Goal: Task Accomplishment & Management: Use online tool/utility

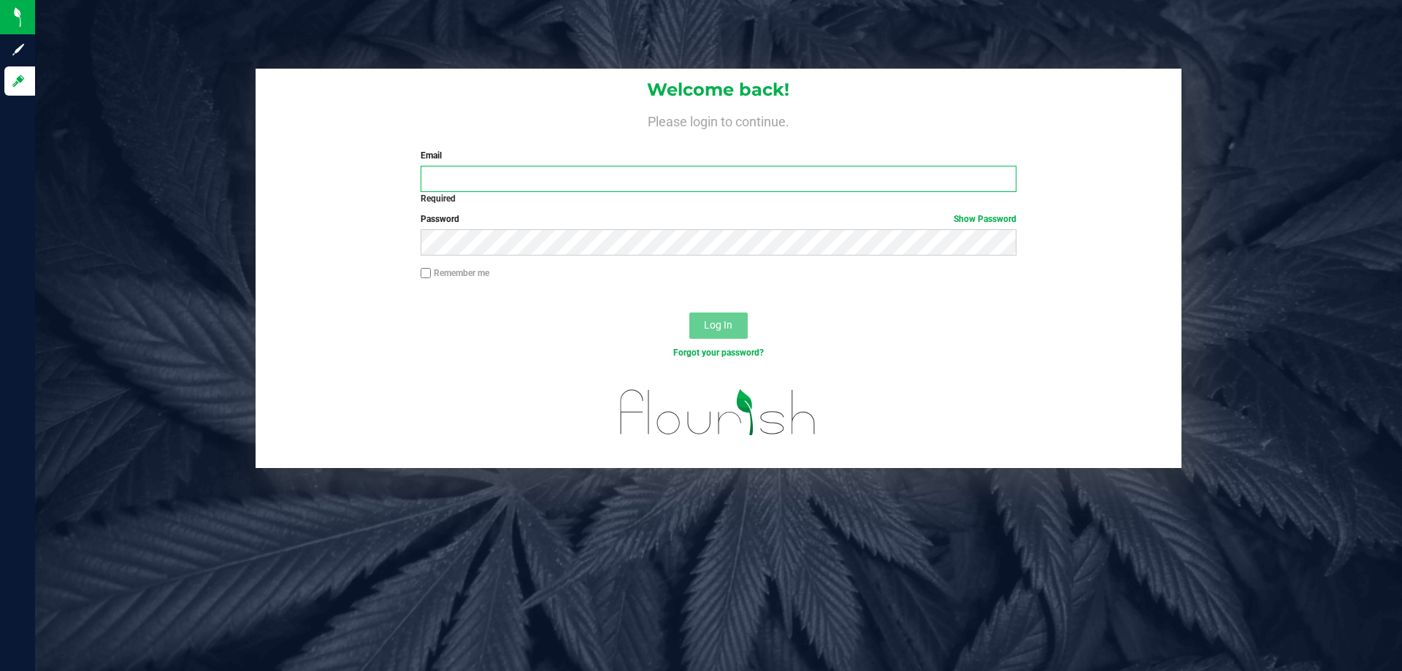
click at [543, 173] on input "Email" at bounding box center [718, 179] width 595 height 26
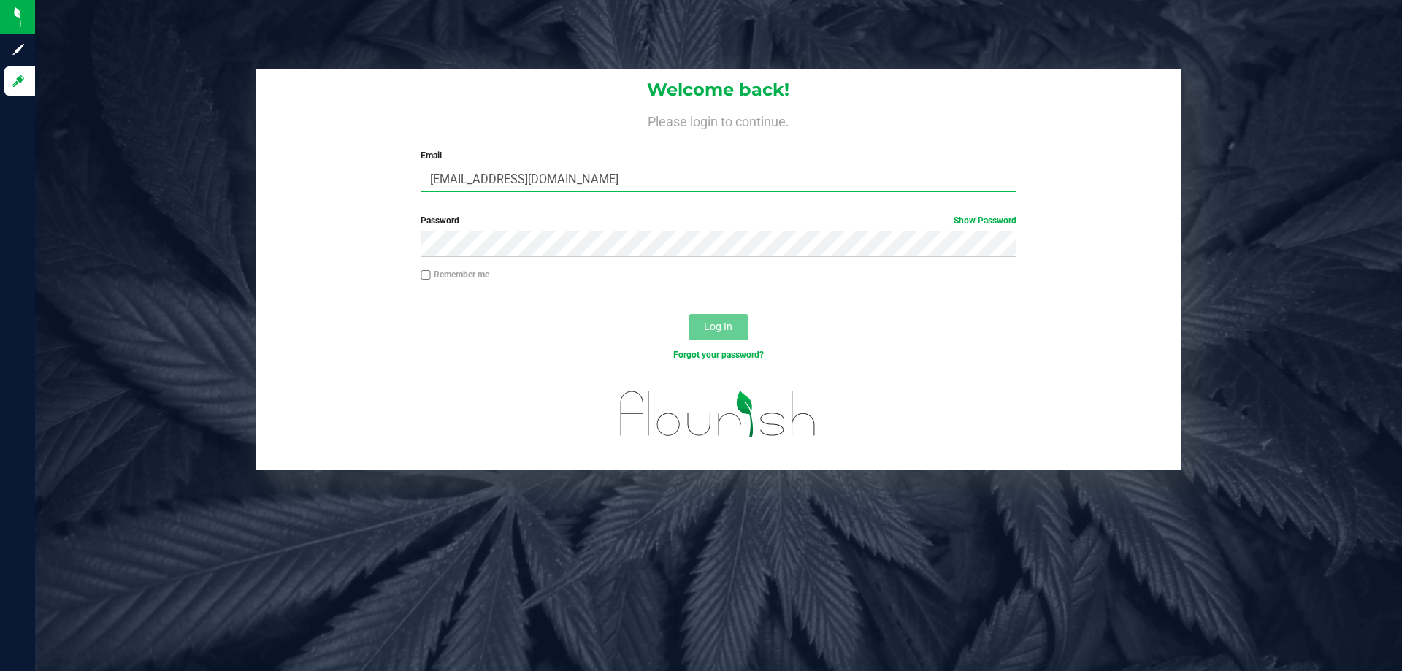
type input "[EMAIL_ADDRESS][DOMAIN_NAME]"
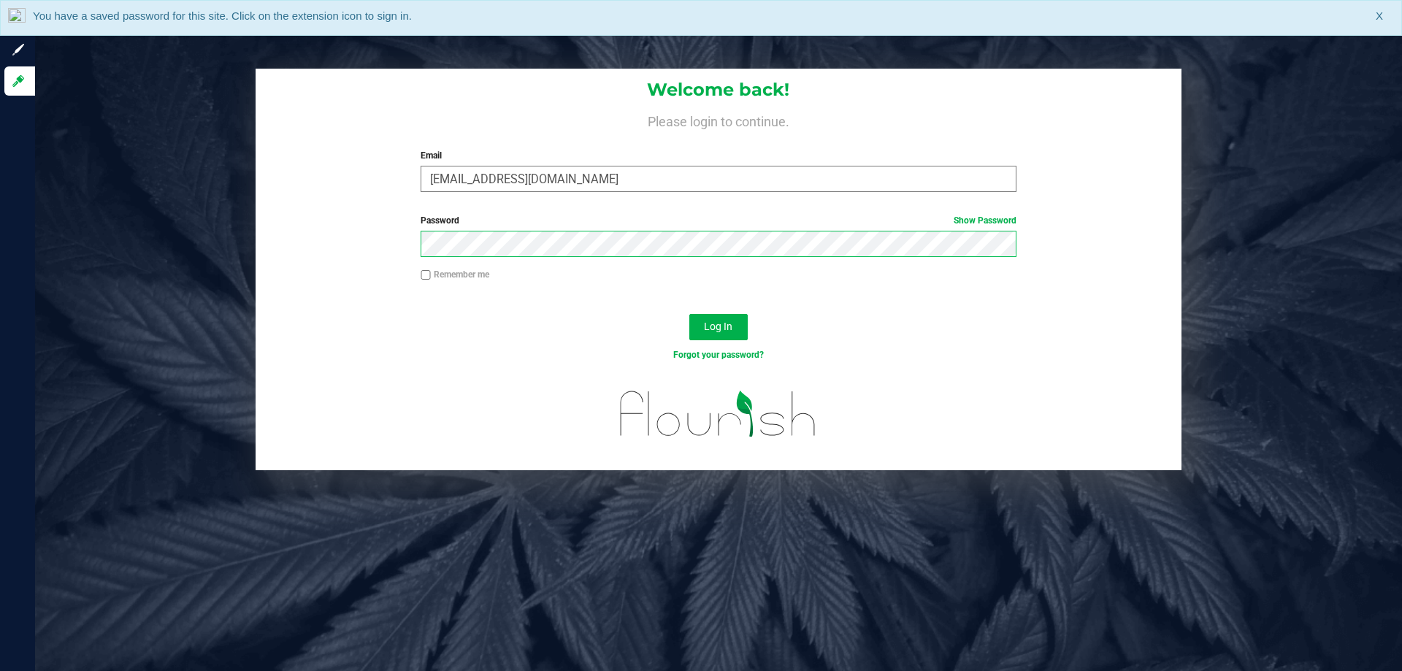
click at [689, 314] on button "Log In" at bounding box center [718, 327] width 58 height 26
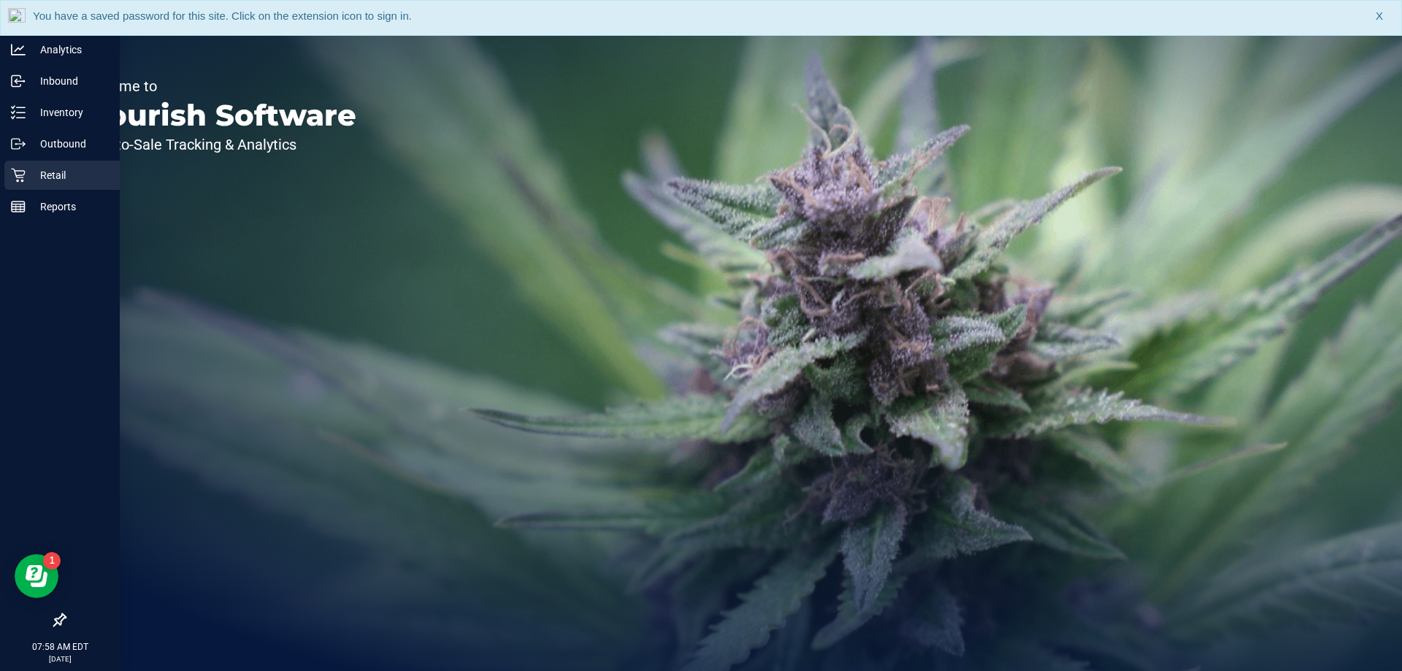
click at [48, 169] on p "Retail" at bounding box center [70, 175] width 88 height 18
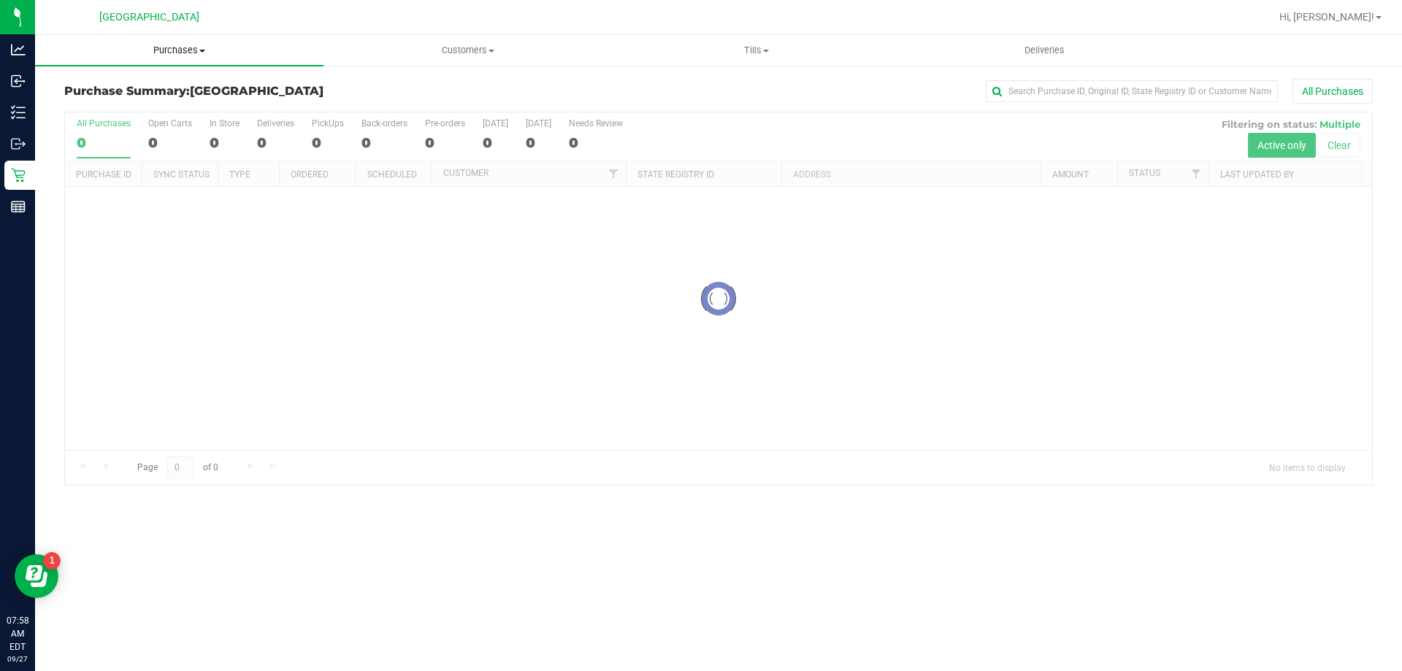
click at [191, 50] on span "Purchases" at bounding box center [179, 50] width 288 height 13
click at [135, 100] on li "Fulfillment" at bounding box center [179, 106] width 288 height 18
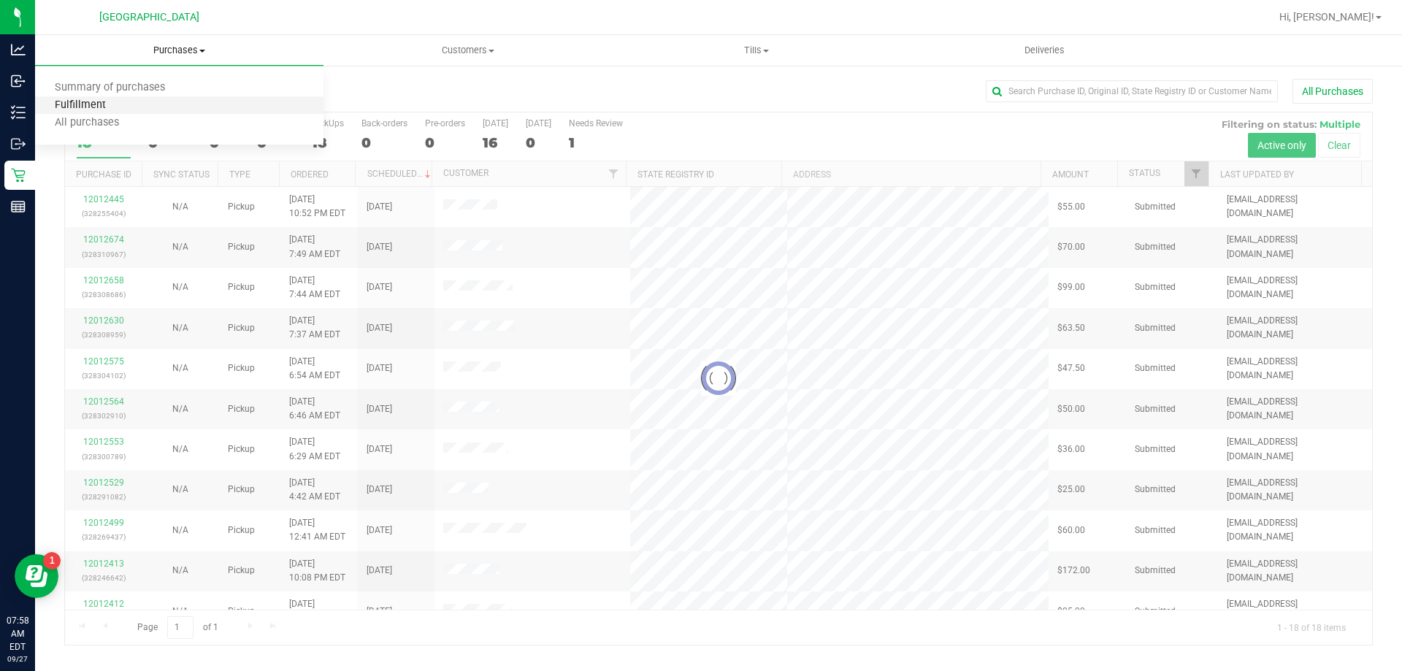
click at [105, 106] on span "Fulfillment" at bounding box center [80, 105] width 91 height 12
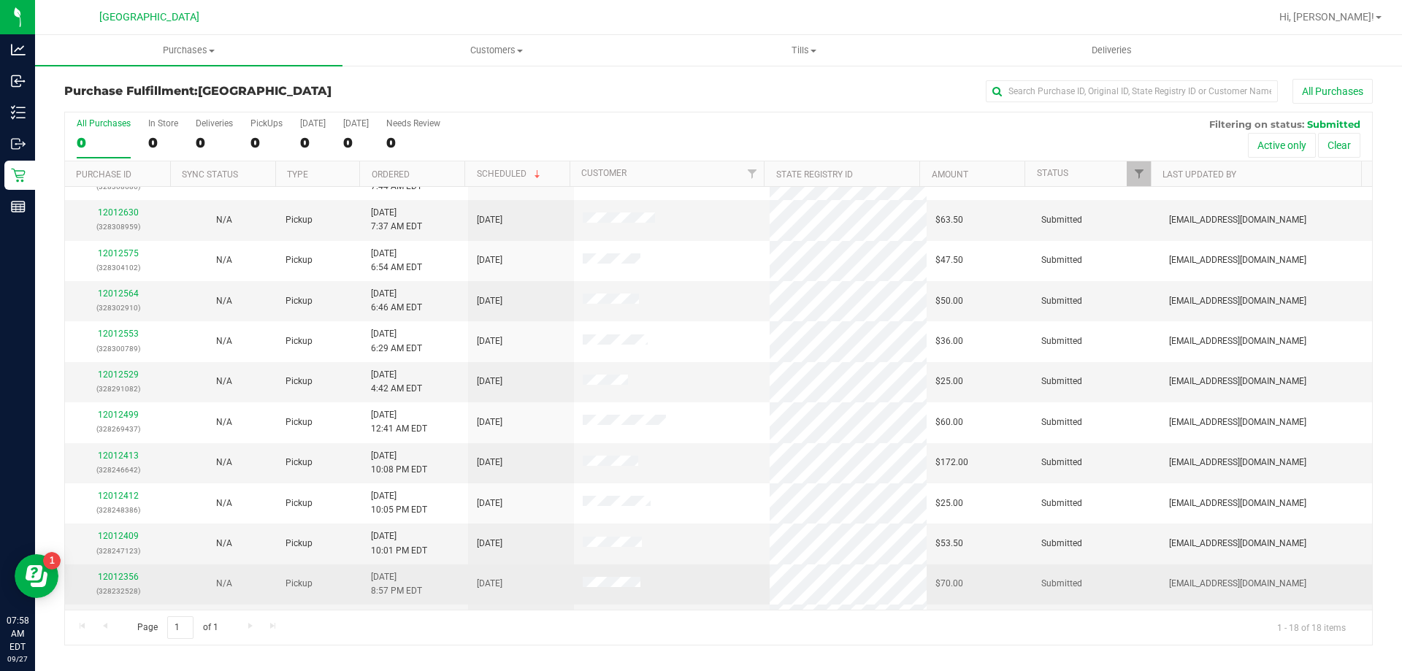
scroll to position [304, 0]
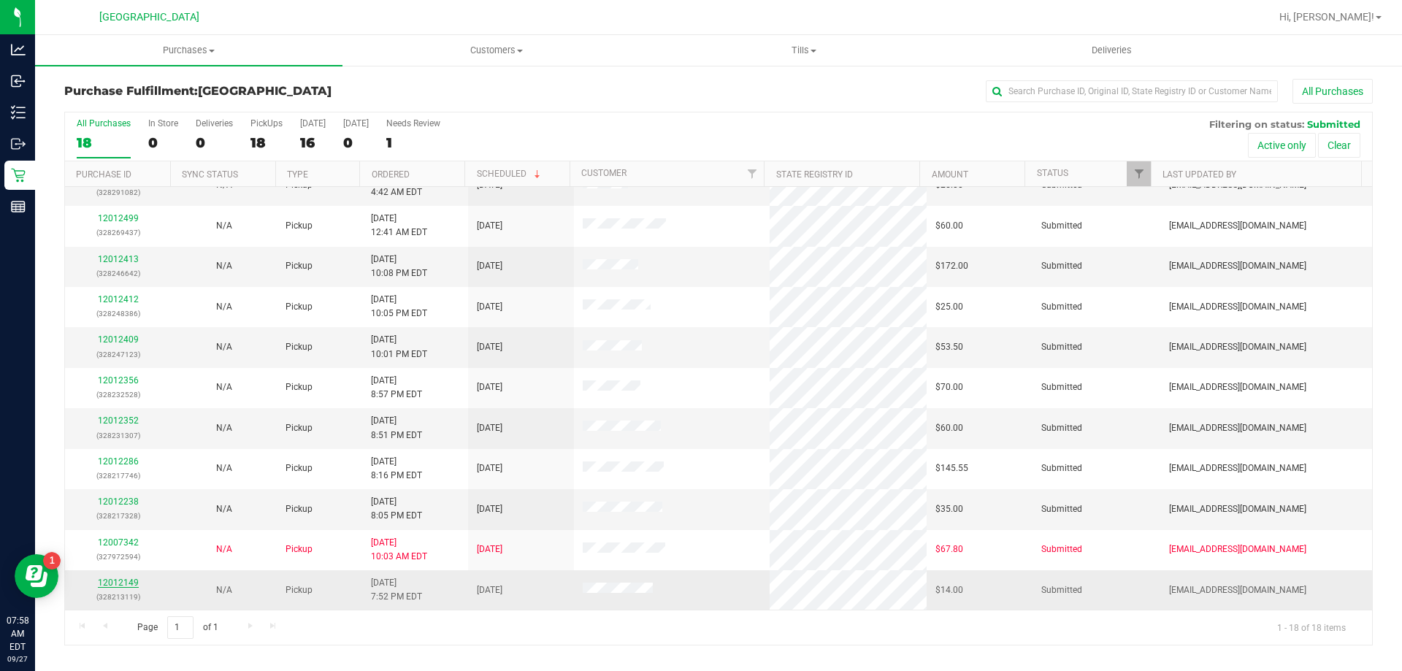
click at [131, 580] on link "12012149" at bounding box center [118, 583] width 41 height 10
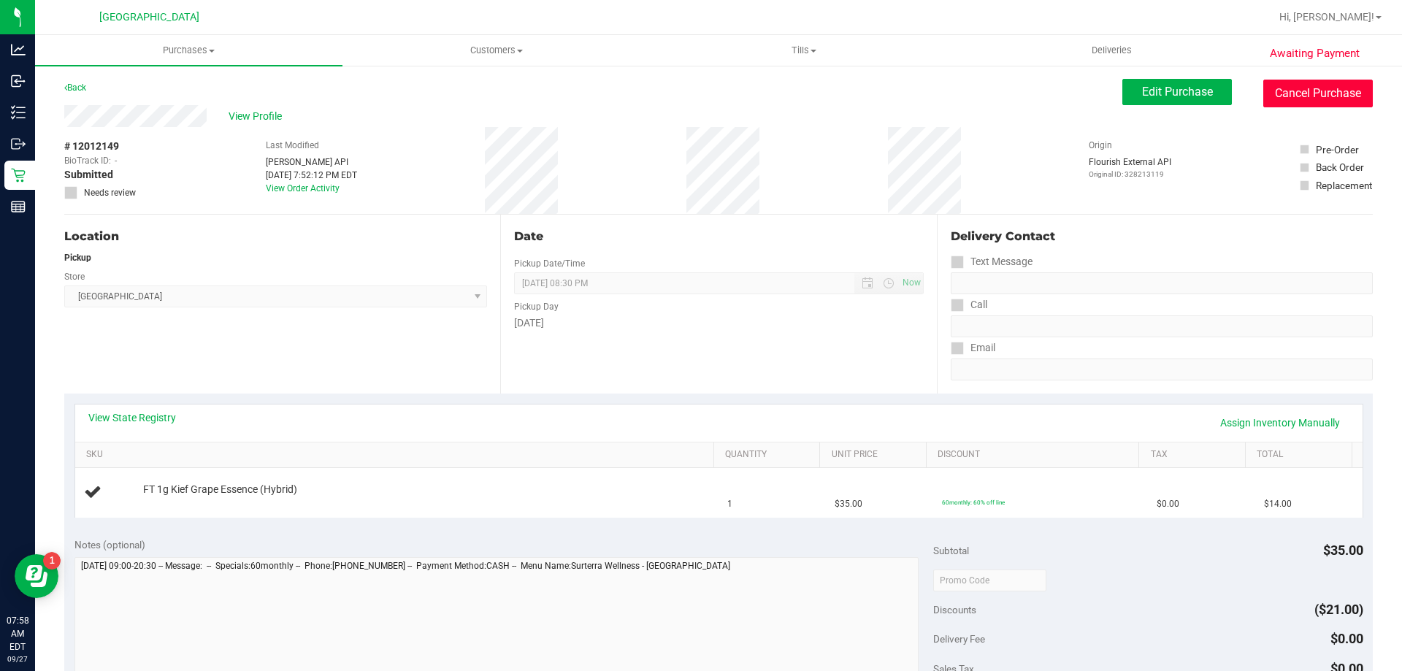
click at [1307, 82] on button "Cancel Purchase" at bounding box center [1318, 94] width 110 height 28
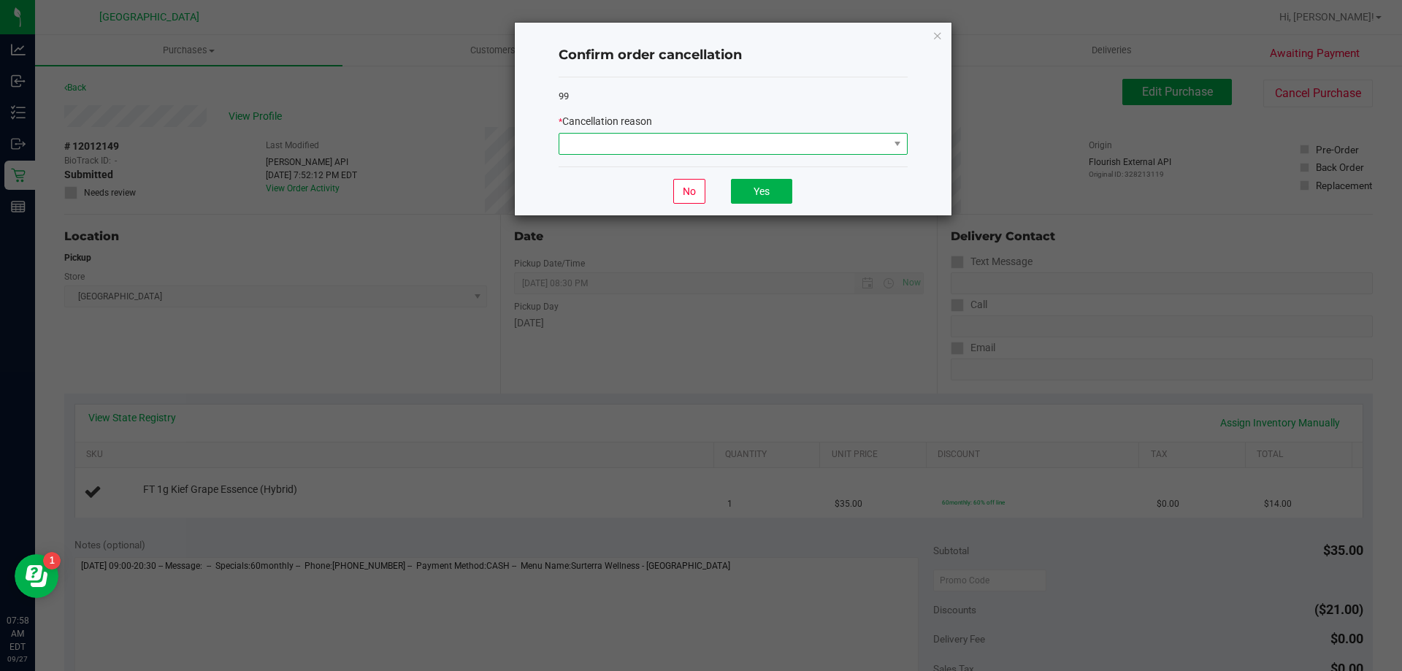
click at [843, 140] on span at bounding box center [723, 144] width 329 height 20
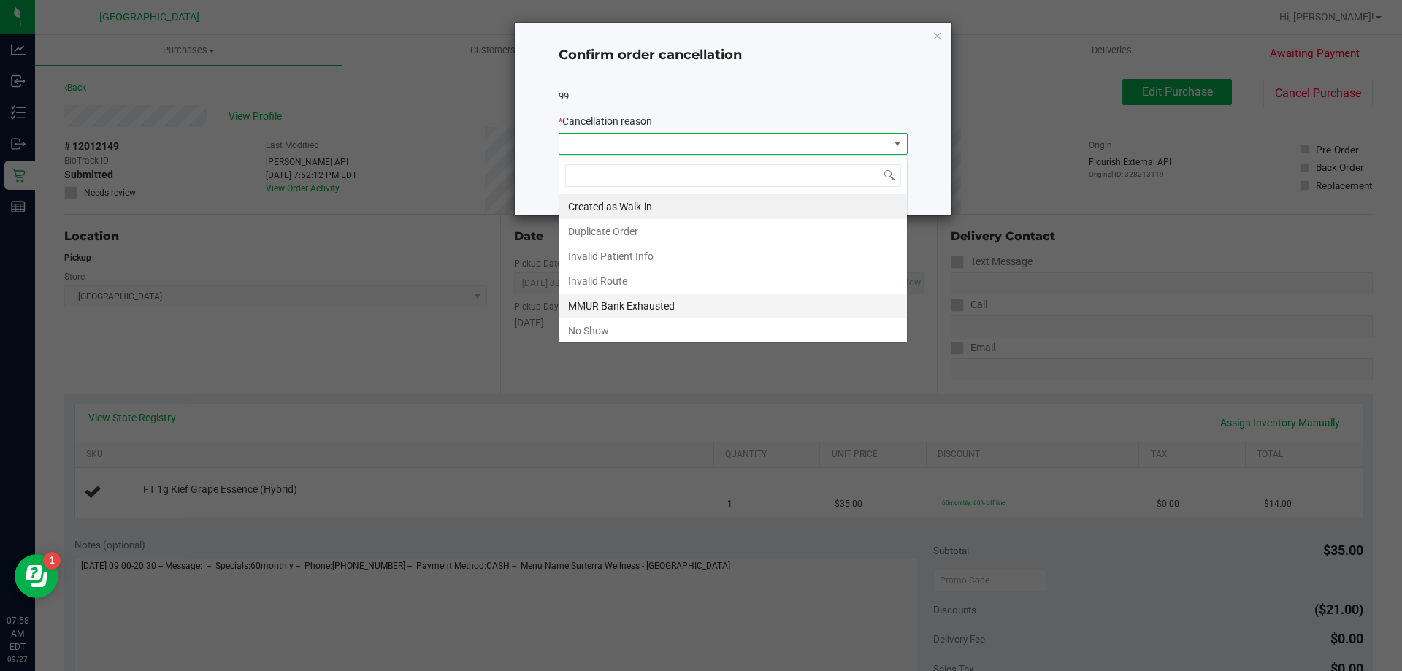
scroll to position [22, 349]
click at [616, 330] on li "No Show" at bounding box center [733, 330] width 348 height 25
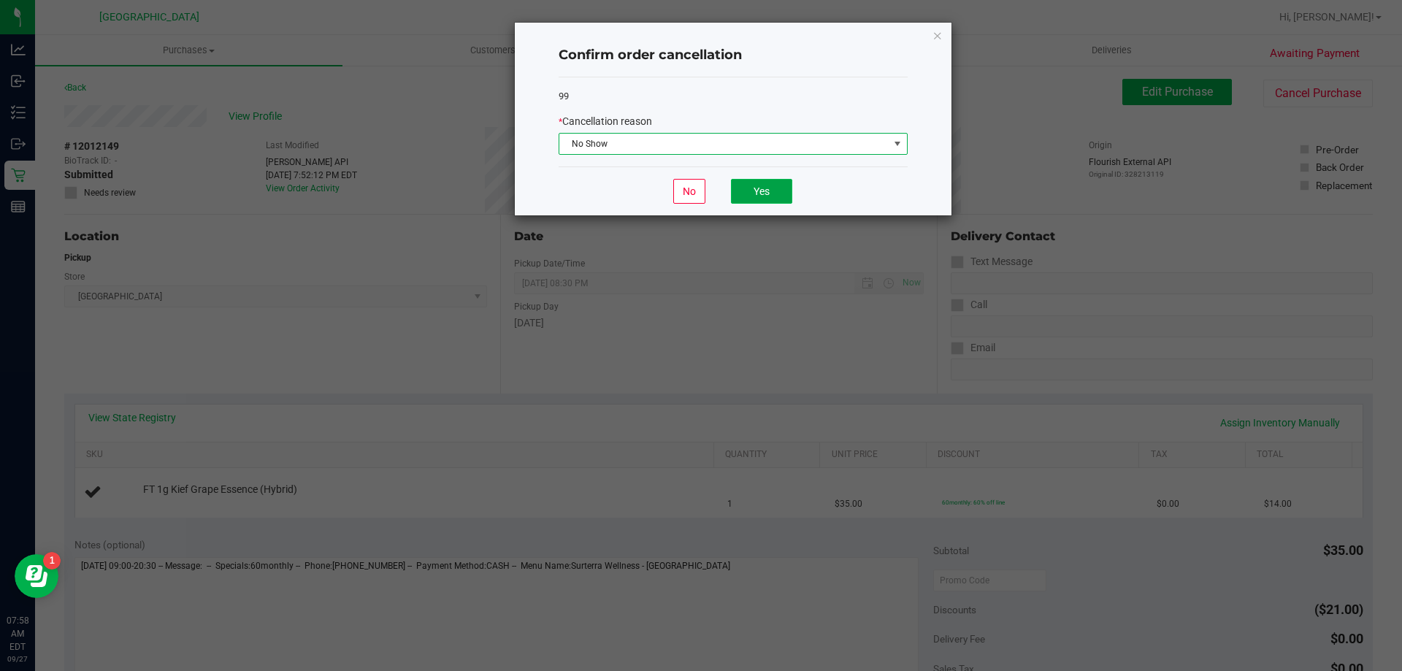
click at [766, 191] on button "Yes" at bounding box center [761, 191] width 61 height 25
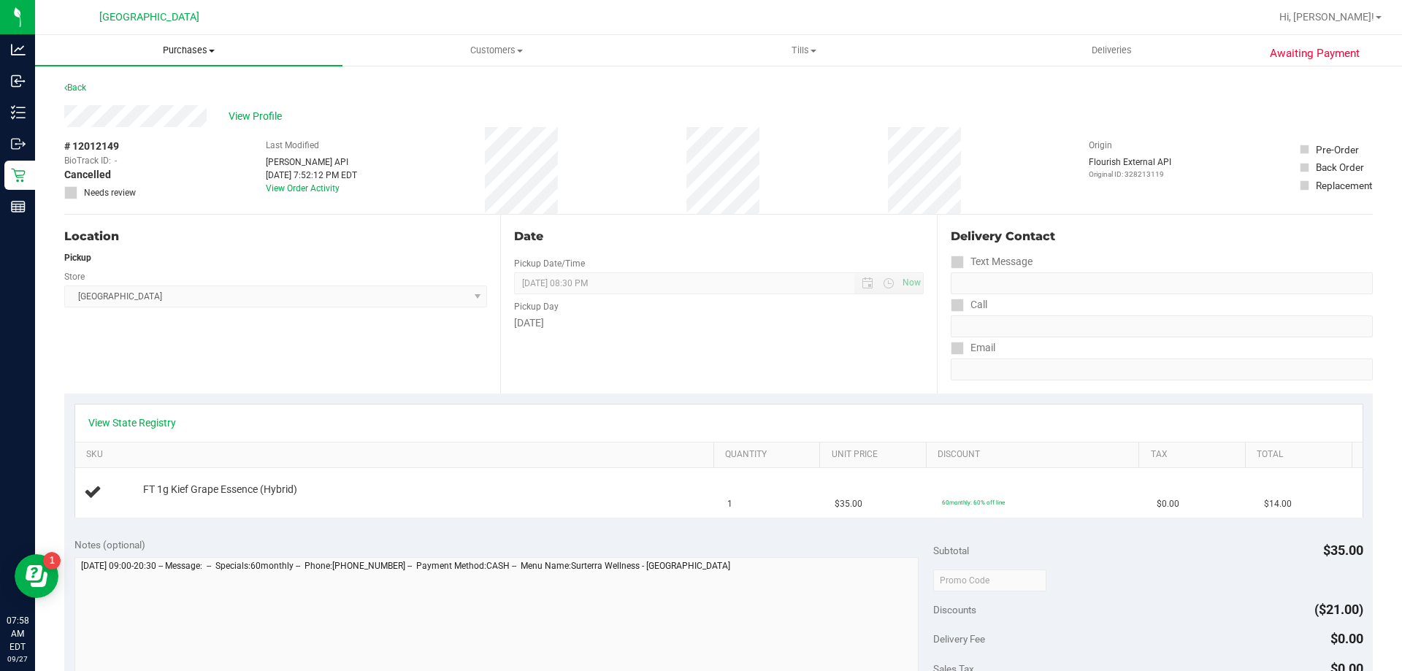
click at [185, 42] on uib-tab-heading "Purchases Summary of purchases Fulfillment All purchases" at bounding box center [188, 50] width 307 height 31
click at [99, 102] on span "Fulfillment" at bounding box center [80, 105] width 91 height 12
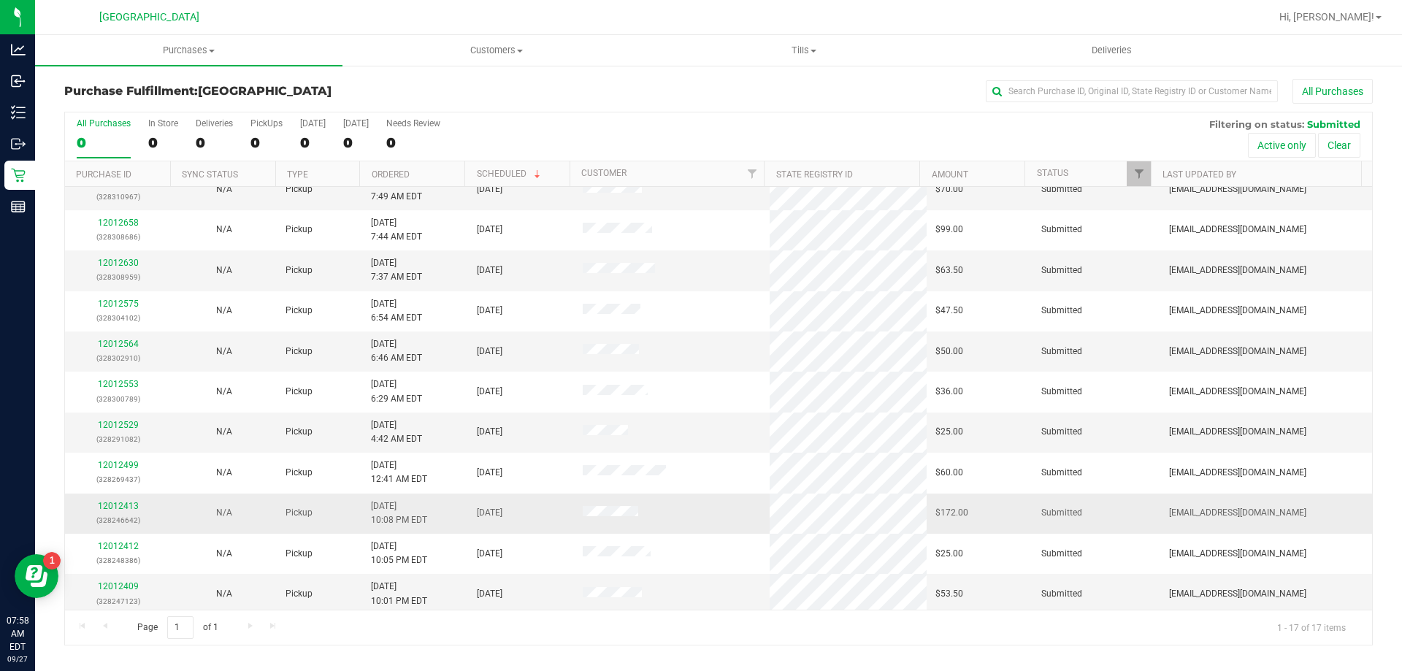
scroll to position [264, 0]
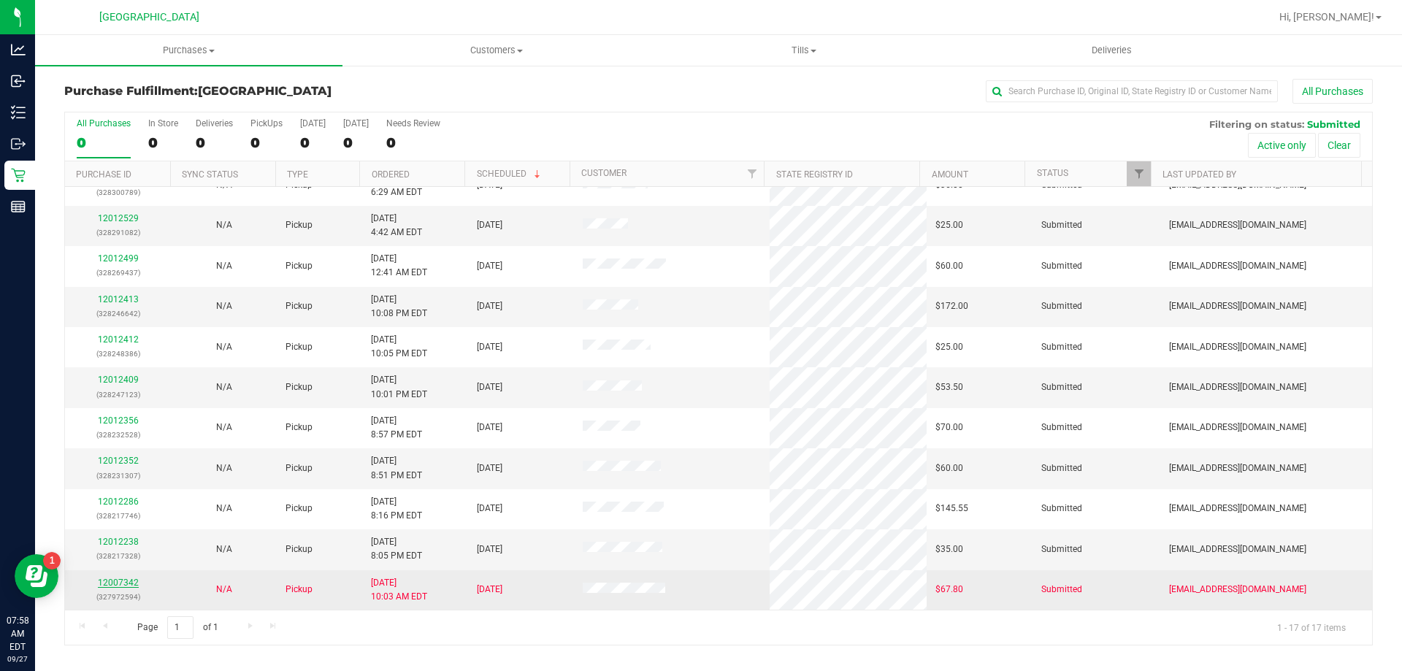
click at [108, 578] on link "12007342" at bounding box center [118, 583] width 41 height 10
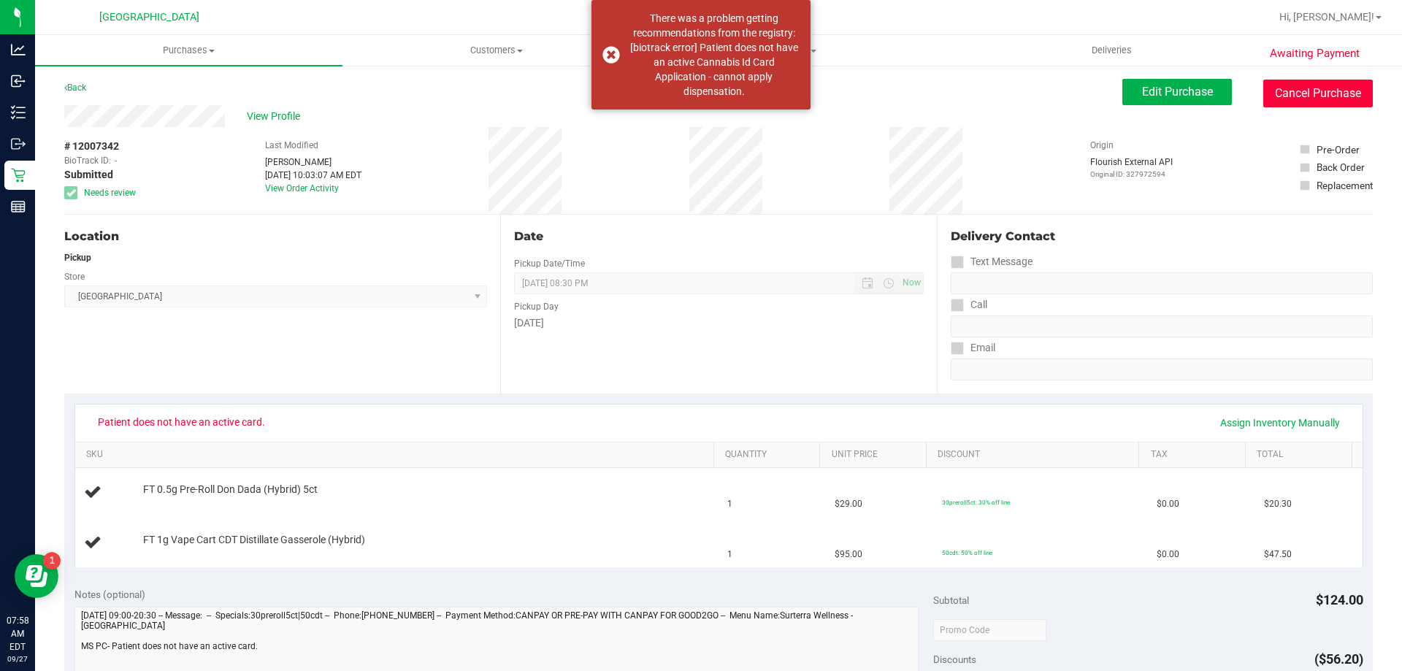
click at [1284, 99] on button "Cancel Purchase" at bounding box center [1318, 94] width 110 height 28
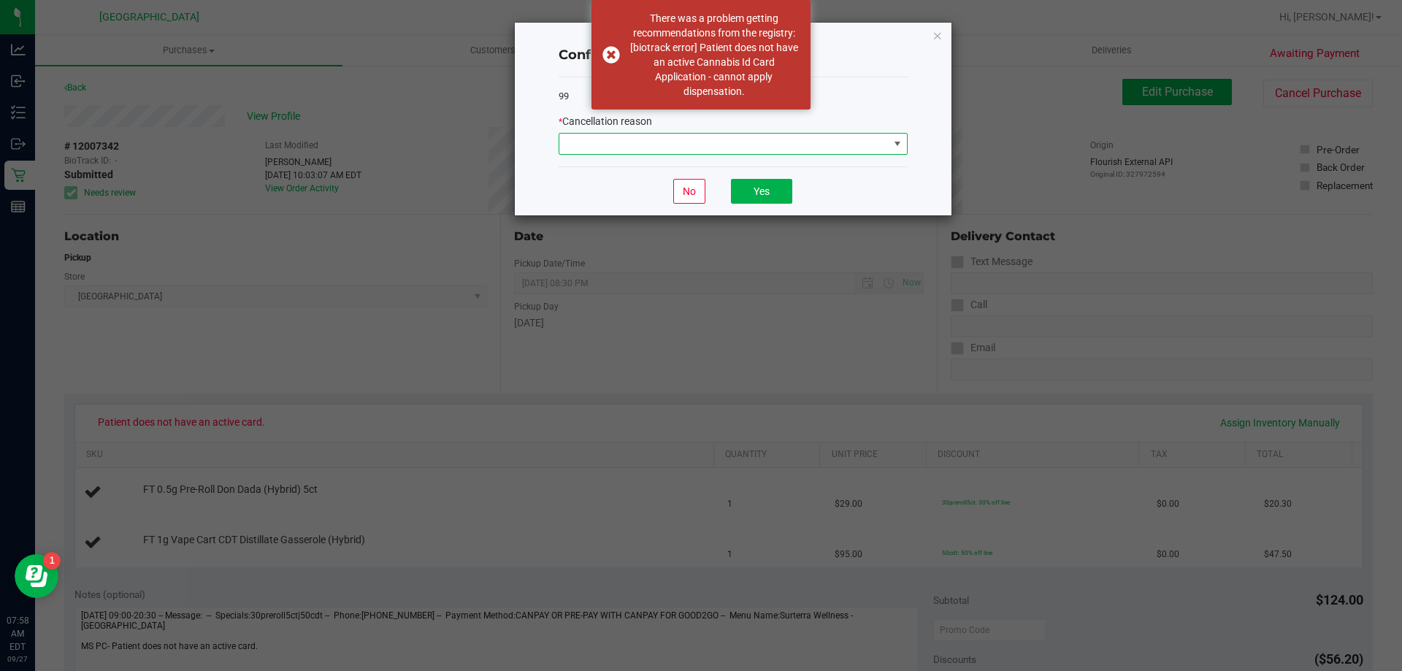
click at [764, 150] on span at bounding box center [723, 144] width 329 height 20
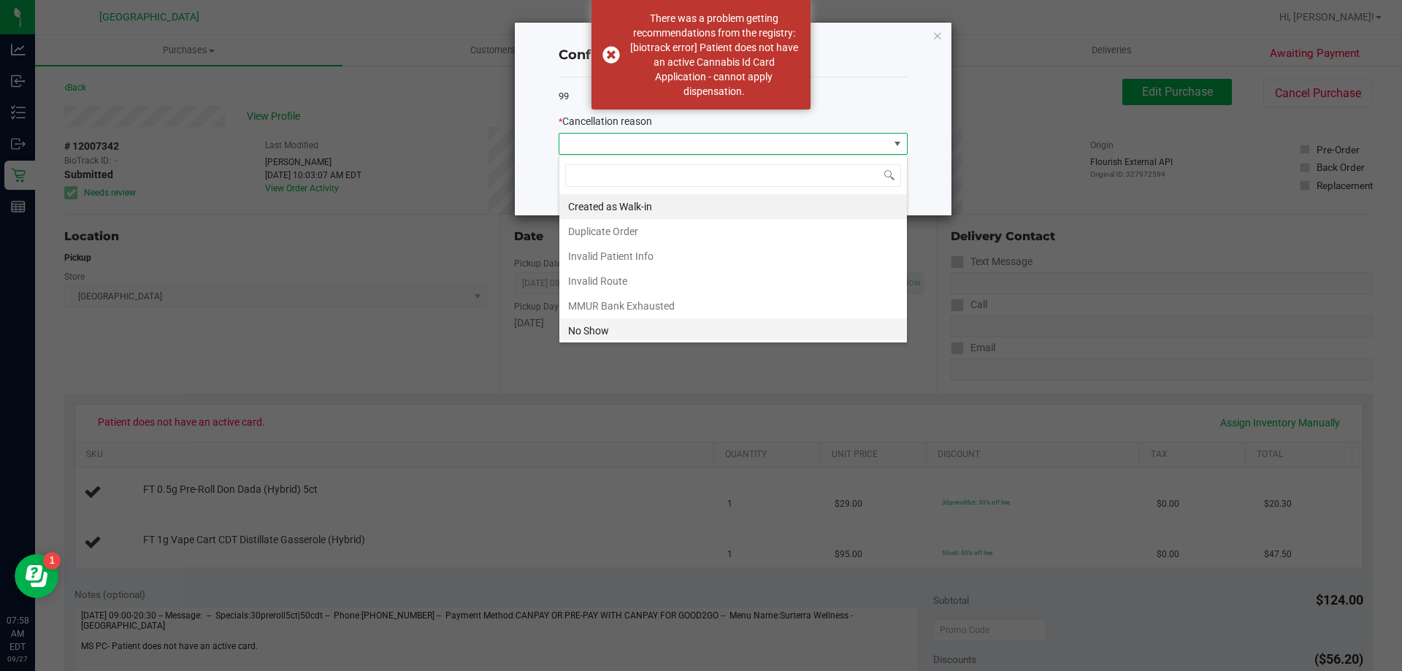
scroll to position [22, 349]
click at [594, 329] on li "No Show" at bounding box center [733, 330] width 348 height 25
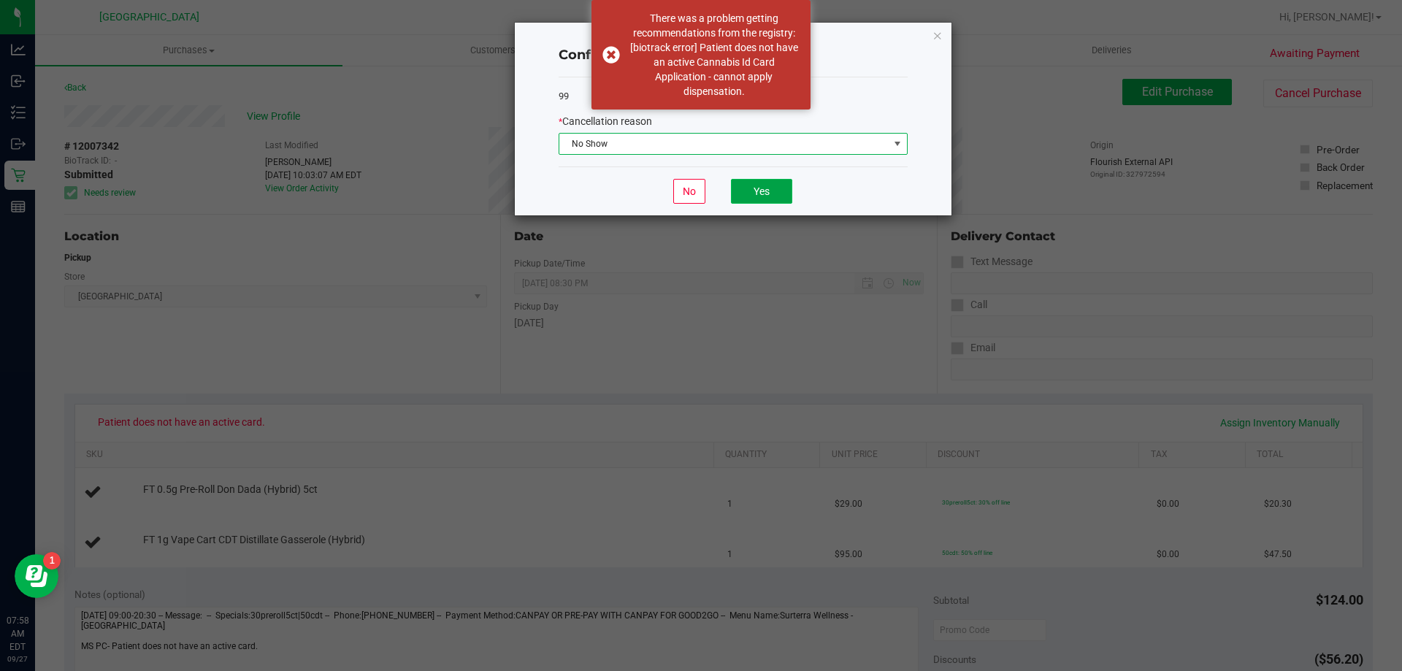
click at [765, 193] on button "Yes" at bounding box center [761, 191] width 61 height 25
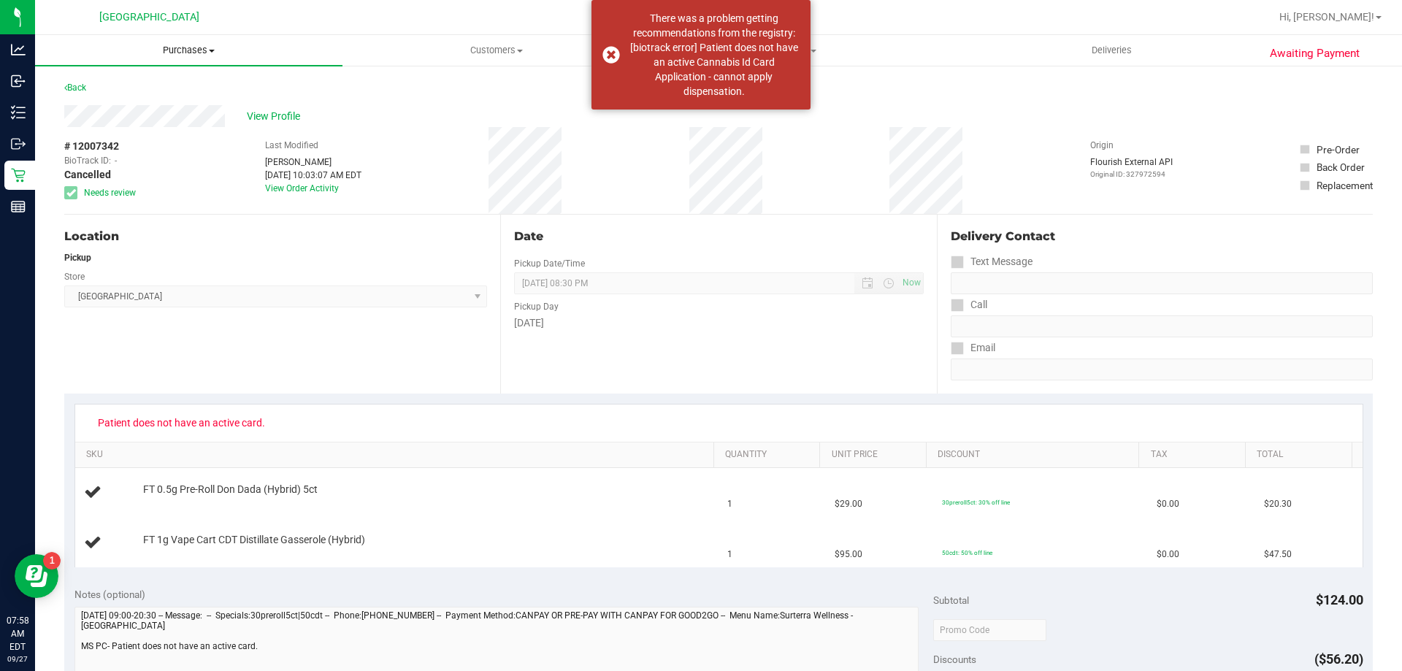
click at [193, 50] on span "Purchases" at bounding box center [188, 50] width 307 height 13
click at [112, 108] on span "Fulfillment" at bounding box center [80, 105] width 91 height 12
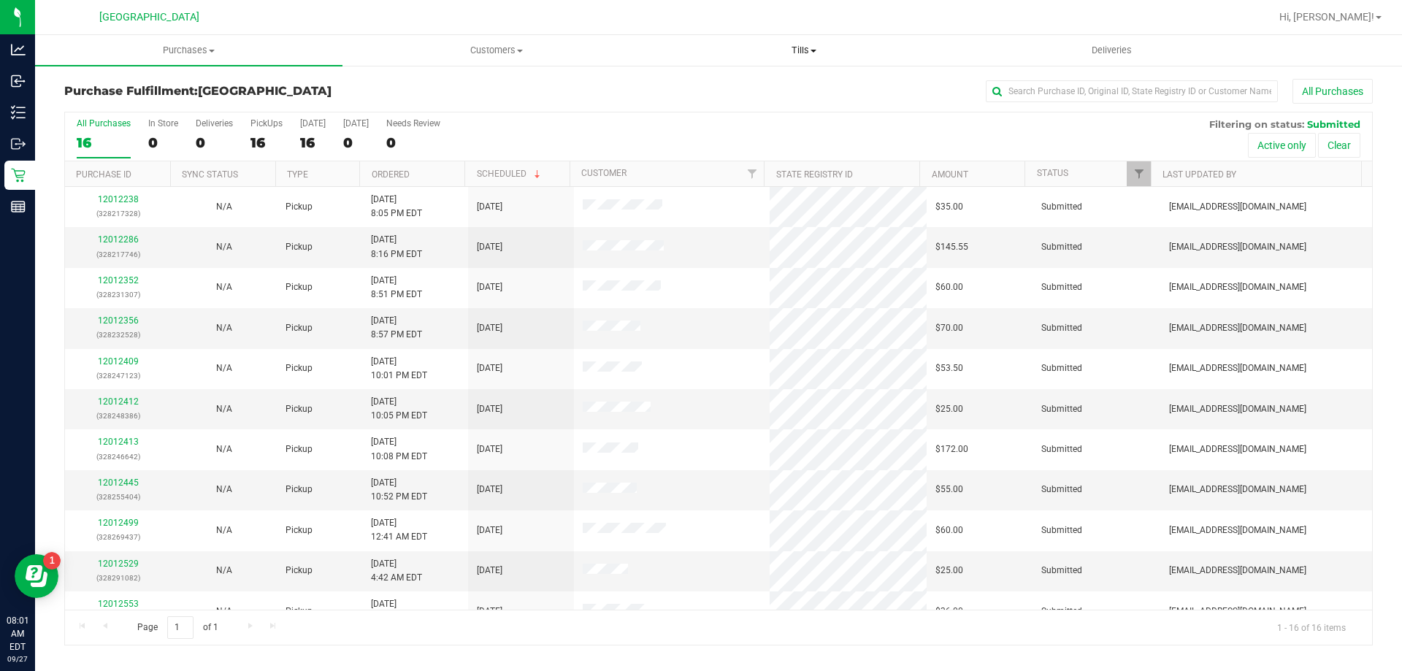
click at [800, 47] on span "Tills" at bounding box center [804, 50] width 306 height 13
click at [747, 86] on li "Manage tills" at bounding box center [803, 89] width 307 height 18
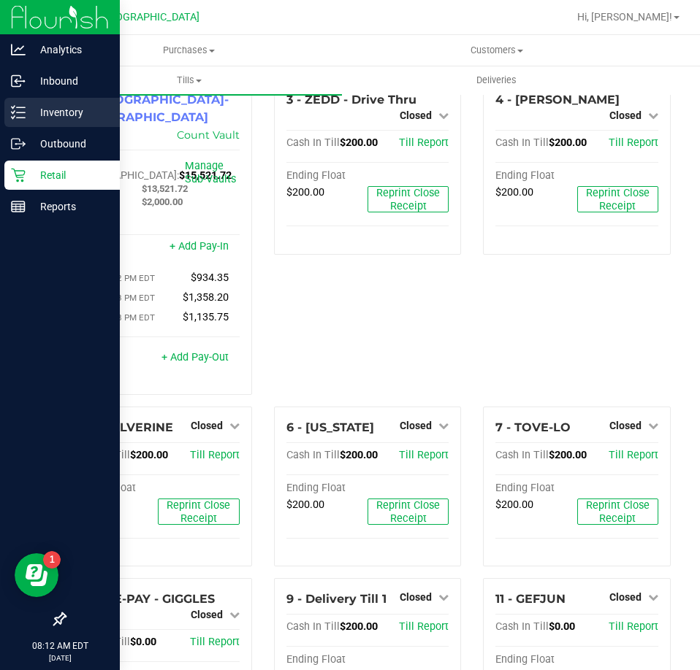
click at [38, 115] on p "Inventory" at bounding box center [70, 113] width 88 height 18
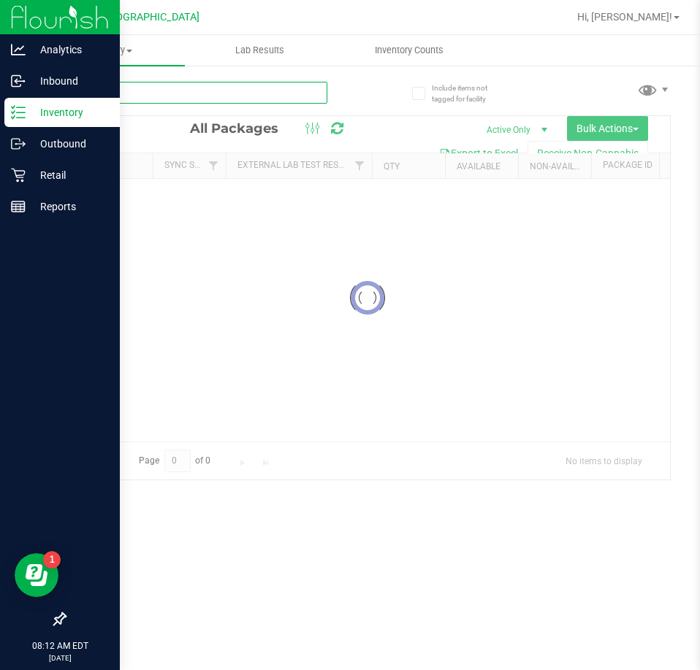
click at [164, 94] on input "text" at bounding box center [195, 93] width 263 height 22
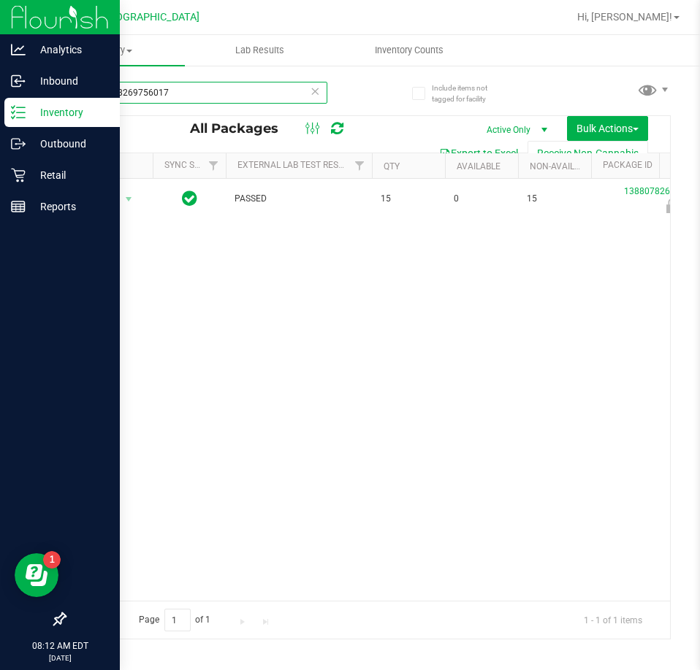
type input "1388078269756017"
click at [36, 171] on p "Retail" at bounding box center [70, 175] width 88 height 18
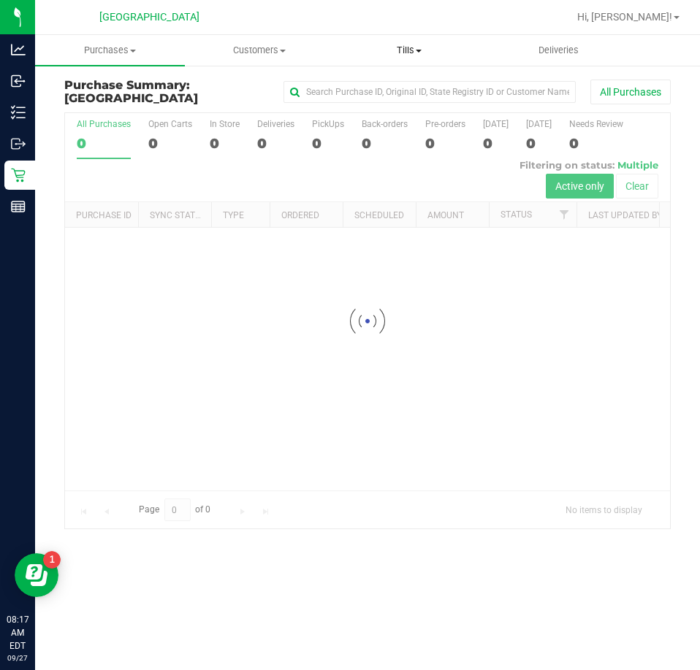
click at [397, 49] on span "Tills" at bounding box center [409, 50] width 148 height 13
click at [396, 85] on span "Manage tills" at bounding box center [383, 88] width 99 height 12
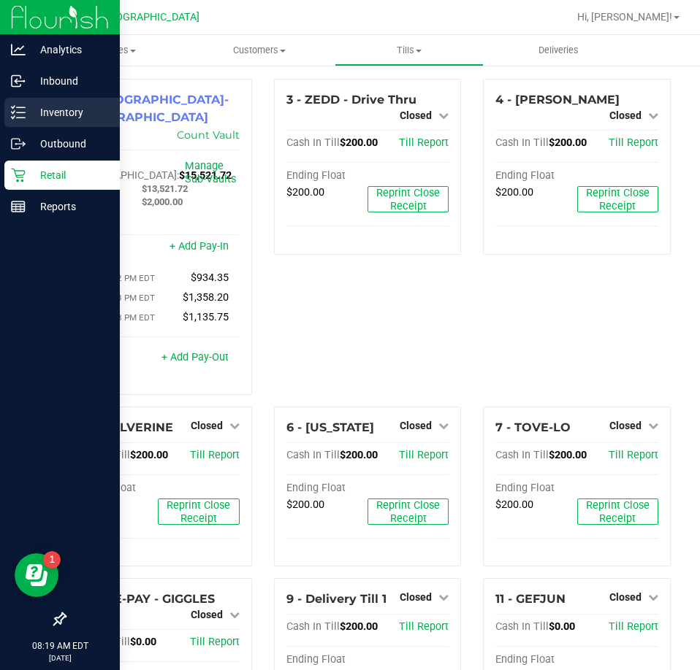
click at [53, 110] on p "Inventory" at bounding box center [70, 113] width 88 height 18
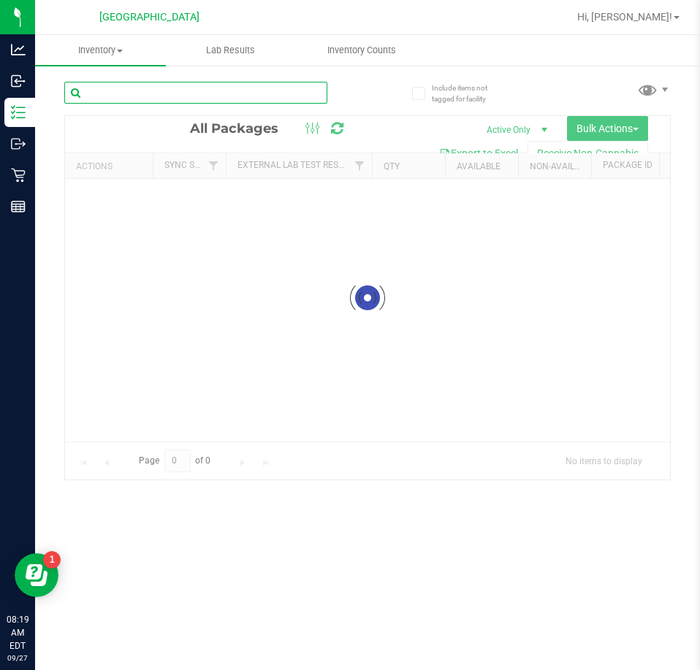
click at [134, 88] on input "text" at bounding box center [195, 93] width 263 height 22
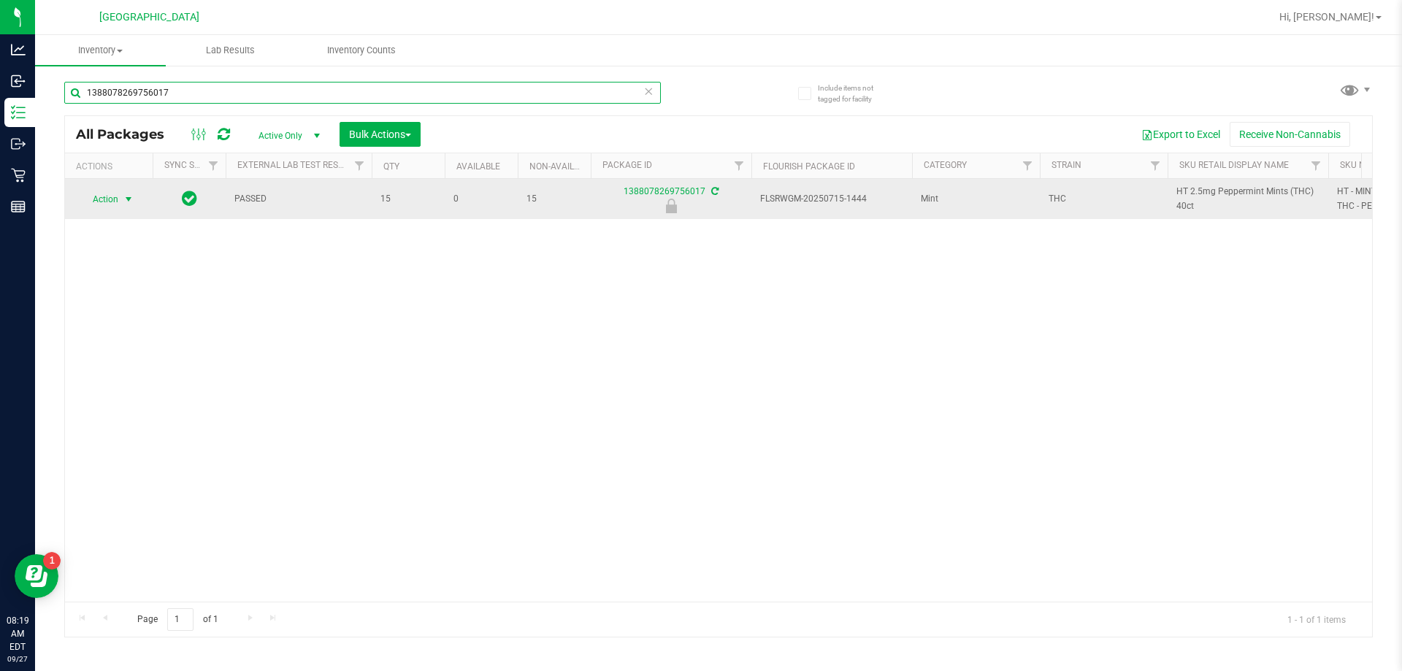
type input "1388078269756017"
click at [108, 204] on span "Action" at bounding box center [99, 199] width 39 height 20
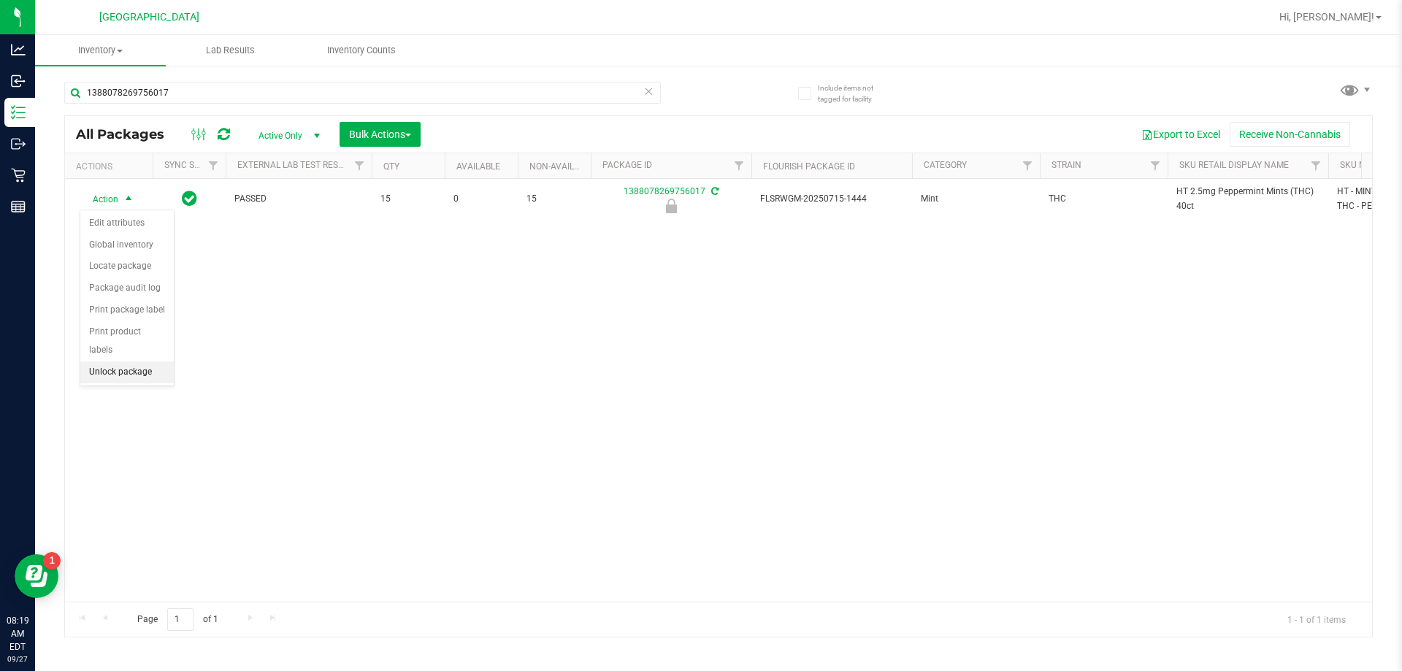
click at [114, 361] on li "Unlock package" at bounding box center [126, 372] width 93 height 22
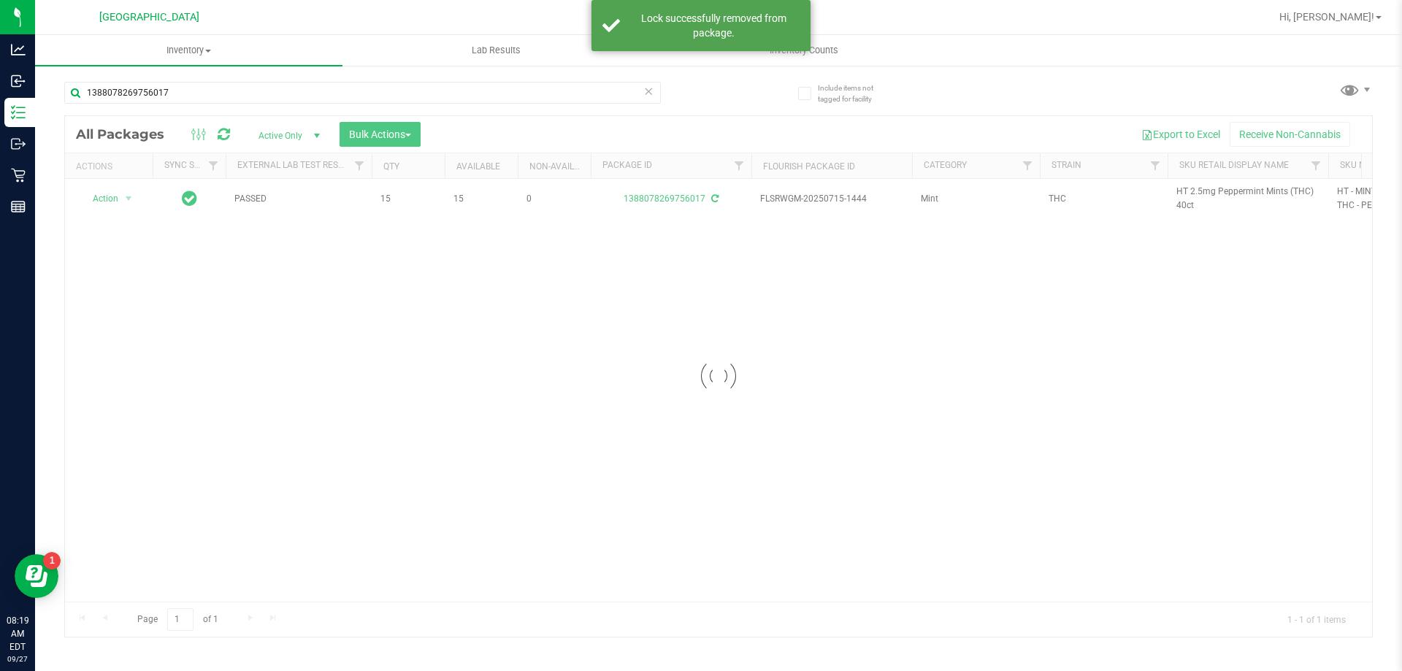
click at [1213, 188] on div at bounding box center [718, 376] width 1307 height 521
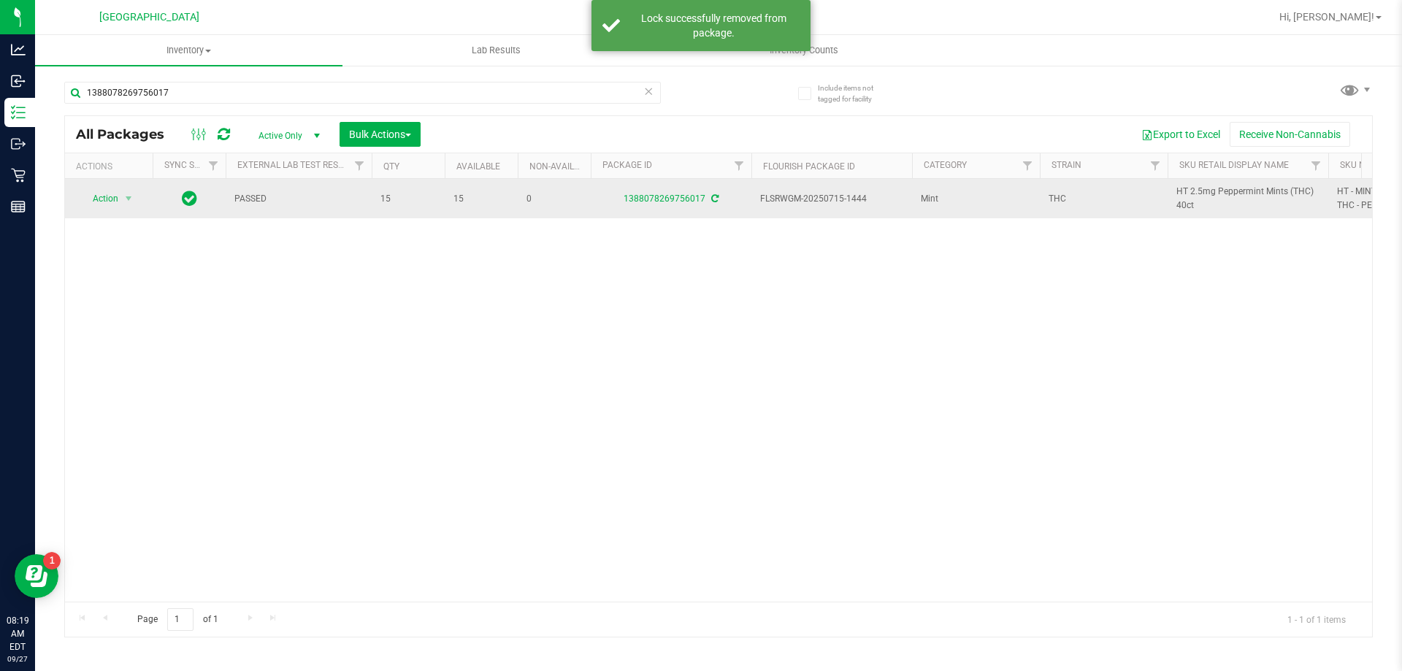
click at [1210, 188] on span "HT 2.5mg Peppermint Mints (THC) 40ct" at bounding box center [1247, 199] width 143 height 28
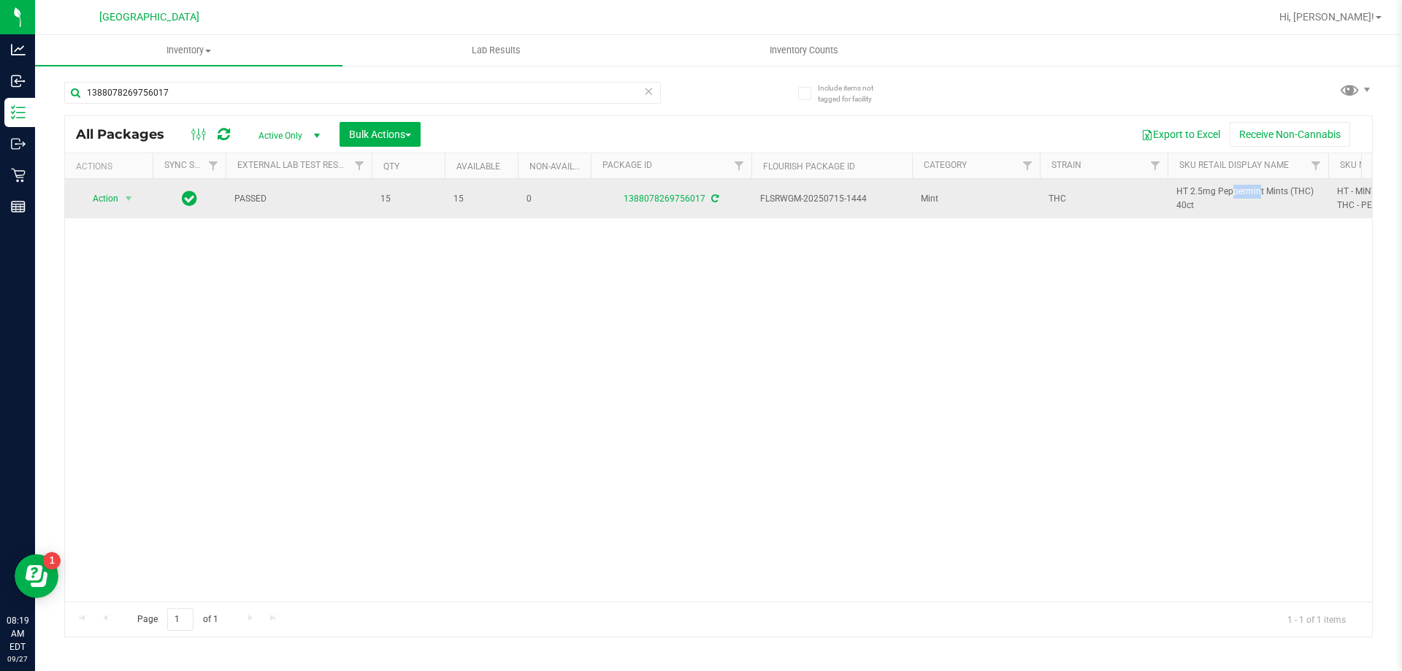
click at [1210, 188] on span "HT 2.5mg Peppermint Mints (THC) 40ct" at bounding box center [1247, 199] width 143 height 28
copy tr "HT 2.5mg Peppermint Mints (THC) 40ct"
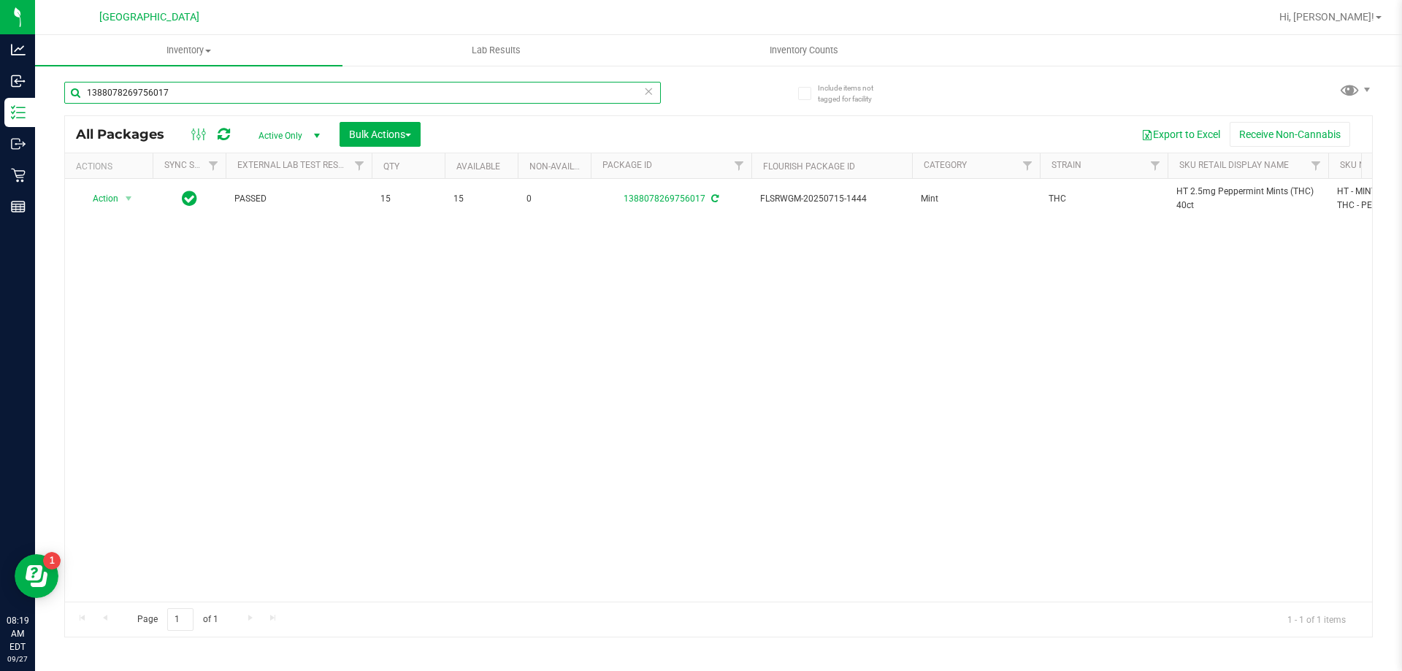
click at [326, 93] on input "1388078269756017" at bounding box center [362, 93] width 597 height 22
paste input "HT 2.5mg Peppermint Mints (THC) 40ct"
type input "HT 2.5mg Peppermint Mints (THC) 40ct"
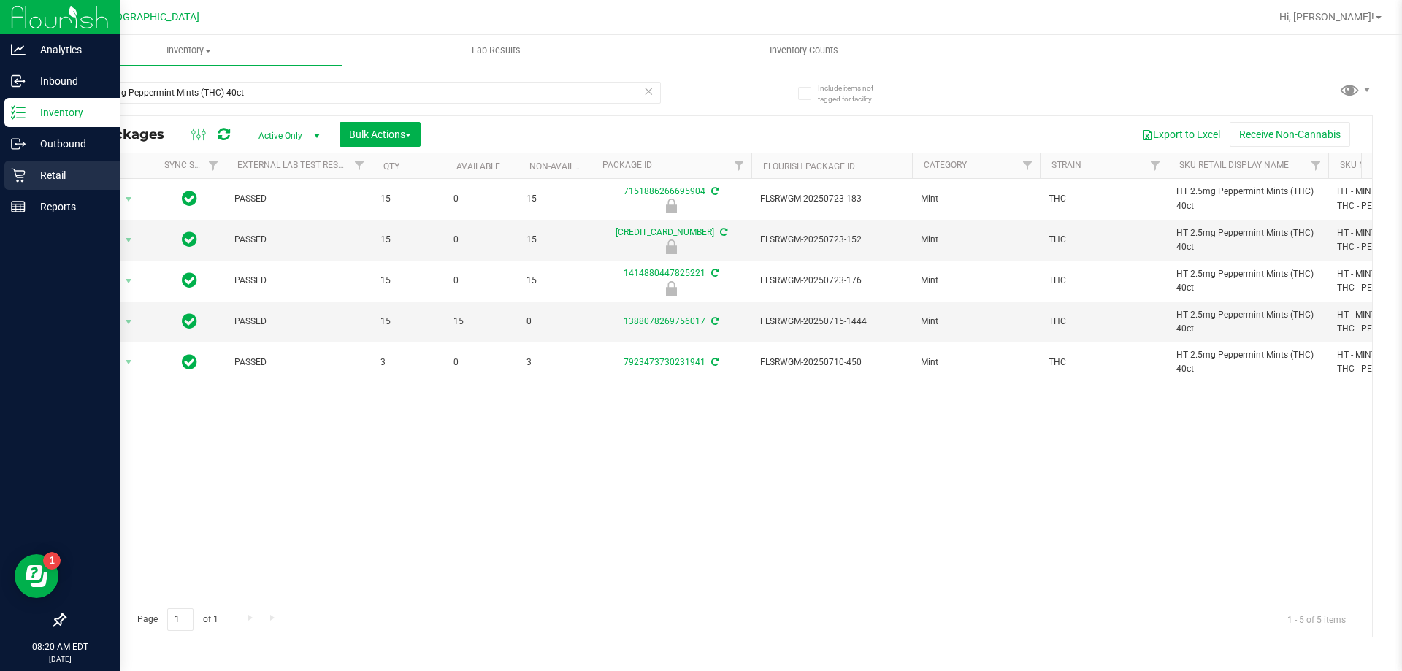
click at [61, 170] on p "Retail" at bounding box center [70, 175] width 88 height 18
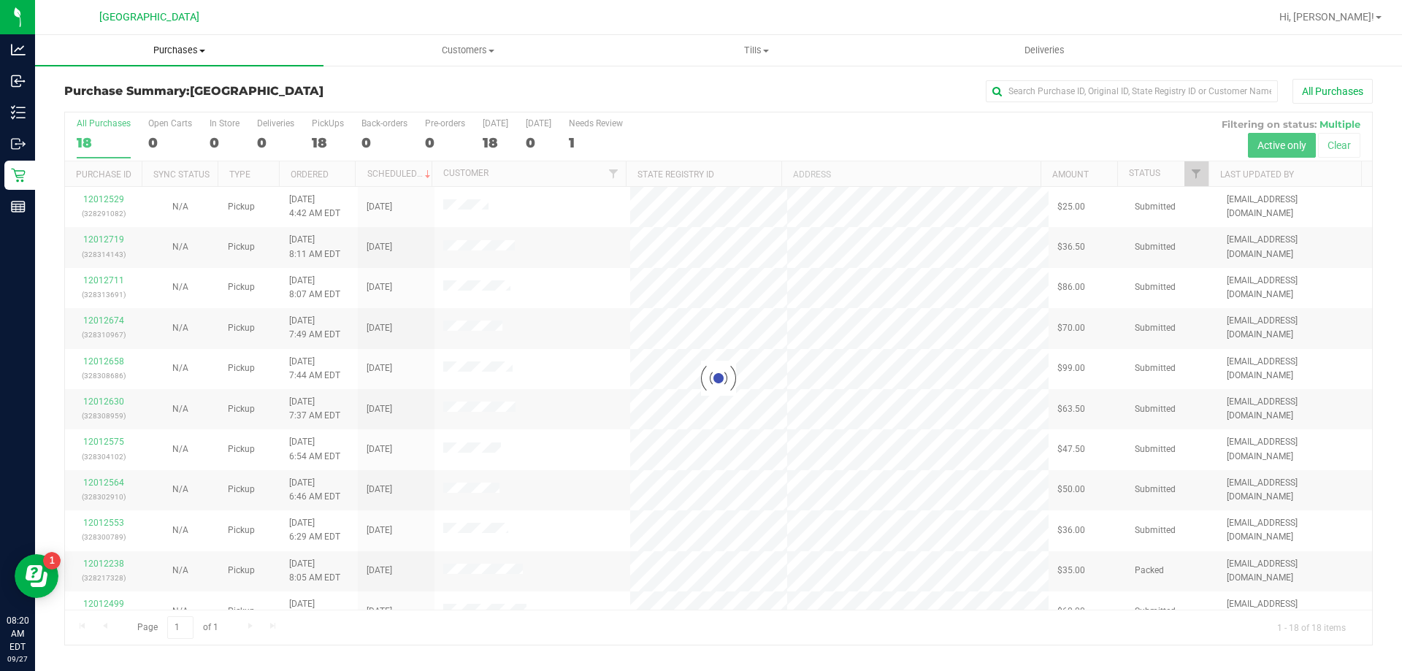
click at [180, 50] on span "Purchases" at bounding box center [179, 50] width 288 height 13
click at [144, 110] on li "Fulfillment" at bounding box center [179, 106] width 288 height 18
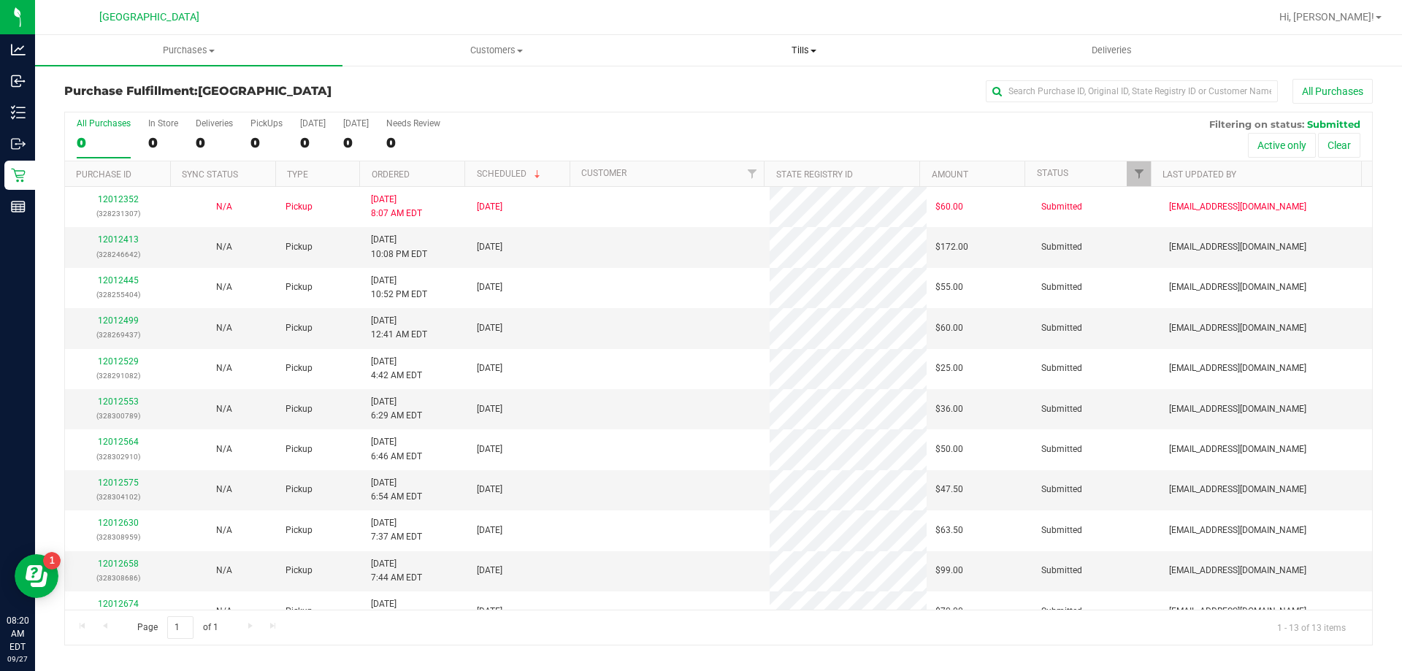
click at [816, 45] on span "Tills" at bounding box center [804, 50] width 306 height 13
click at [754, 83] on li "Manage tills" at bounding box center [803, 89] width 307 height 18
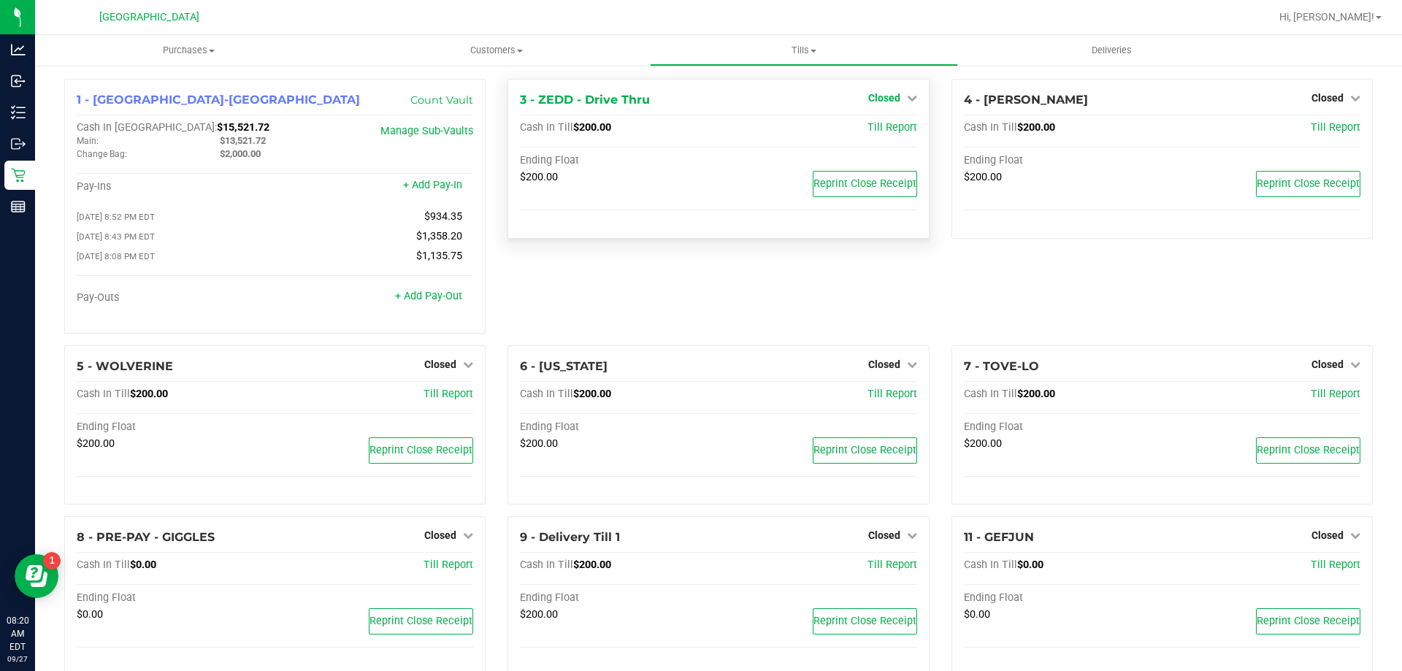
click at [875, 97] on span "Closed" at bounding box center [884, 98] width 32 height 12
click at [865, 130] on link "Open Till" at bounding box center [884, 129] width 39 height 12
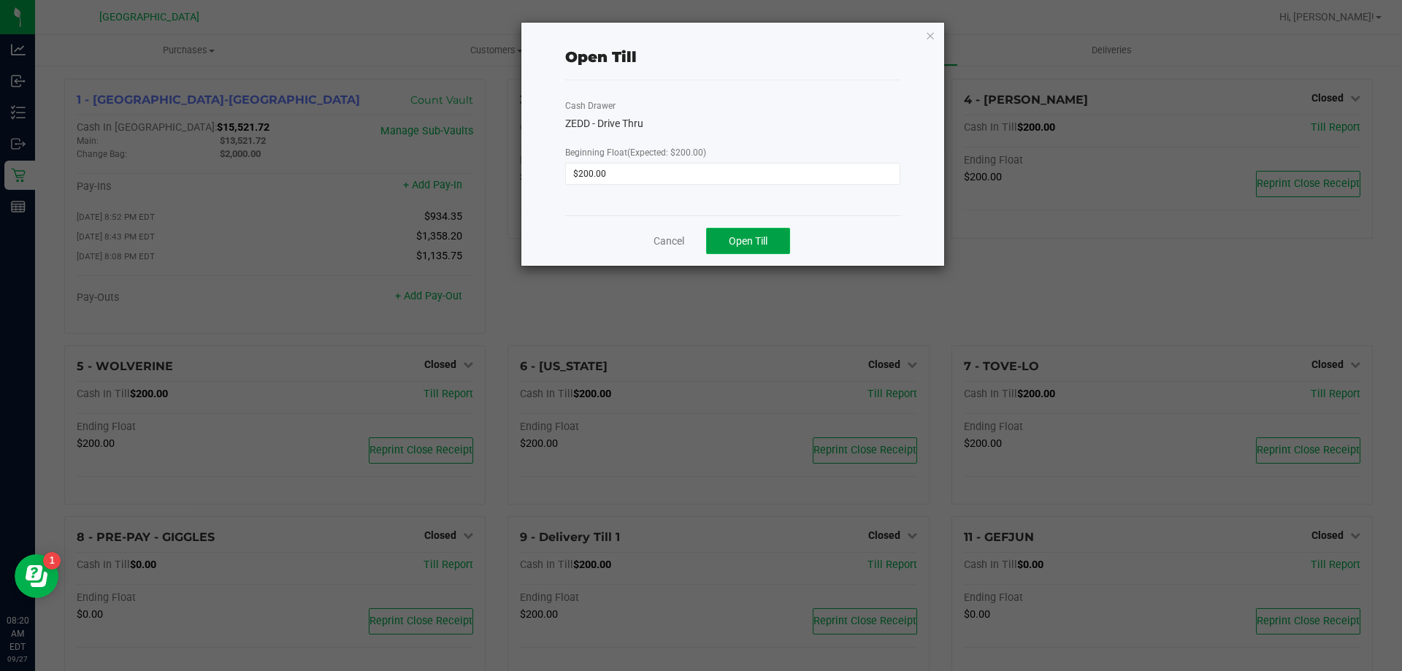
click at [743, 250] on button "Open Till" at bounding box center [748, 241] width 84 height 26
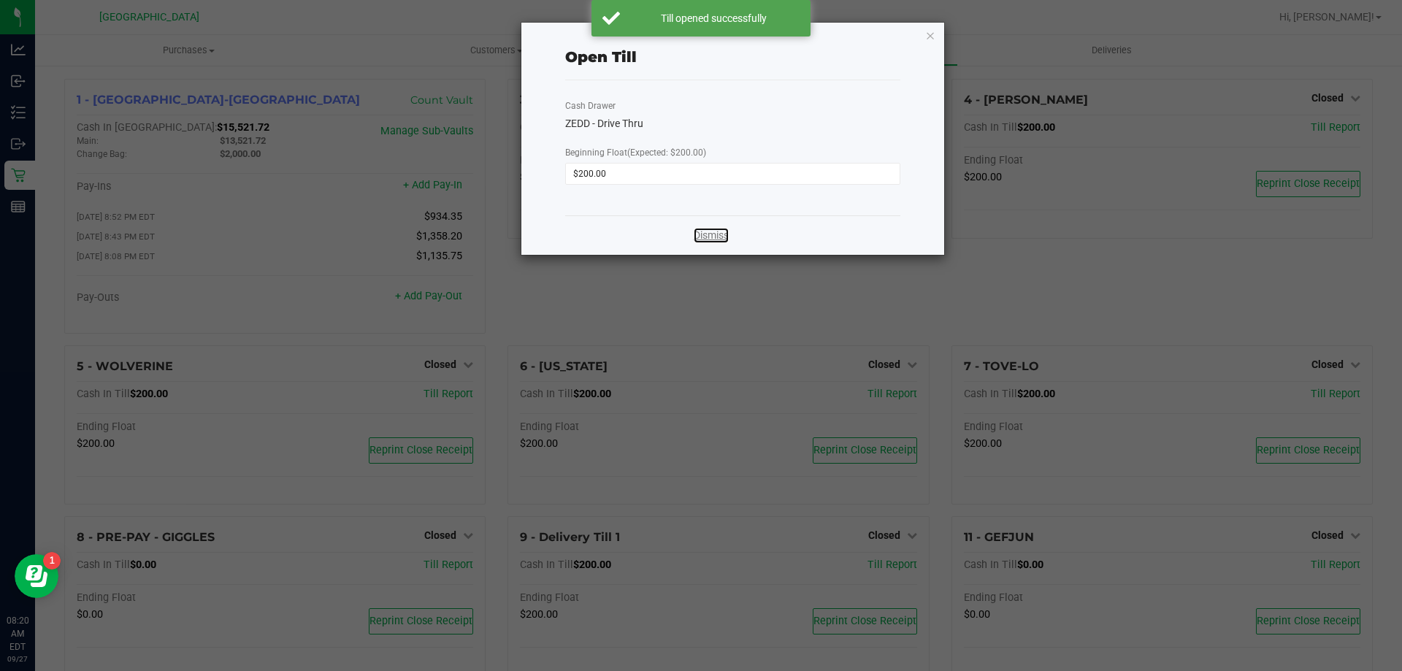
click at [710, 235] on link "Dismiss" at bounding box center [711, 235] width 35 height 15
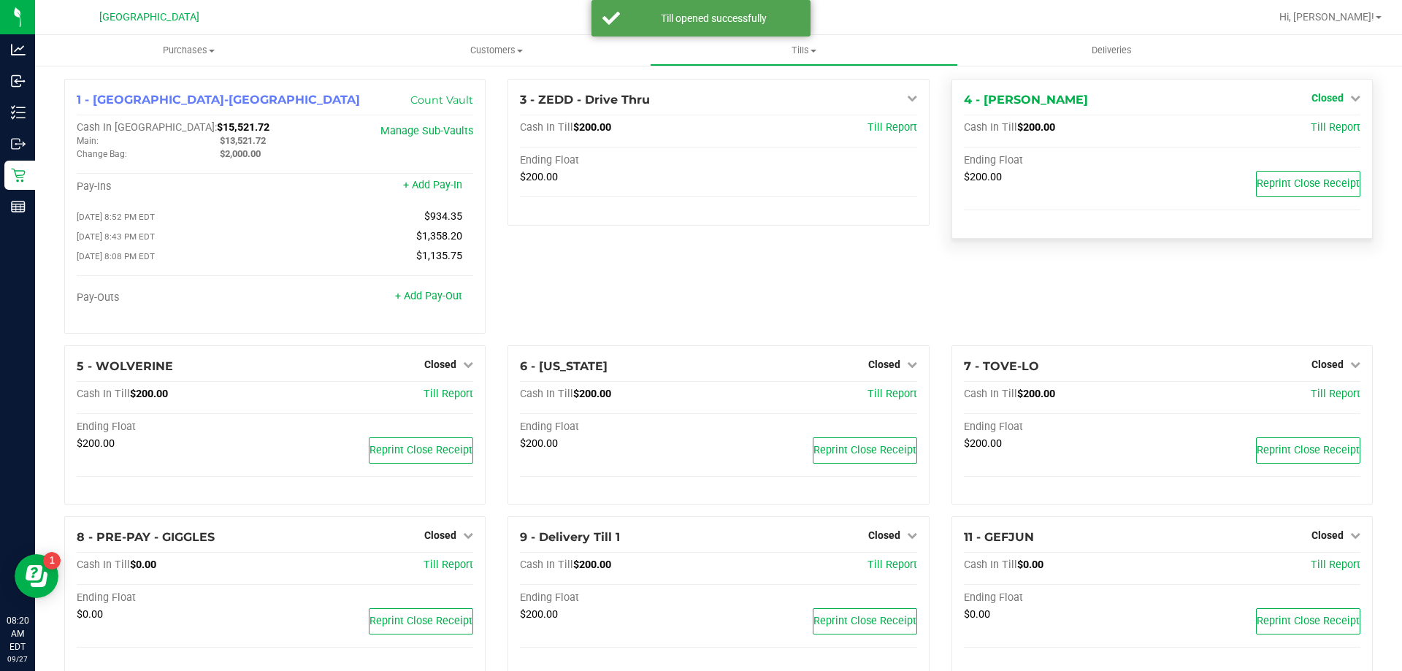
click at [1317, 93] on span "Closed" at bounding box center [1327, 98] width 32 height 12
click at [1308, 131] on link "Open Till" at bounding box center [1327, 129] width 39 height 12
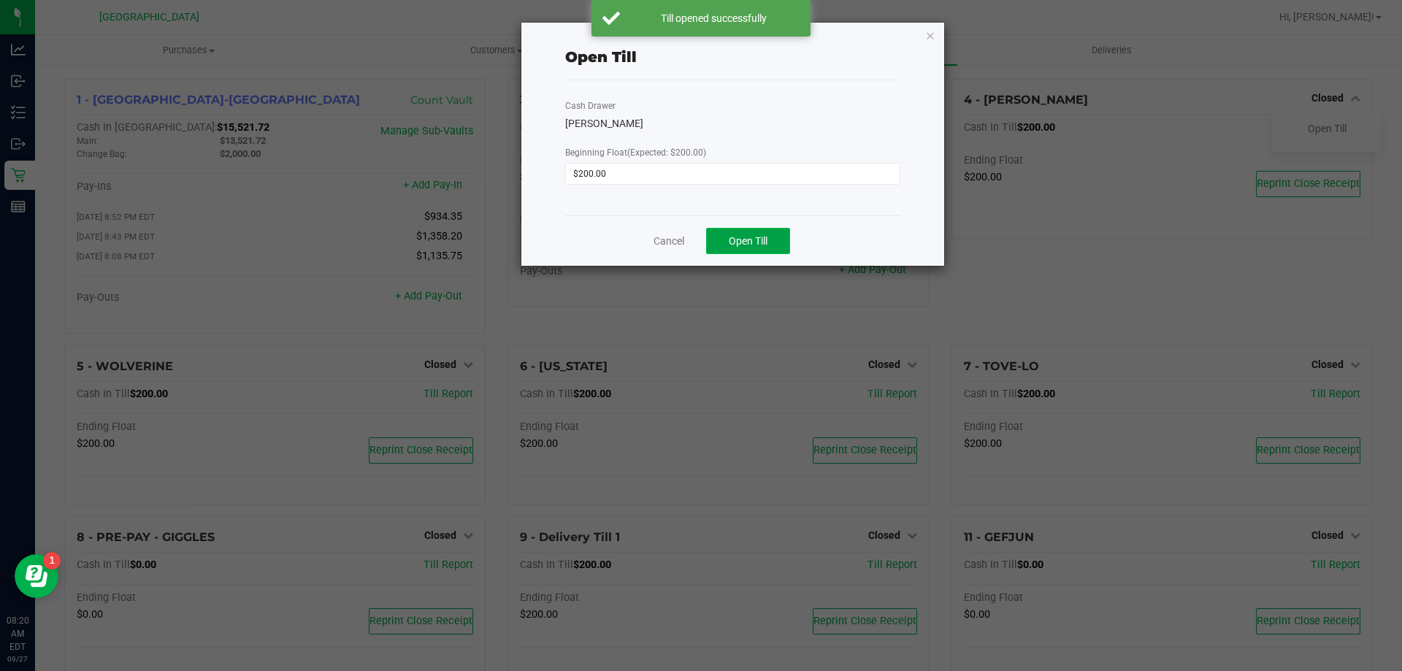
click at [751, 239] on span "Open Till" at bounding box center [748, 241] width 39 height 12
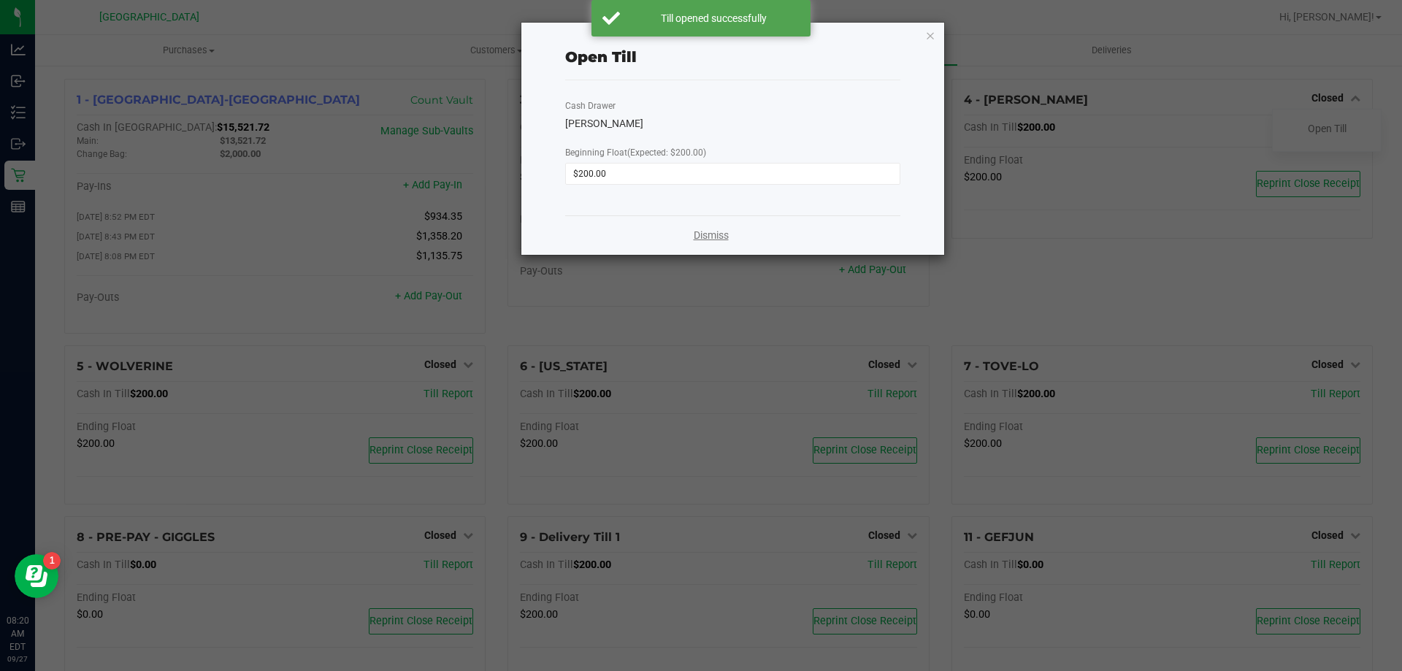
click at [712, 236] on link "Dismiss" at bounding box center [711, 235] width 35 height 15
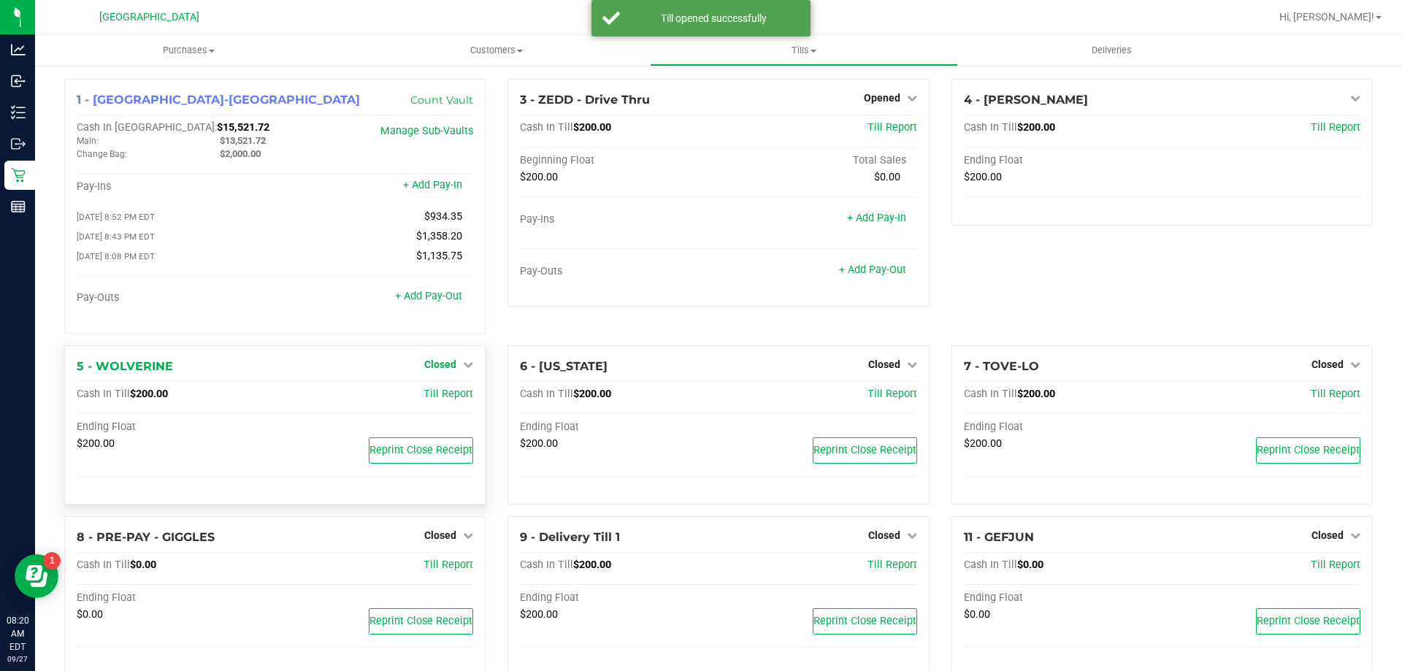
click at [445, 369] on span "Closed" at bounding box center [440, 365] width 32 height 12
click at [434, 399] on link "Open Till" at bounding box center [440, 394] width 39 height 12
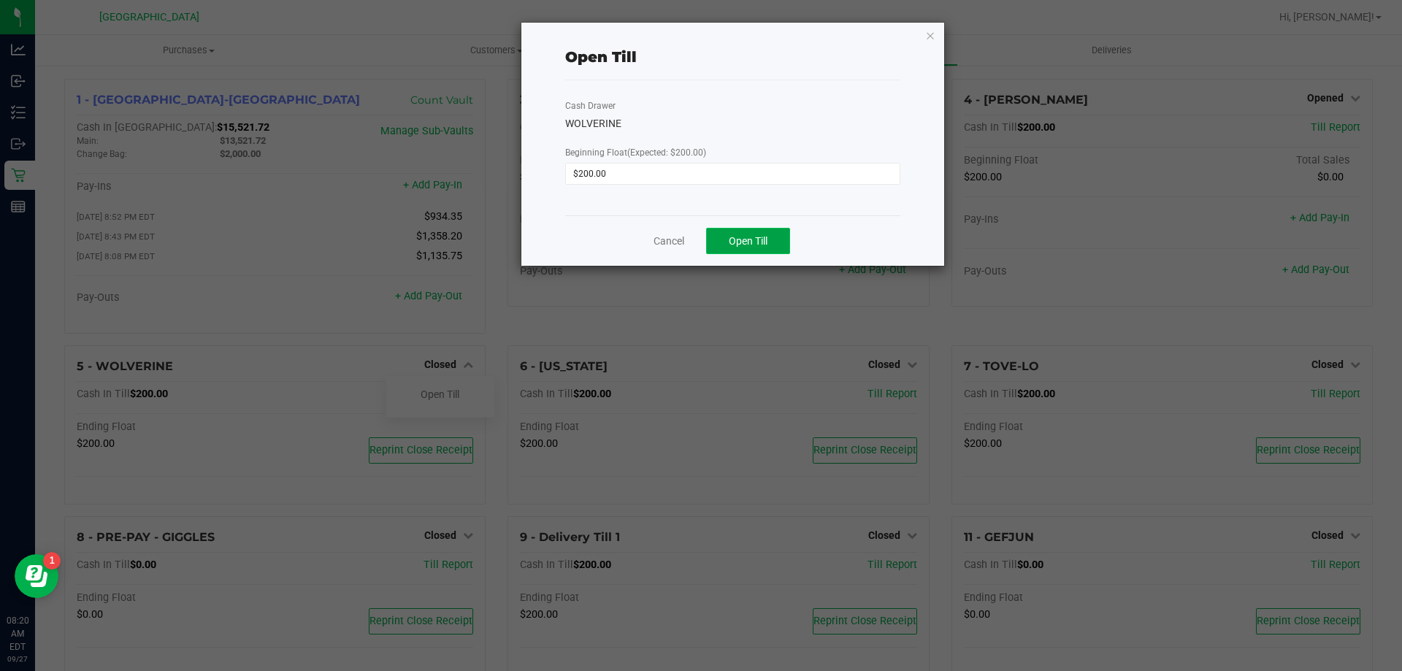
click at [756, 244] on span "Open Till" at bounding box center [748, 241] width 39 height 12
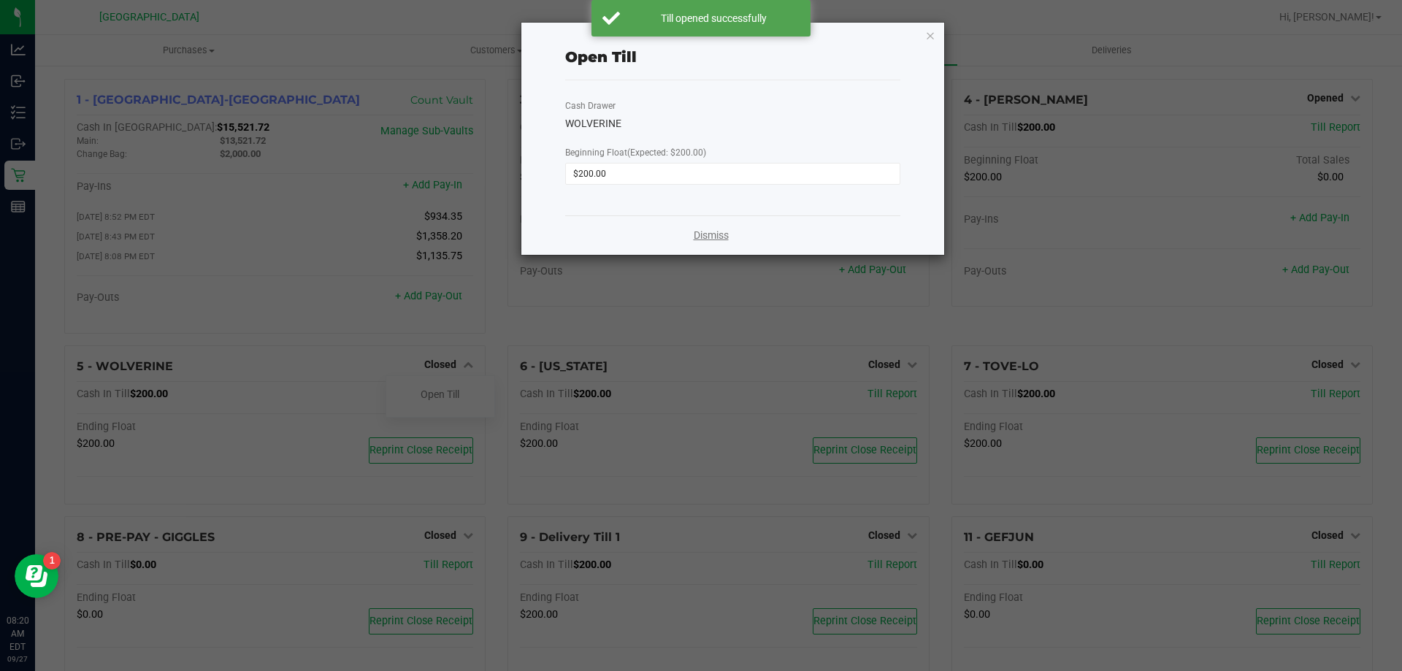
click at [702, 237] on link "Dismiss" at bounding box center [711, 235] width 35 height 15
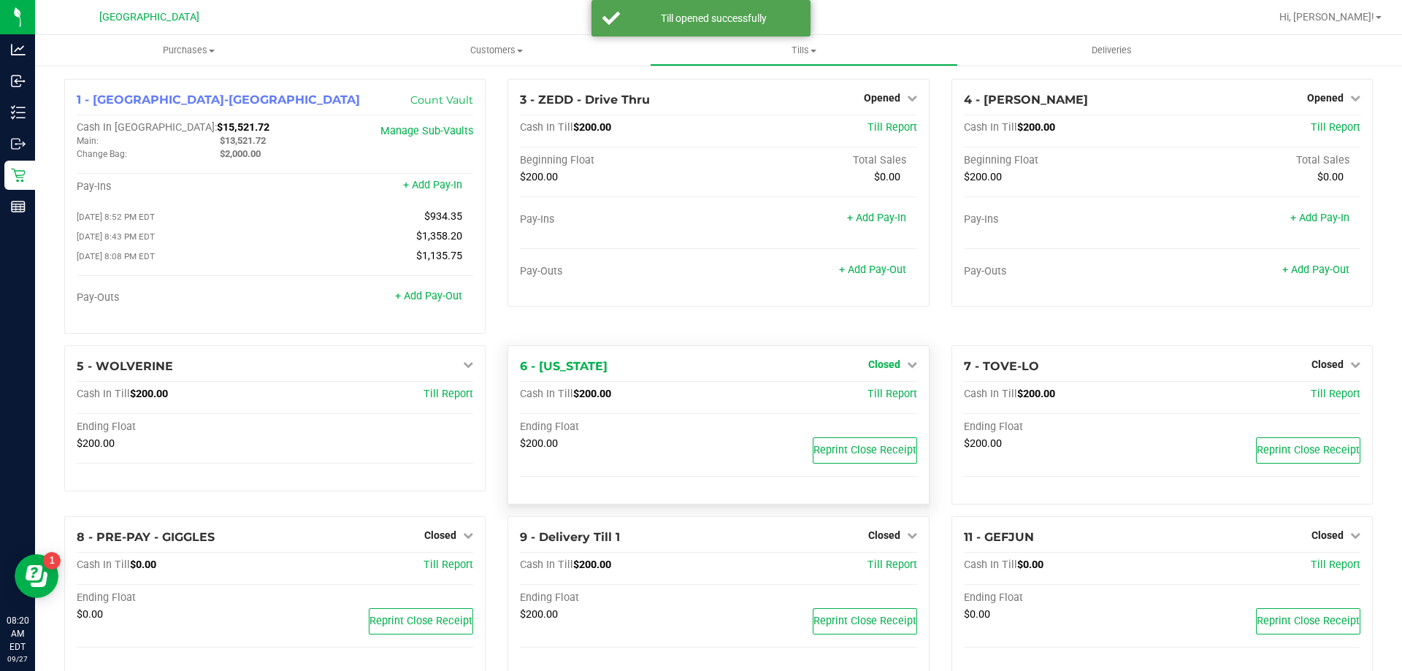
click at [892, 368] on span "Closed" at bounding box center [884, 365] width 32 height 12
click at [881, 398] on link "Open Till" at bounding box center [884, 394] width 39 height 12
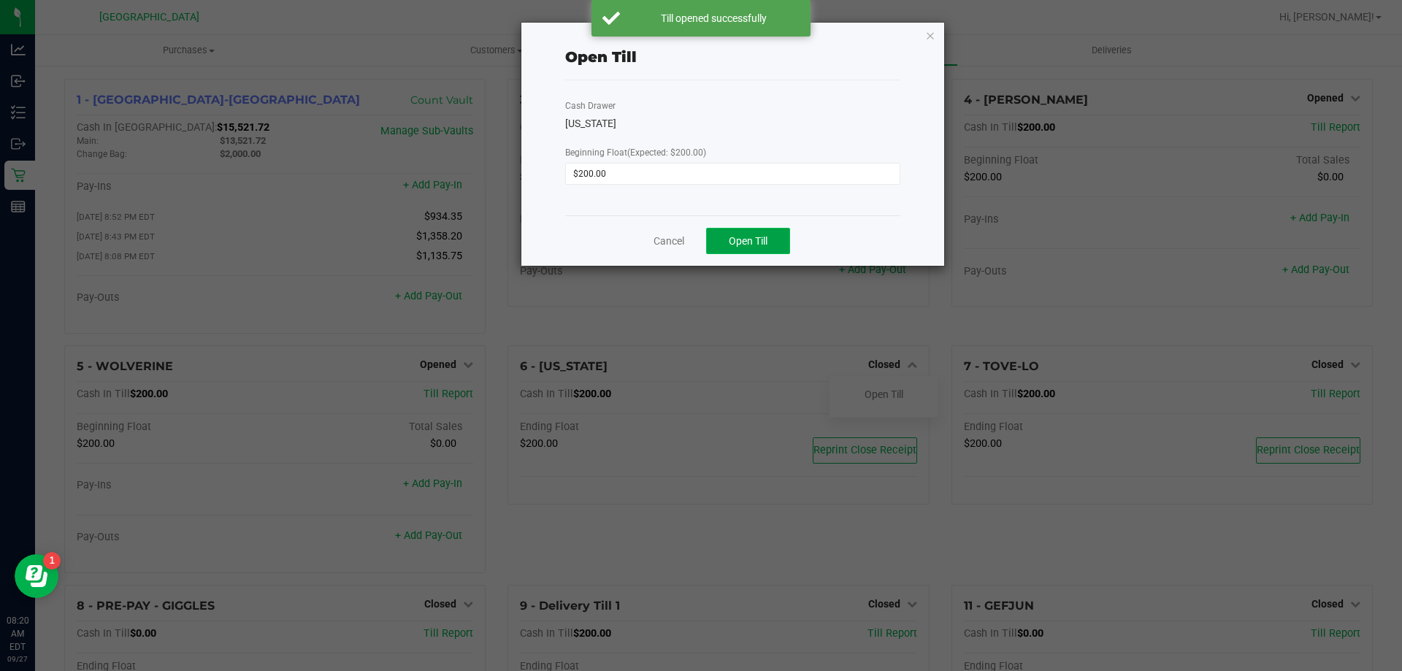
click at [747, 236] on span "Open Till" at bounding box center [748, 241] width 39 height 12
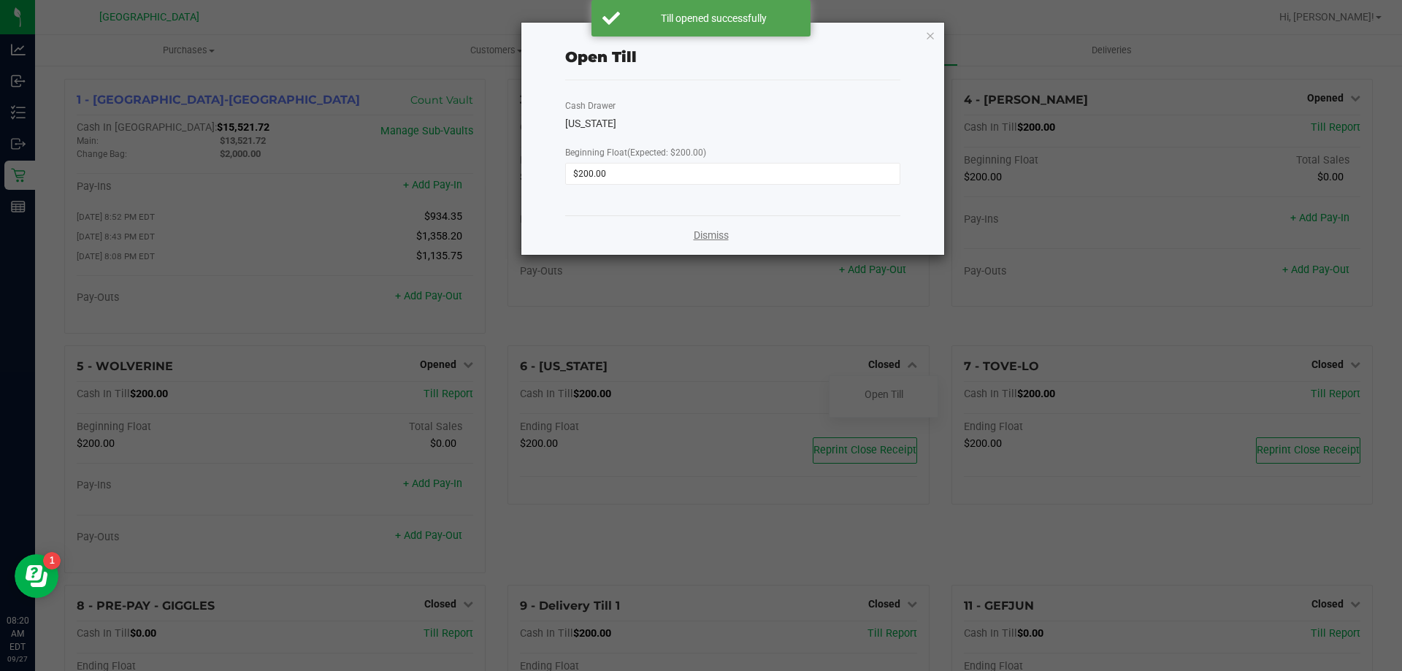
click at [703, 234] on link "Dismiss" at bounding box center [711, 235] width 35 height 15
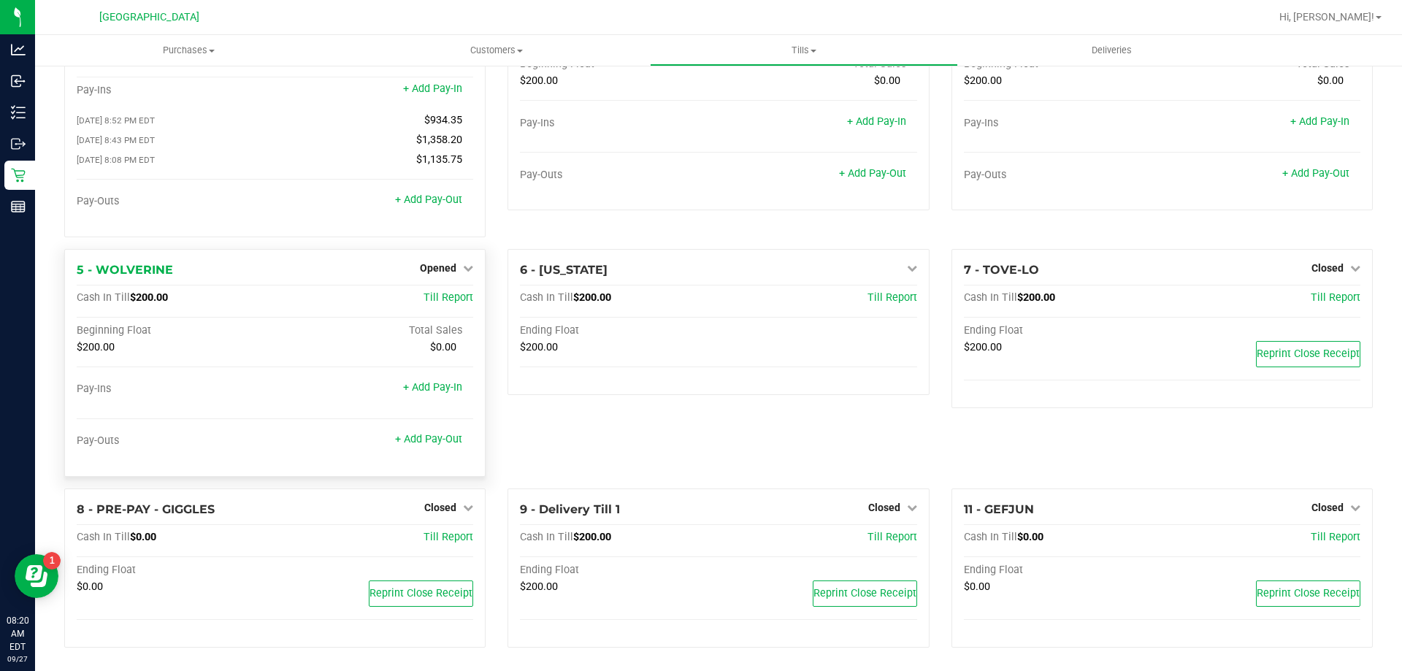
scroll to position [103, 0]
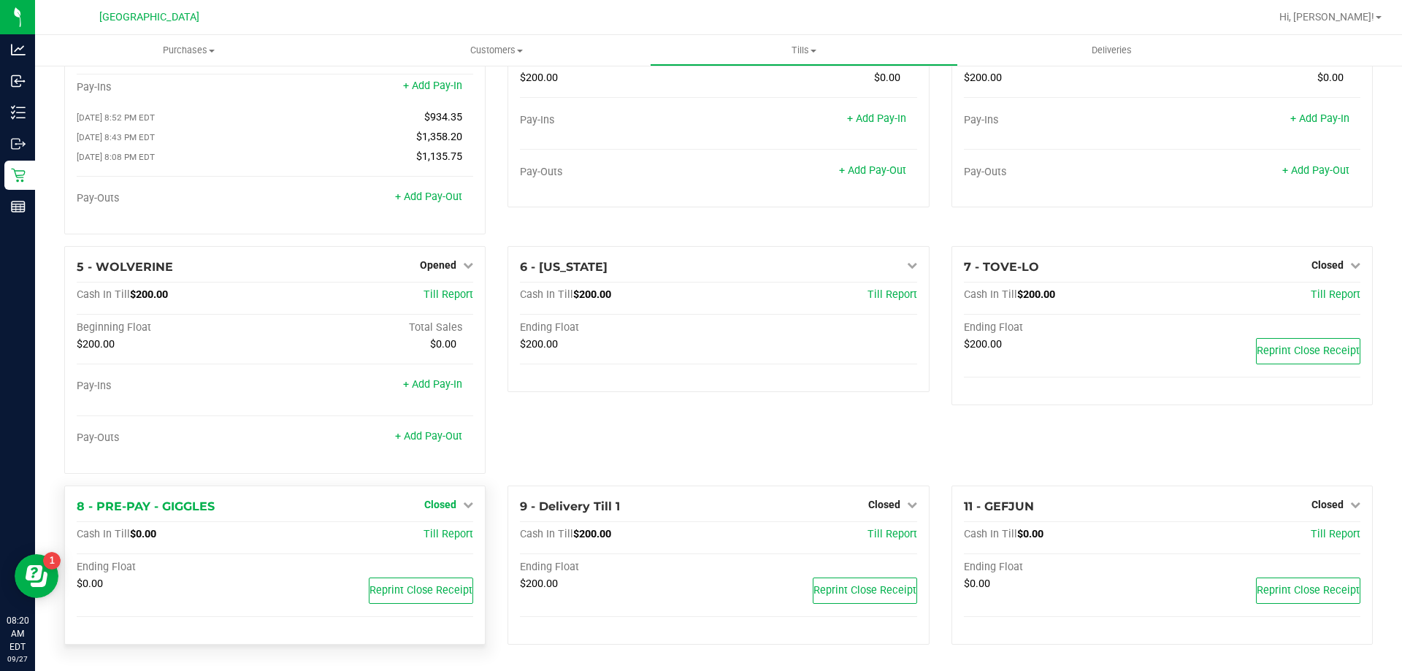
click at [443, 499] on span "Closed" at bounding box center [440, 505] width 32 height 12
click at [448, 539] on link "Open Till" at bounding box center [440, 535] width 39 height 12
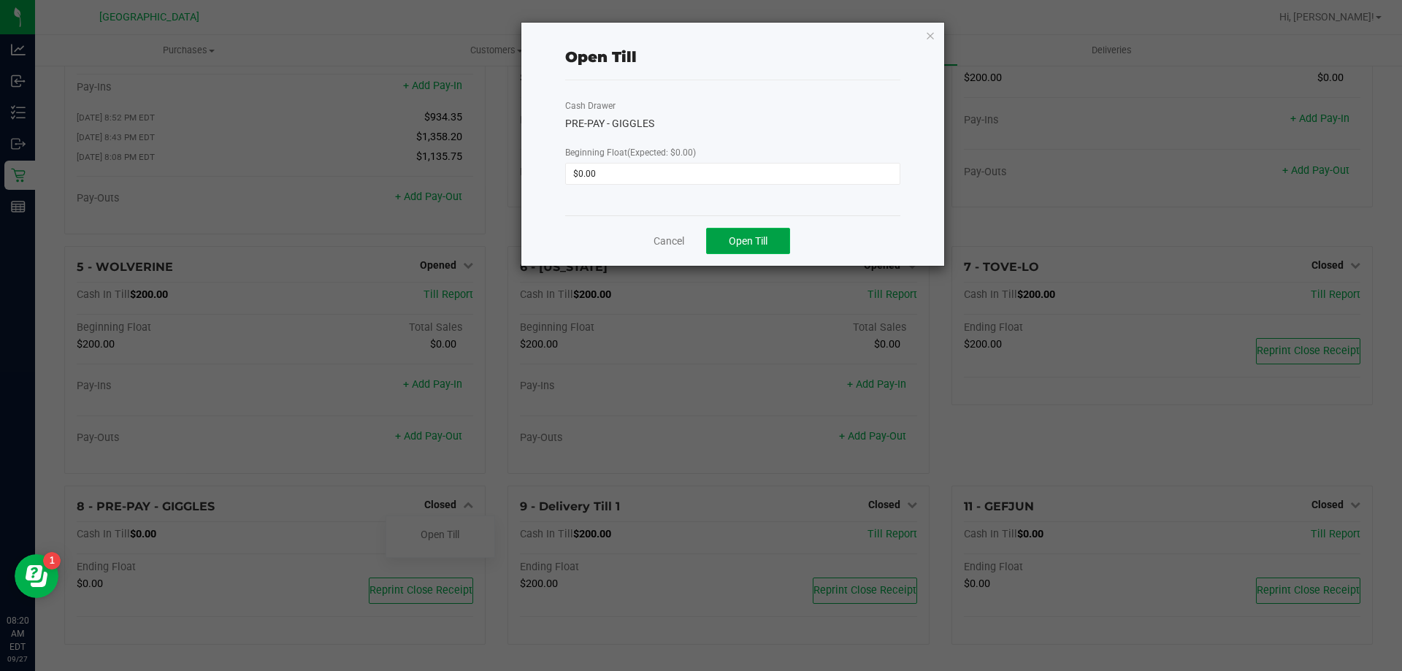
click at [729, 241] on span "Open Till" at bounding box center [748, 241] width 39 height 12
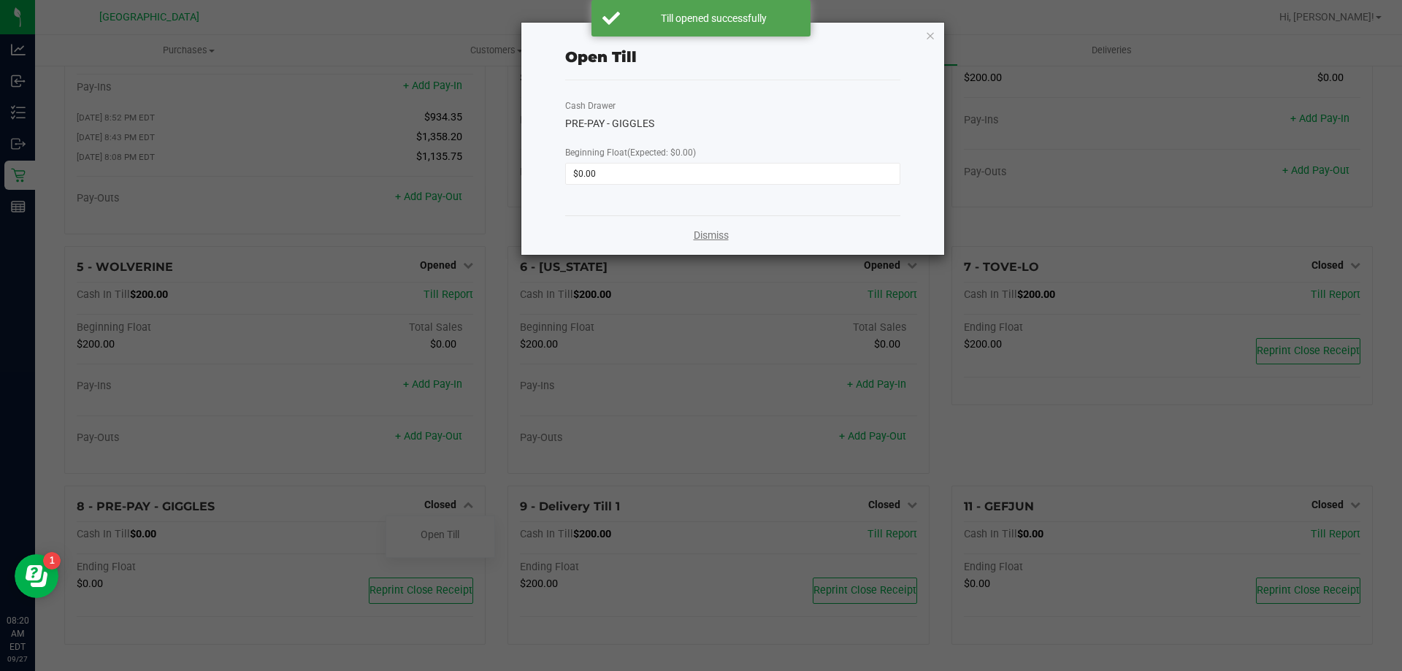
click at [713, 237] on link "Dismiss" at bounding box center [711, 235] width 35 height 15
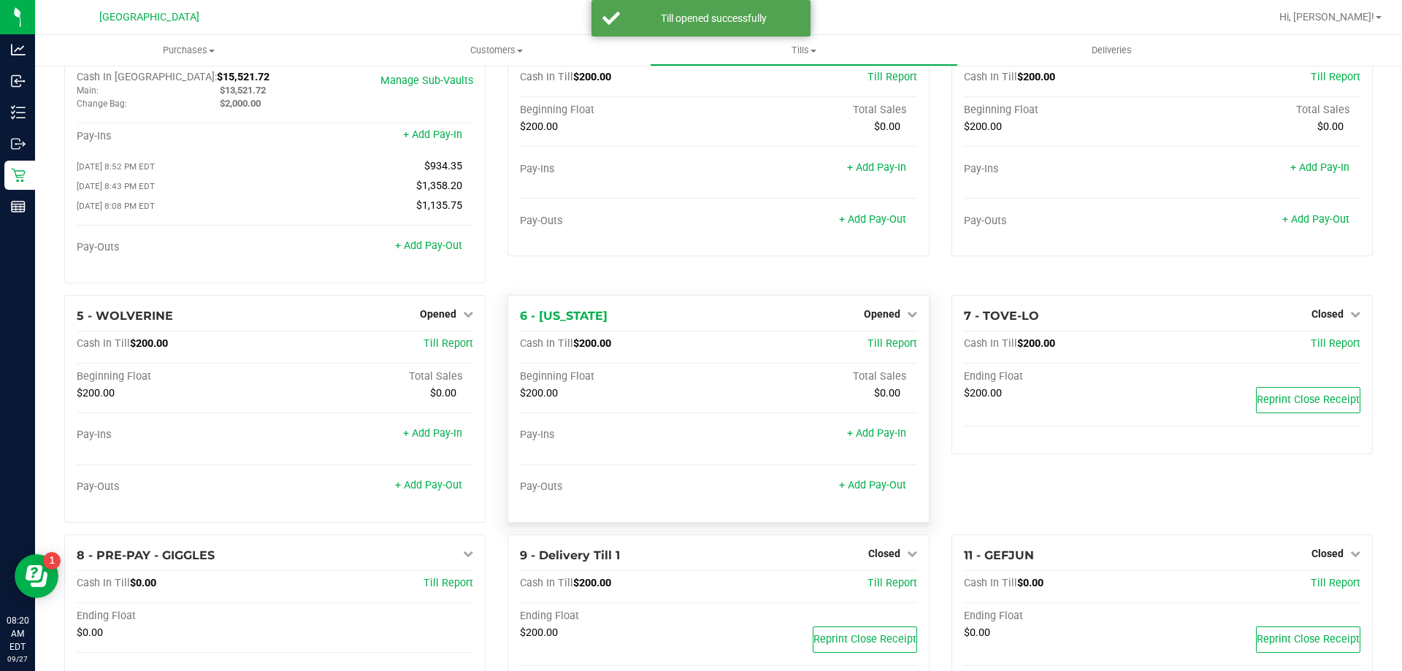
scroll to position [0, 0]
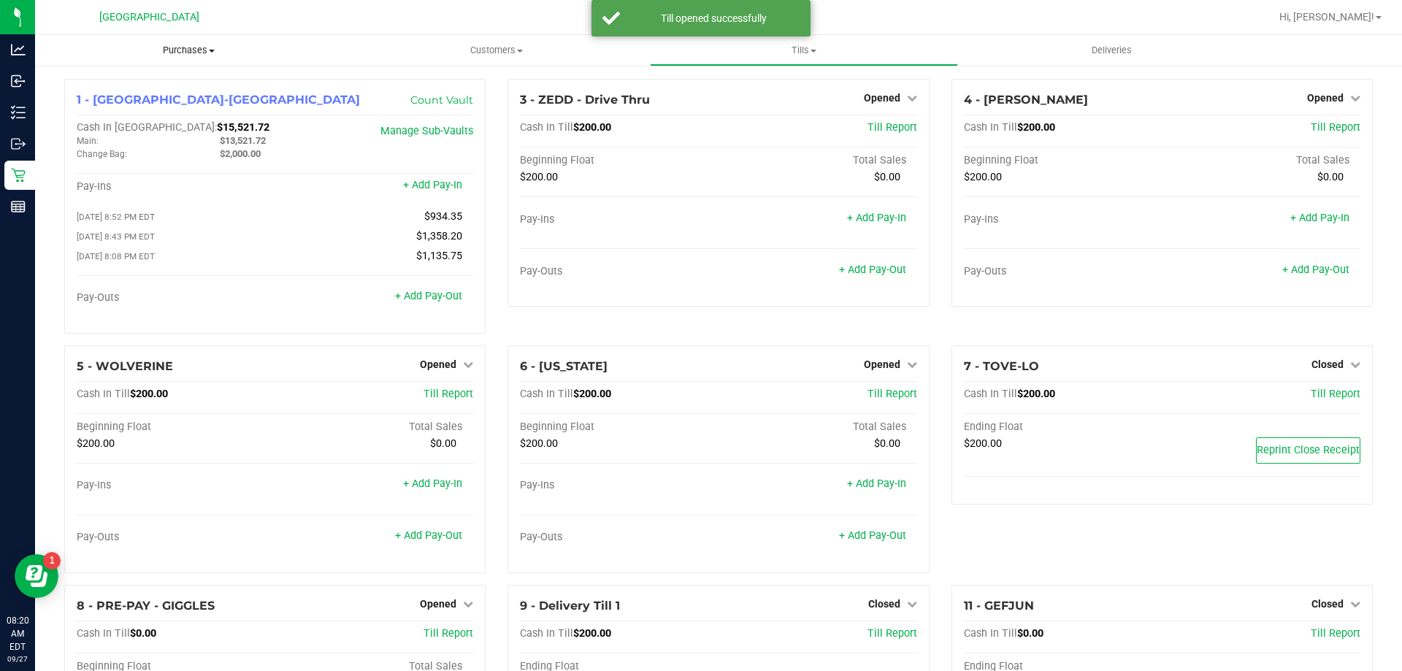
click at [181, 54] on span "Purchases" at bounding box center [188, 50] width 307 height 13
click at [86, 102] on span "Fulfillment" at bounding box center [80, 105] width 91 height 12
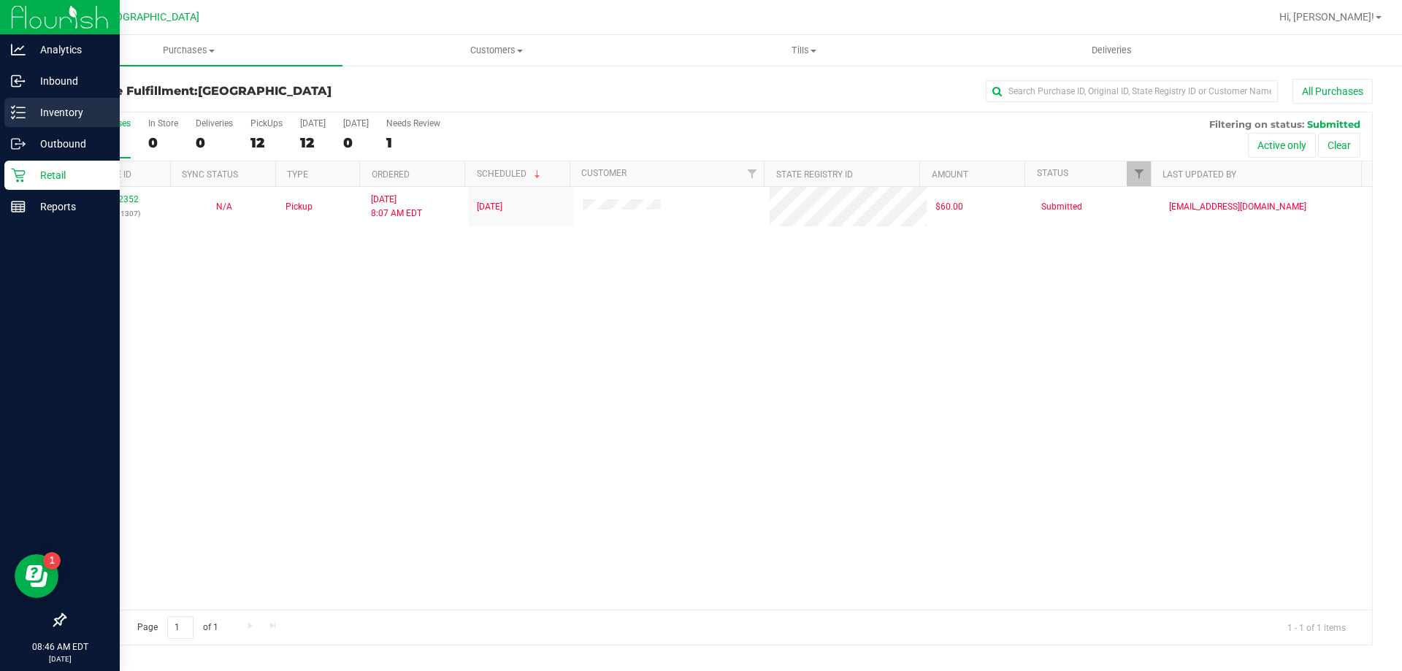
click at [58, 111] on p "Inventory" at bounding box center [70, 113] width 88 height 18
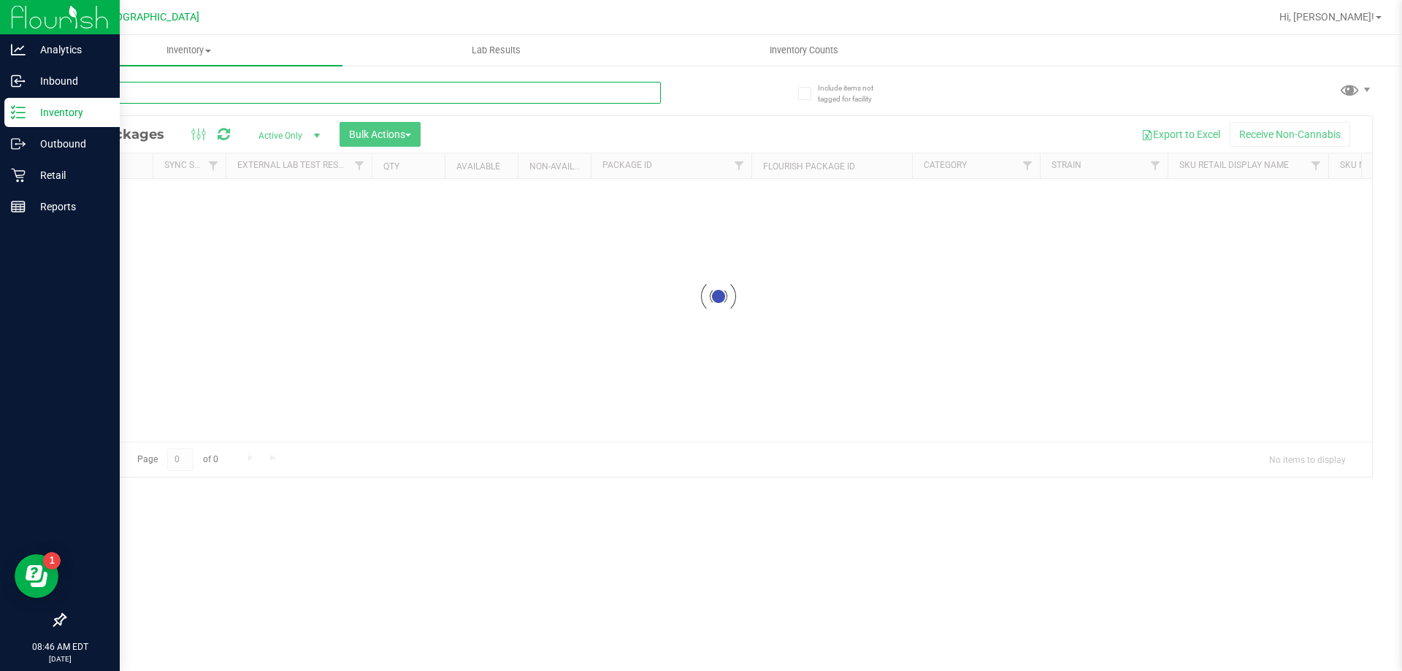
click at [159, 94] on input "text" at bounding box center [362, 93] width 597 height 22
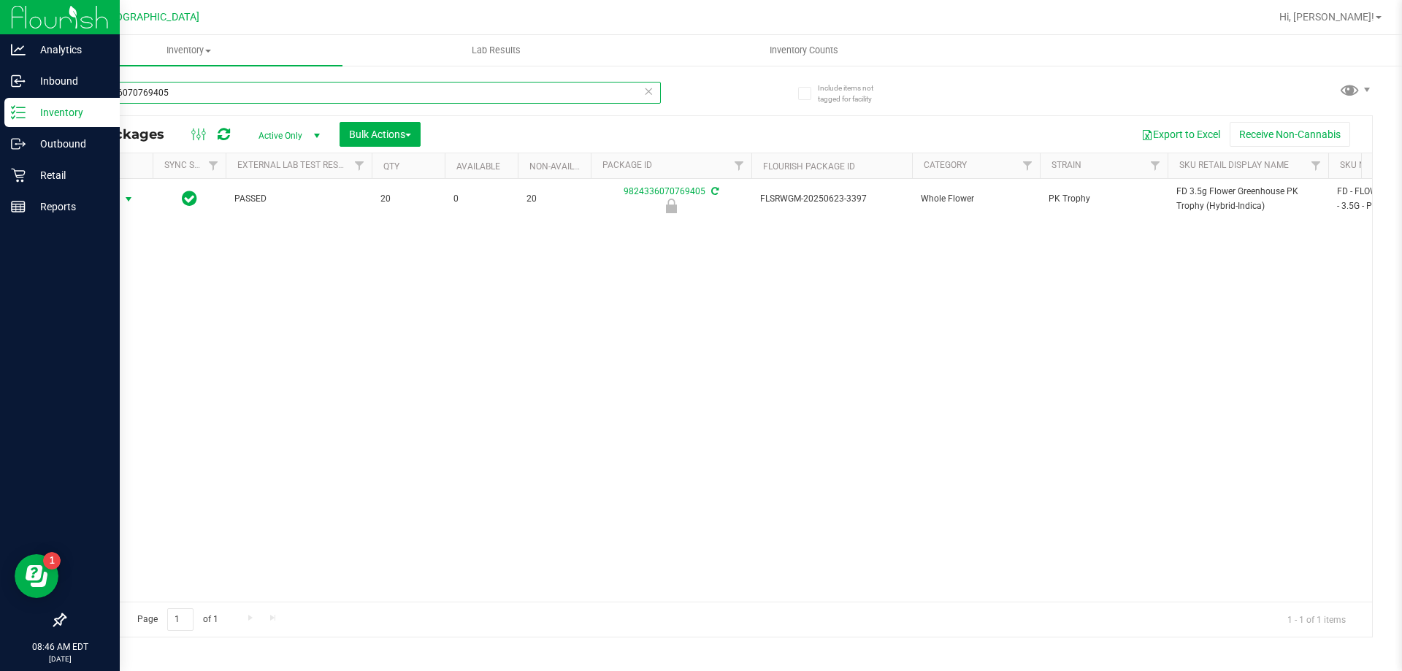
type input "9824336070769405"
click at [110, 199] on span "Action" at bounding box center [99, 199] width 39 height 20
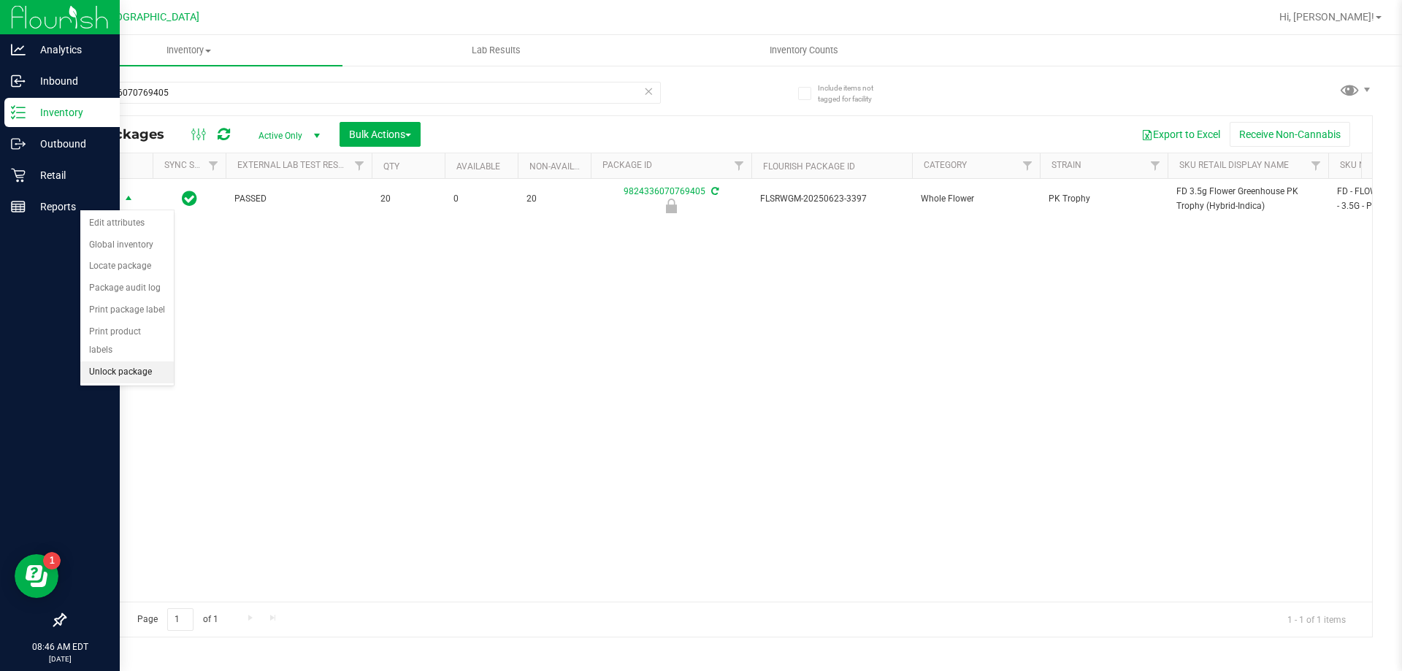
click at [122, 361] on li "Unlock package" at bounding box center [126, 372] width 93 height 22
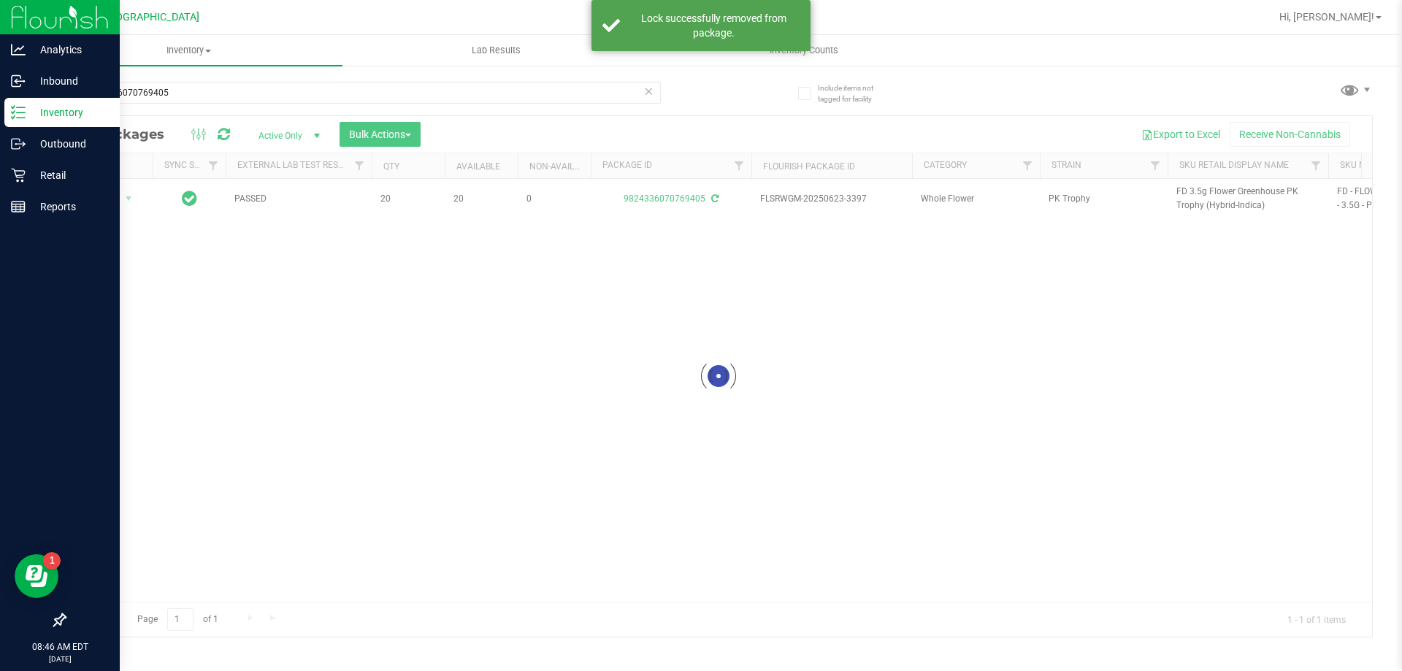
click at [1208, 196] on div at bounding box center [718, 376] width 1307 height 521
click at [1209, 191] on div at bounding box center [718, 376] width 1307 height 521
click at [1209, 191] on span "FD 3.5g Flower Greenhouse PK Trophy (Hybrid-Indica)" at bounding box center [1247, 199] width 143 height 28
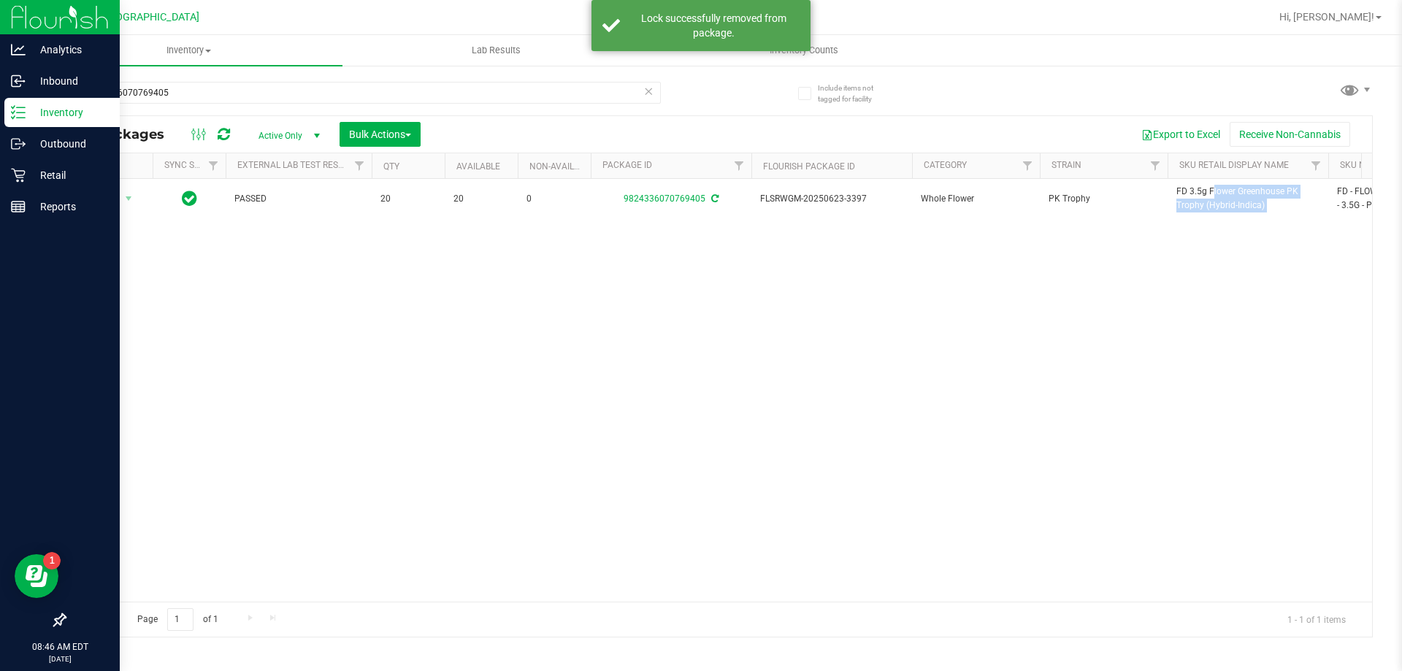
click at [1209, 191] on span "FD 3.5g Flower Greenhouse PK Trophy (Hybrid-Indica)" at bounding box center [1247, 199] width 143 height 28
copy tr "FD 3.5g Flower Greenhouse PK Trophy (Hybrid-Indica)"
click at [316, 95] on input "9824336070769405" at bounding box center [362, 93] width 597 height 22
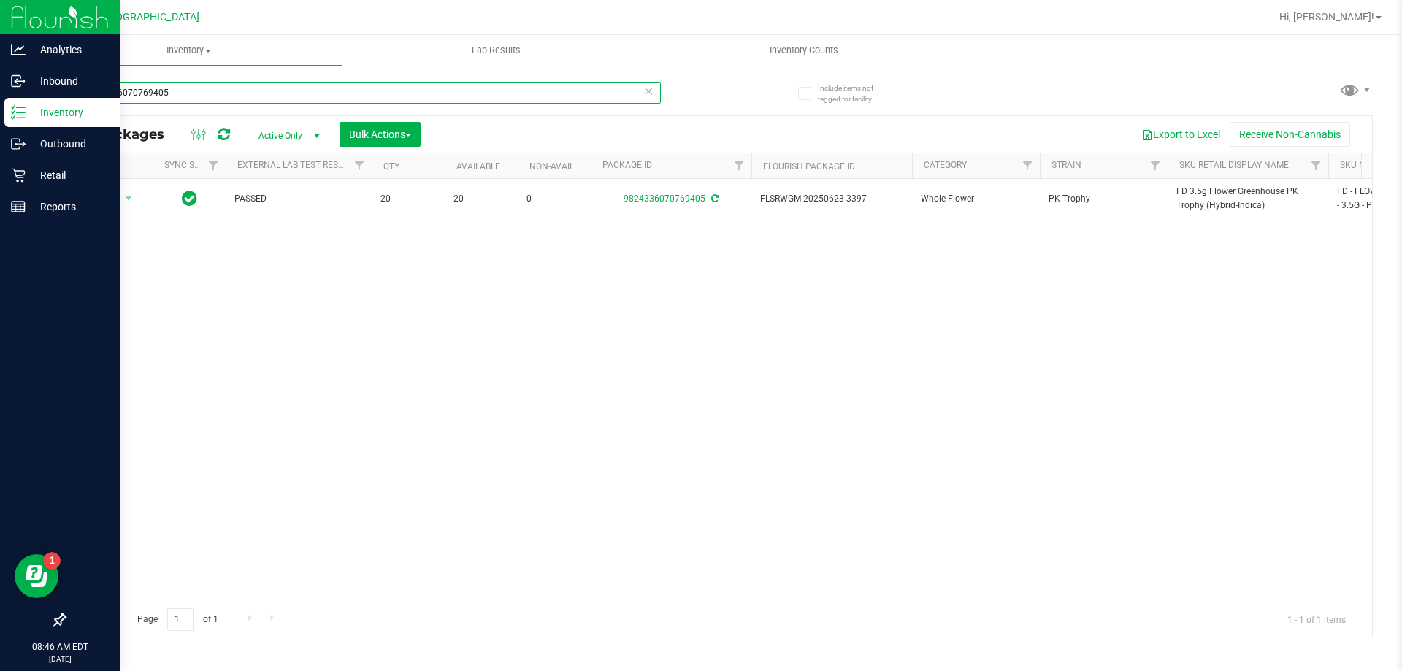
click at [316, 95] on input "9824336070769405" at bounding box center [362, 93] width 597 height 22
paste input "FD 3.5g Flower Greenhouse PK Trophy (Hybrid-Indica)"
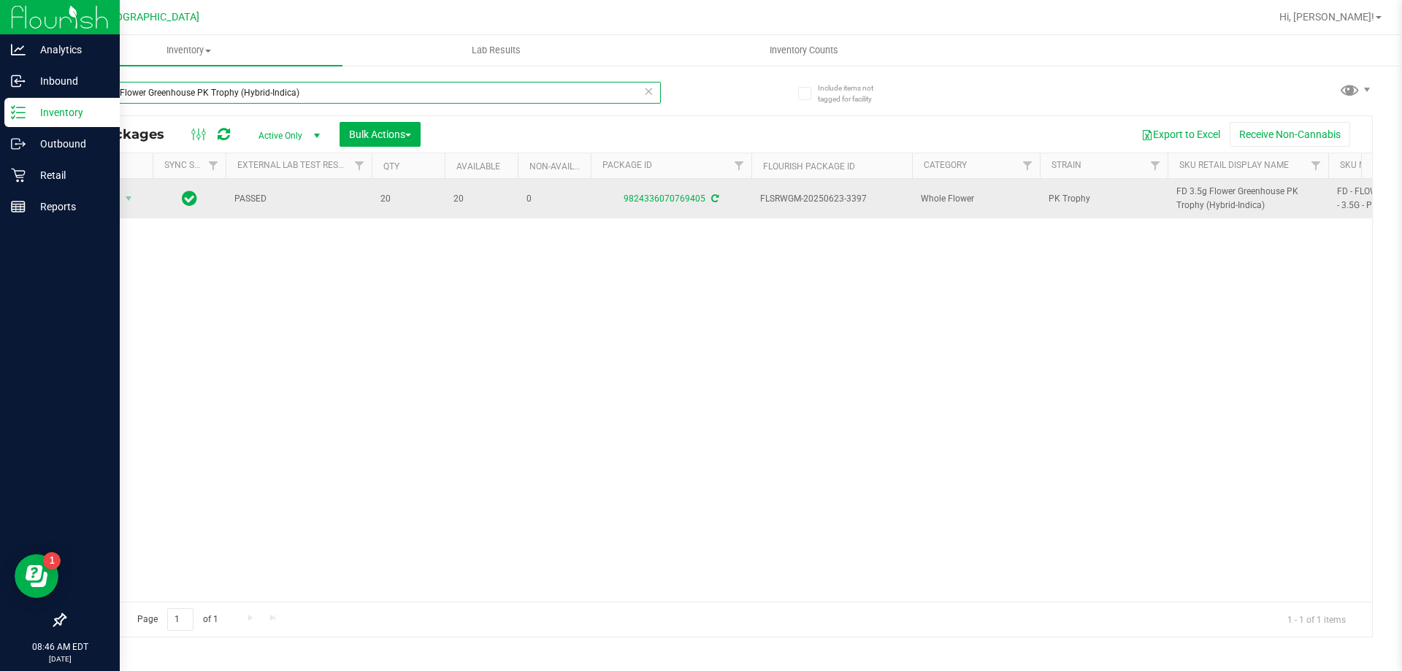
type input "FD 3.5g Flower Greenhouse PK Trophy (Hybrid-Indica)"
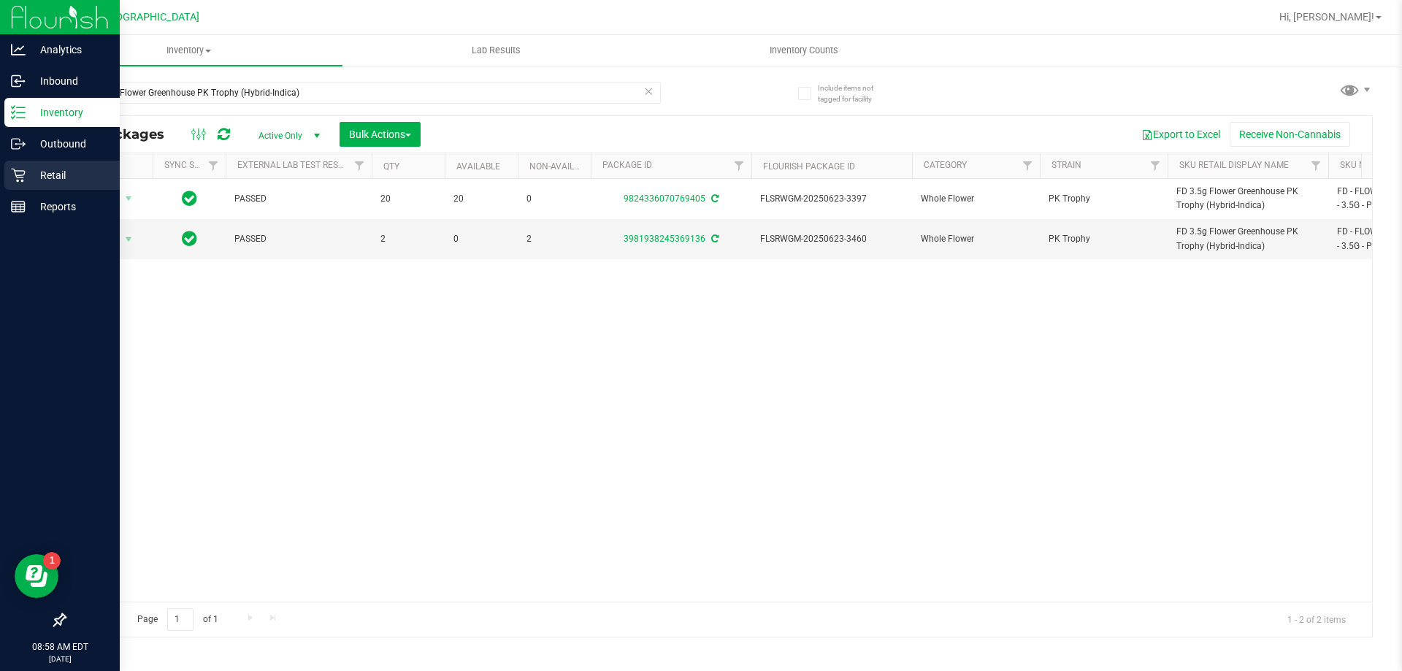
click at [32, 172] on p "Retail" at bounding box center [70, 175] width 88 height 18
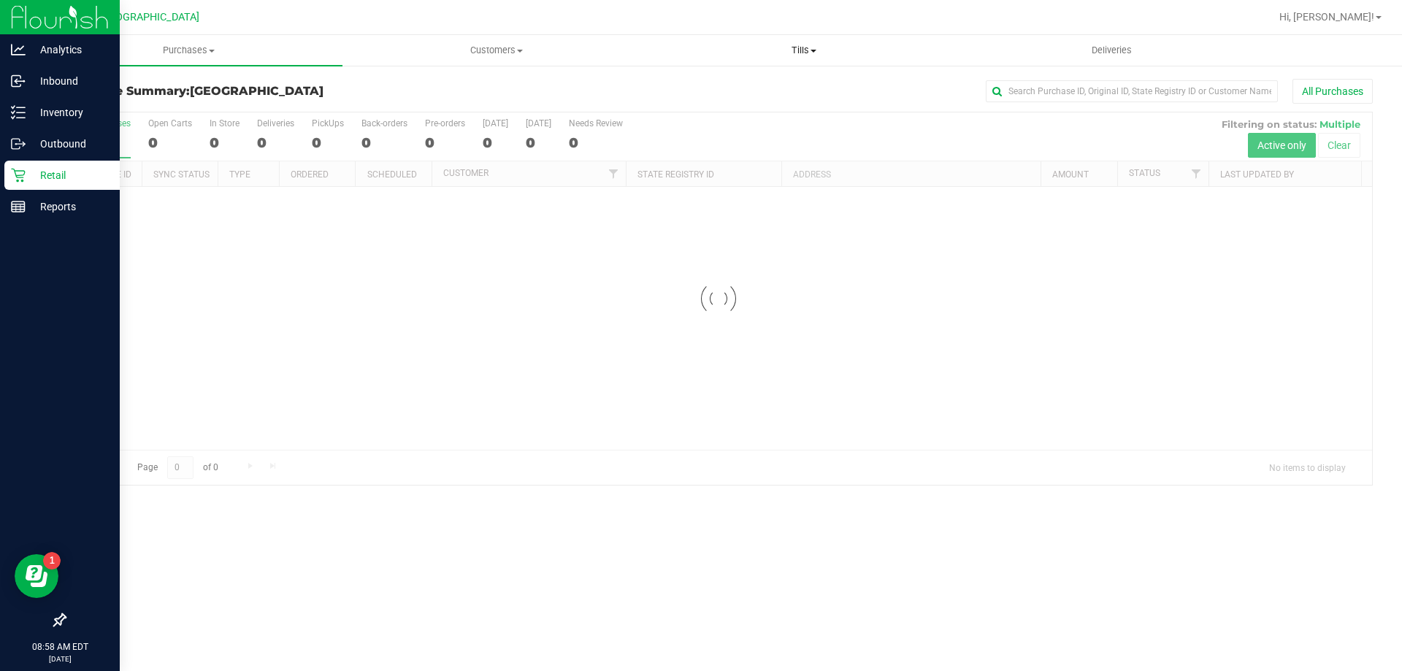
click at [793, 47] on span "Tills" at bounding box center [804, 50] width 306 height 13
click at [765, 83] on li "Manage tills" at bounding box center [803, 89] width 307 height 18
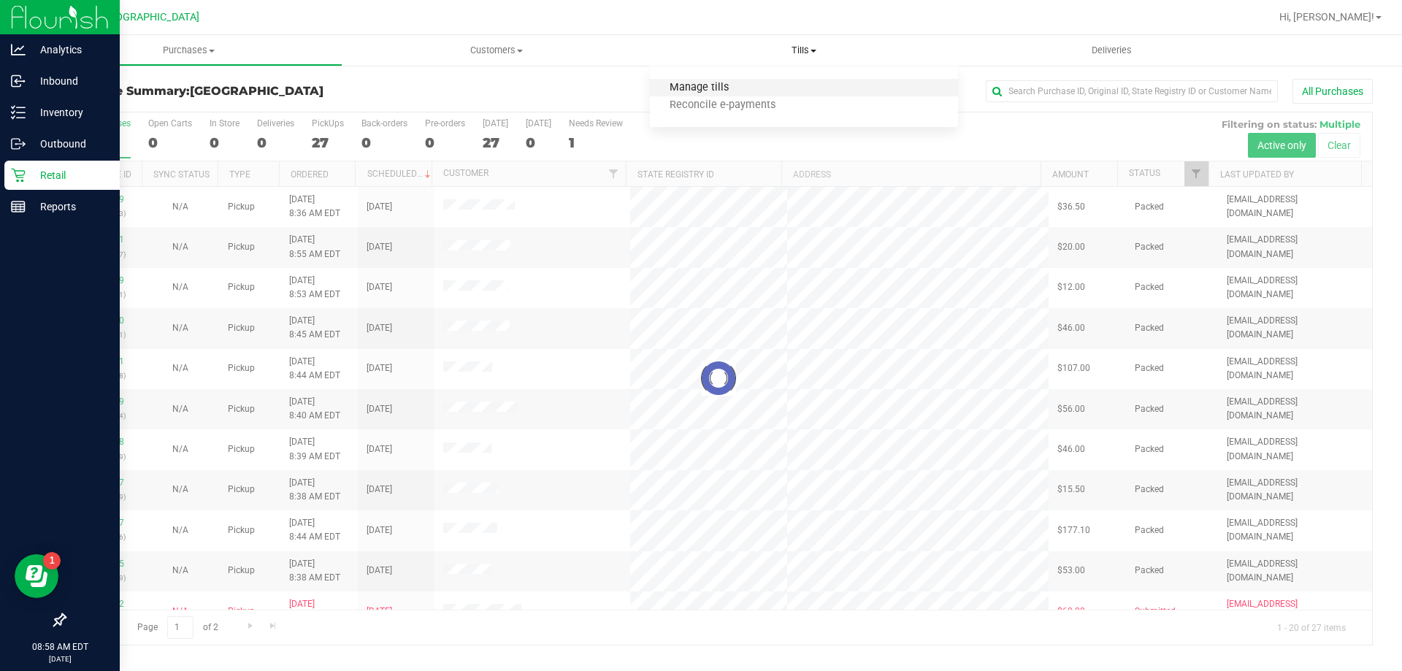
click at [721, 87] on span "Manage tills" at bounding box center [699, 88] width 99 height 12
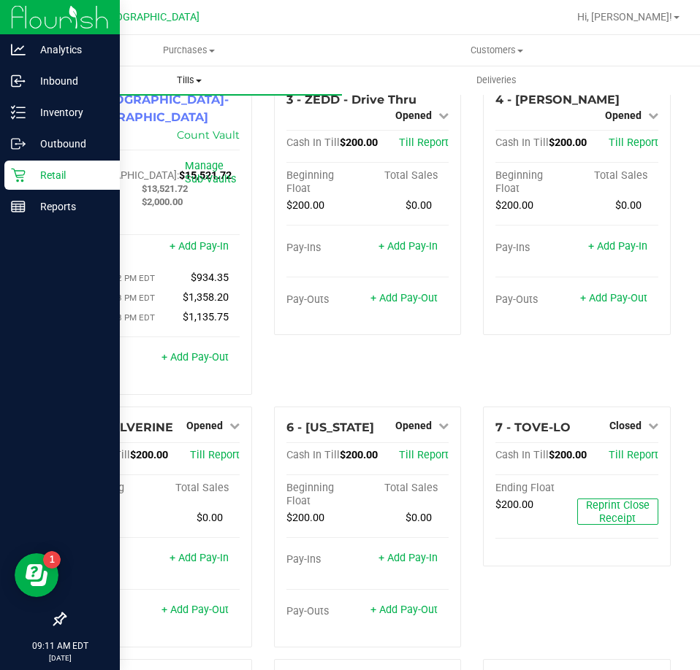
click at [202, 83] on span "Tills" at bounding box center [189, 80] width 306 height 13
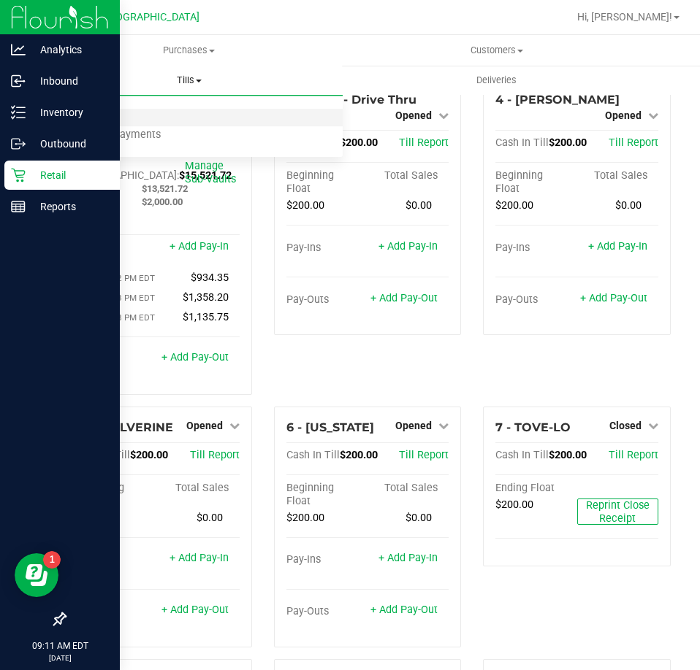
click at [112, 114] on span "Manage tills" at bounding box center [84, 118] width 99 height 12
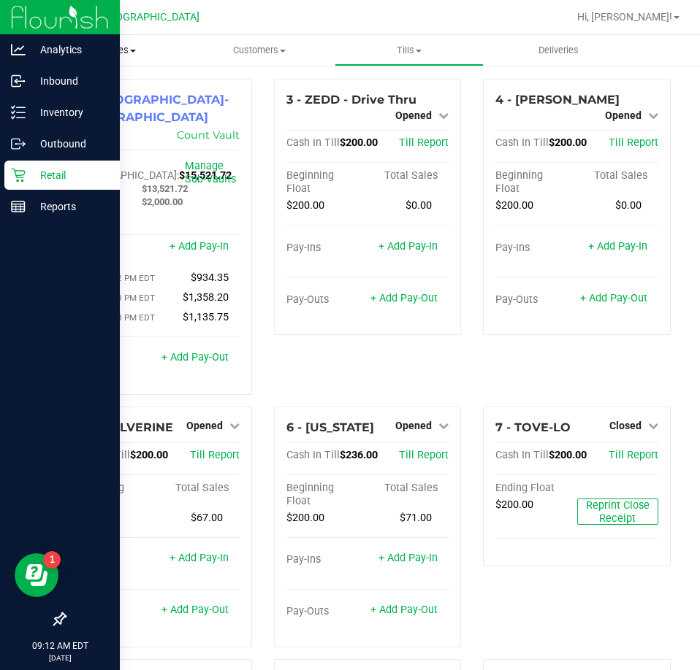
click at [104, 45] on span "Purchases" at bounding box center [110, 50] width 150 height 13
click at [94, 101] on span "Fulfillment" at bounding box center [80, 105] width 91 height 12
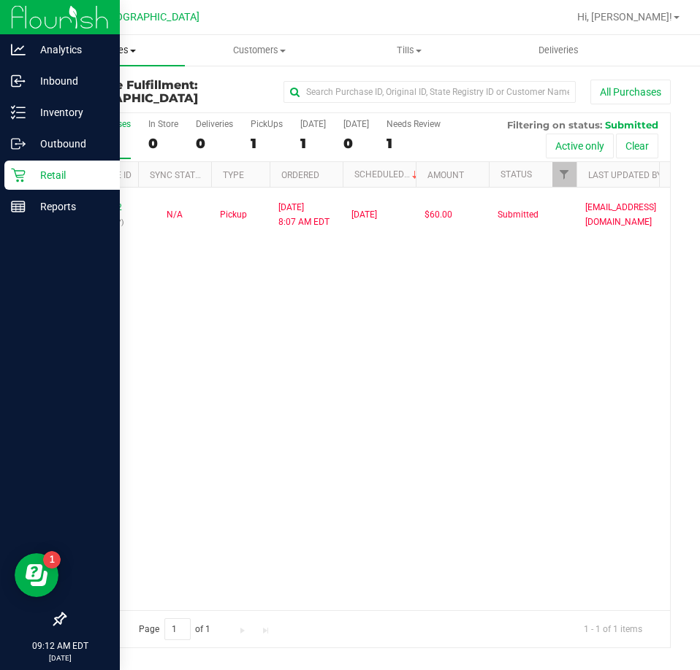
click at [123, 53] on span "Purchases" at bounding box center [110, 50] width 150 height 13
click at [103, 101] on span "Fulfillment" at bounding box center [80, 105] width 91 height 12
click at [399, 48] on span "Tills" at bounding box center [409, 50] width 148 height 13
click at [388, 87] on span "Manage tills" at bounding box center [383, 88] width 99 height 12
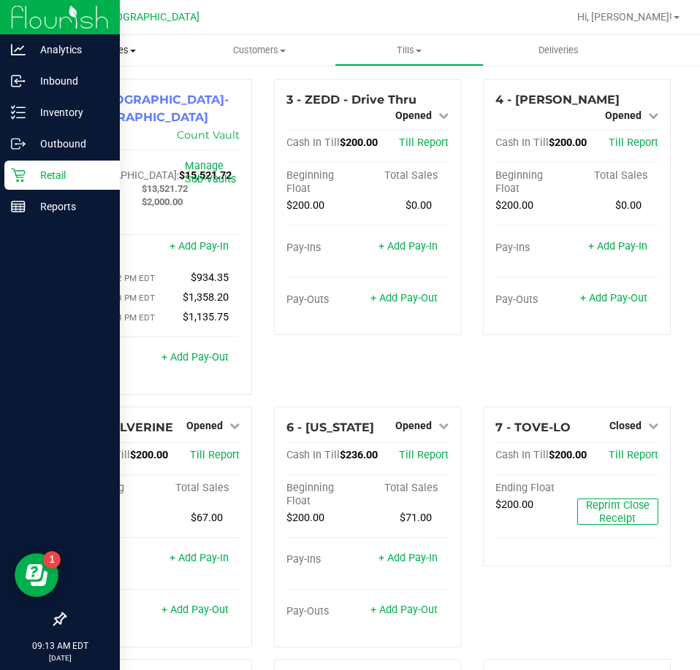
click at [108, 47] on span "Purchases" at bounding box center [110, 50] width 150 height 13
click at [81, 106] on span "Fulfillment" at bounding box center [80, 105] width 91 height 12
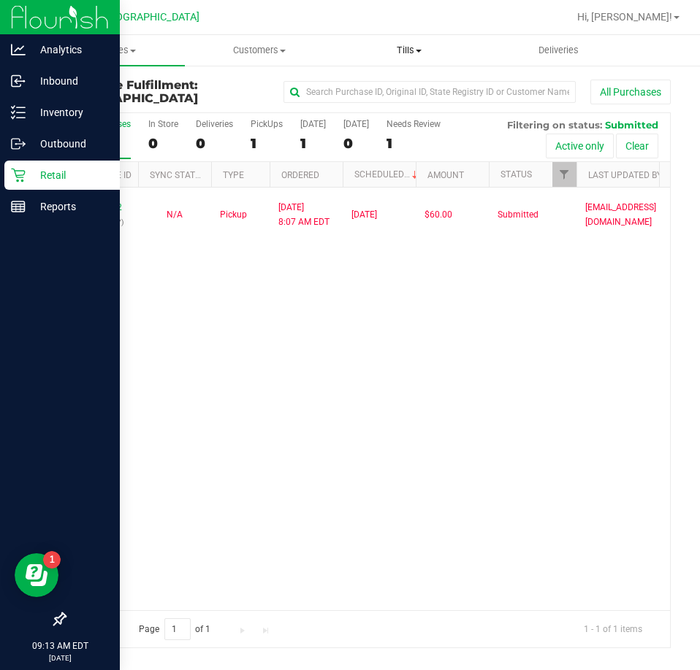
click at [418, 50] on span at bounding box center [418, 51] width 6 height 3
click at [386, 83] on span "Manage tills" at bounding box center [383, 88] width 99 height 12
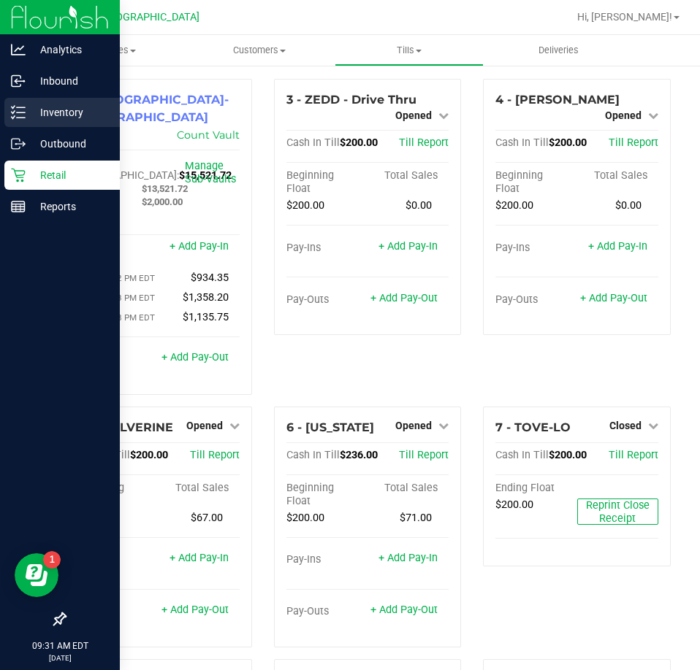
click at [55, 110] on p "Inventory" at bounding box center [70, 113] width 88 height 18
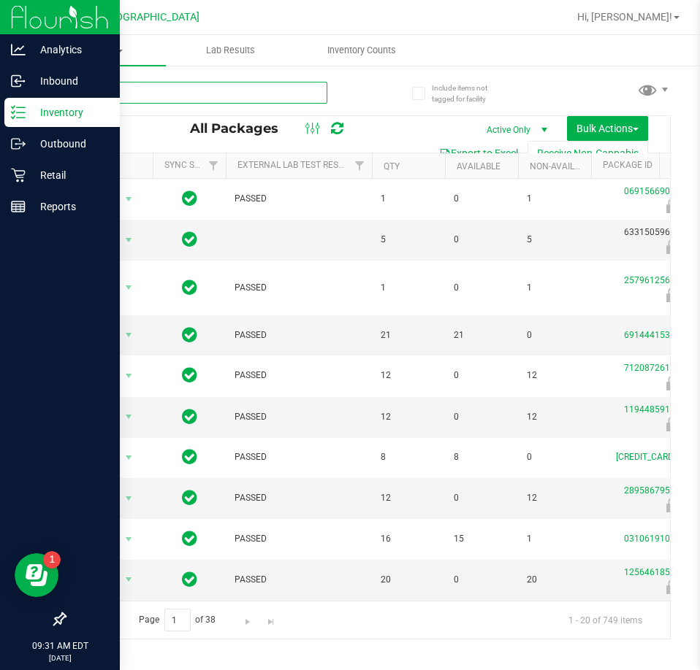
click at [161, 91] on input "text" at bounding box center [195, 93] width 263 height 22
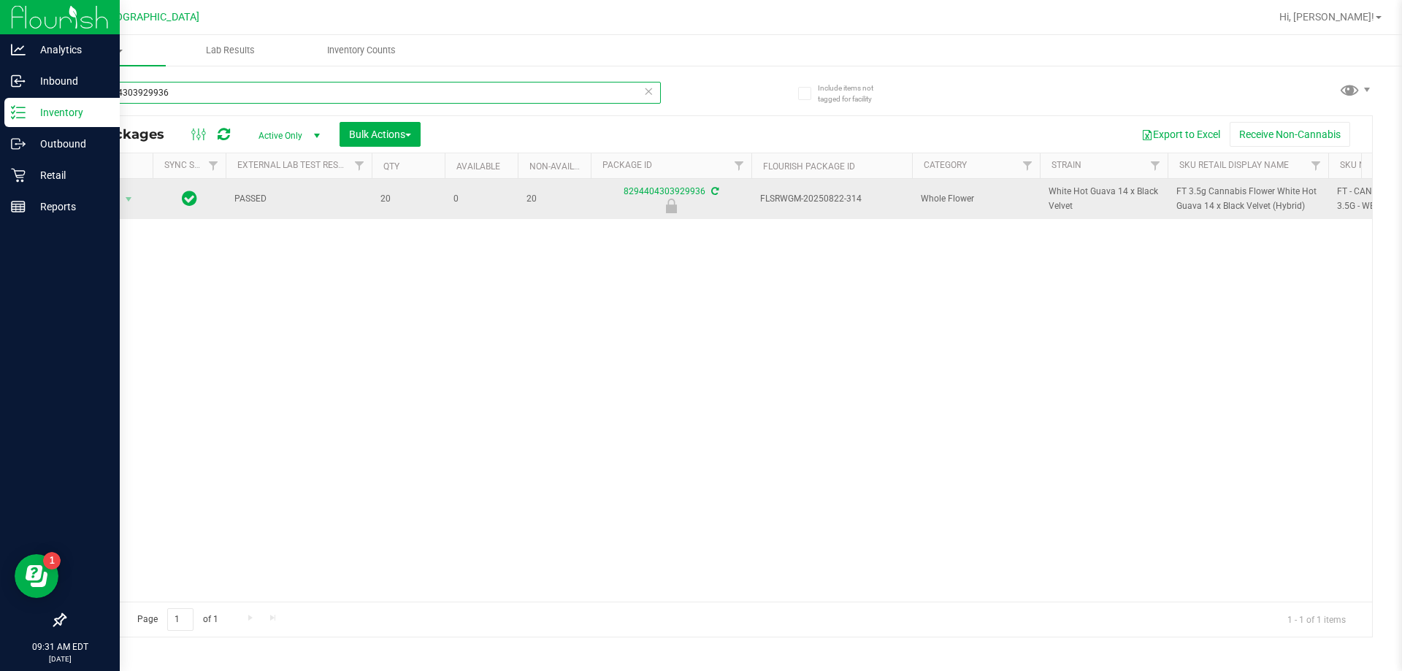
type input "8294404303929936"
click at [120, 203] on span "select" at bounding box center [129, 199] width 18 height 20
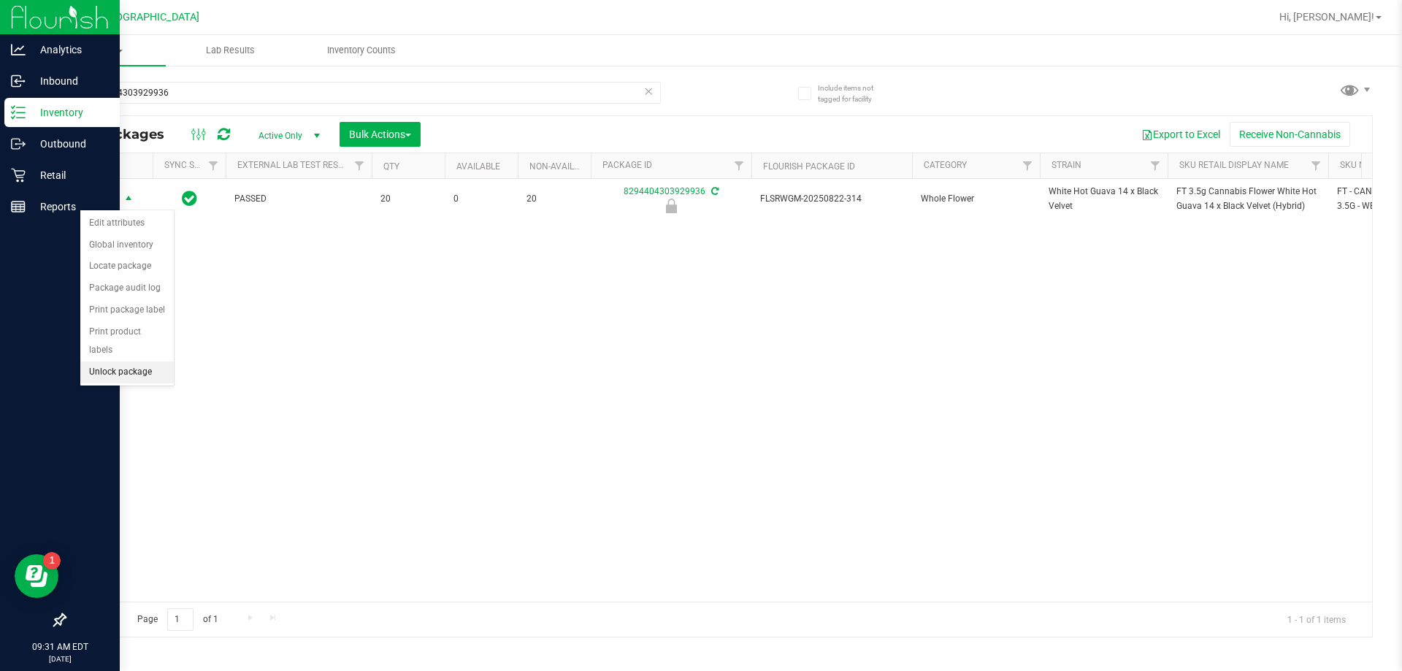
click at [125, 361] on li "Unlock package" at bounding box center [126, 372] width 93 height 22
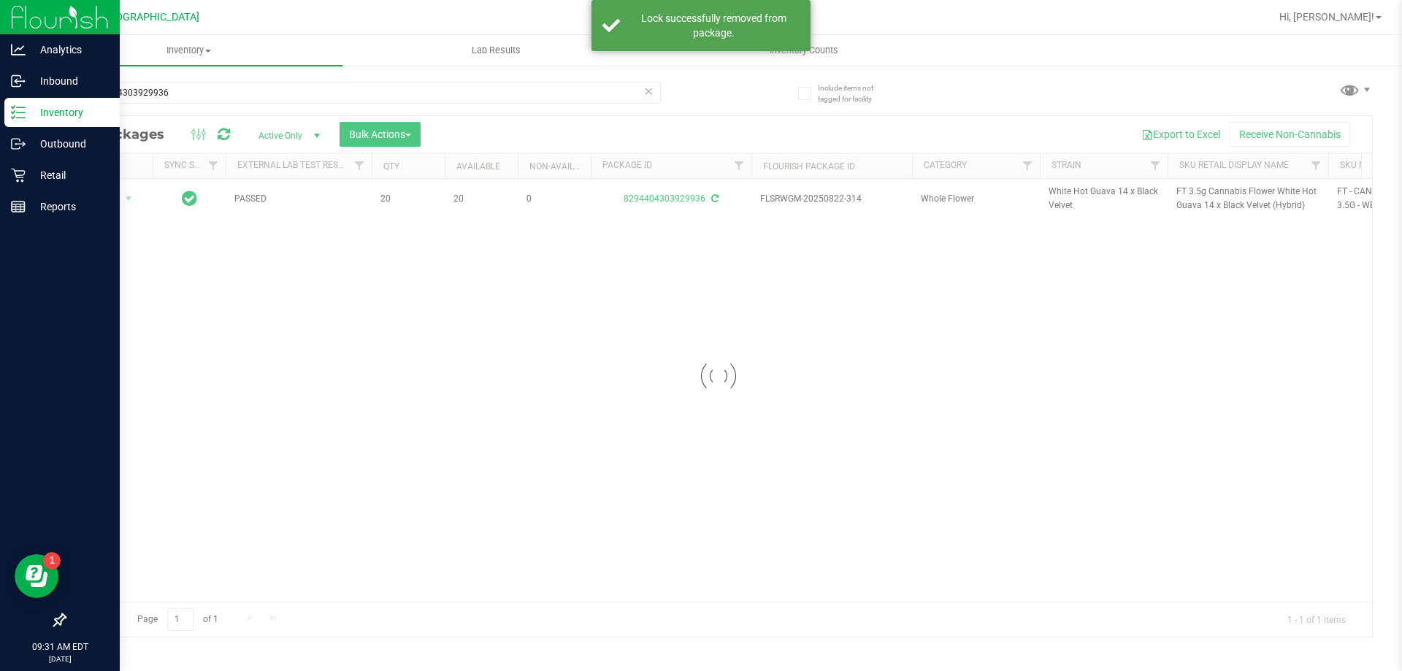
click at [1203, 191] on div at bounding box center [718, 376] width 1307 height 521
click at [1197, 191] on span "FT 3.5g Cannabis Flower White Hot Guava 14 x Black Velvet (Hybrid)" at bounding box center [1247, 199] width 143 height 28
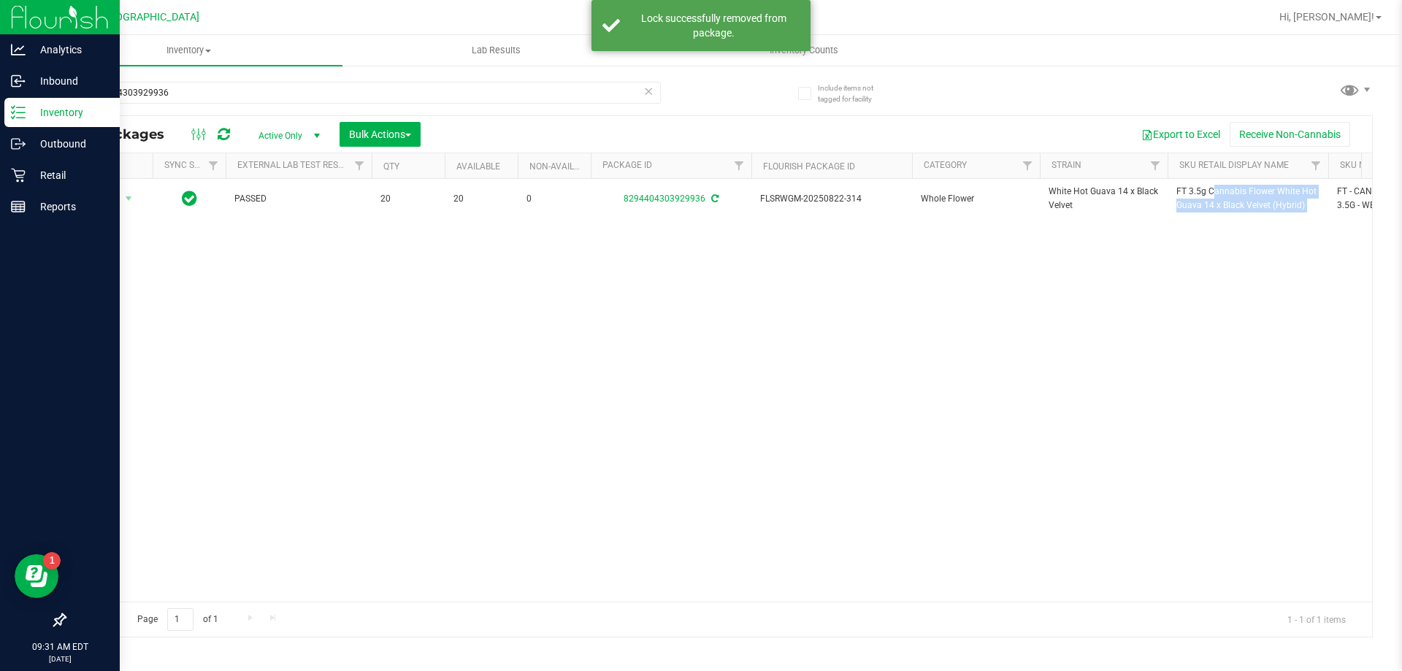
click at [1197, 191] on span "FT 3.5g Cannabis Flower White Hot Guava 14 x Black Velvet (Hybrid)" at bounding box center [1247, 199] width 143 height 28
click at [158, 93] on input "8294404303929936" at bounding box center [362, 93] width 597 height 22
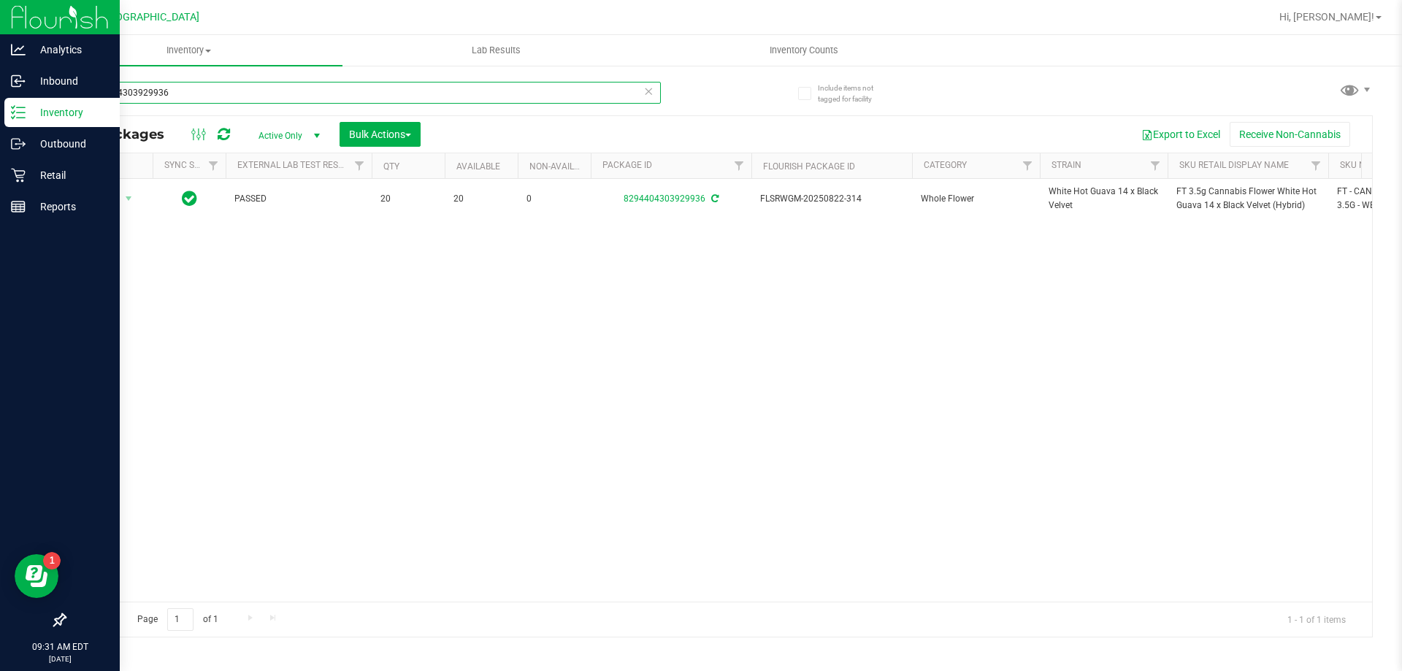
click at [158, 93] on input "8294404303929936" at bounding box center [362, 93] width 597 height 22
paste input "FT 3.5g Cannabis Flower White Hot Guava 14 x Black Velvet (Hybrid)"
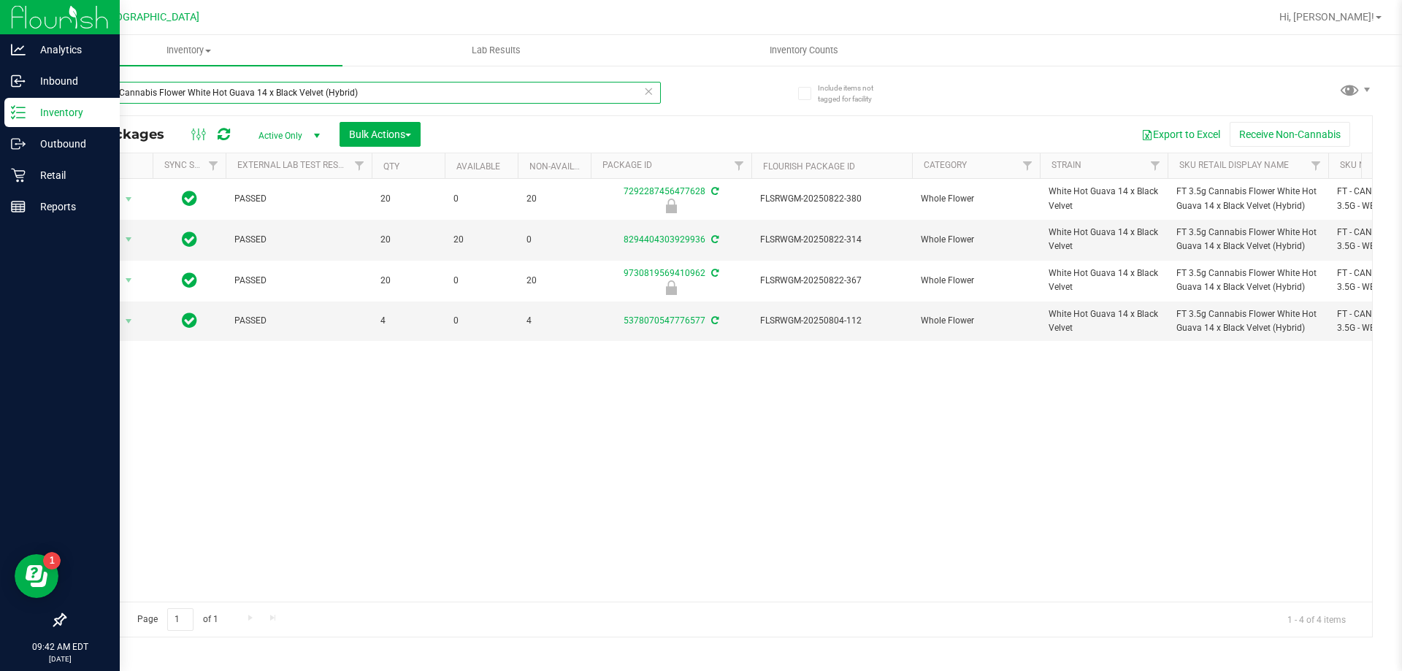
click at [292, 90] on input "FT 3.5g Cannabis Flower White Hot Guava 14 x Black Velvet (Hybrid)" at bounding box center [362, 93] width 597 height 22
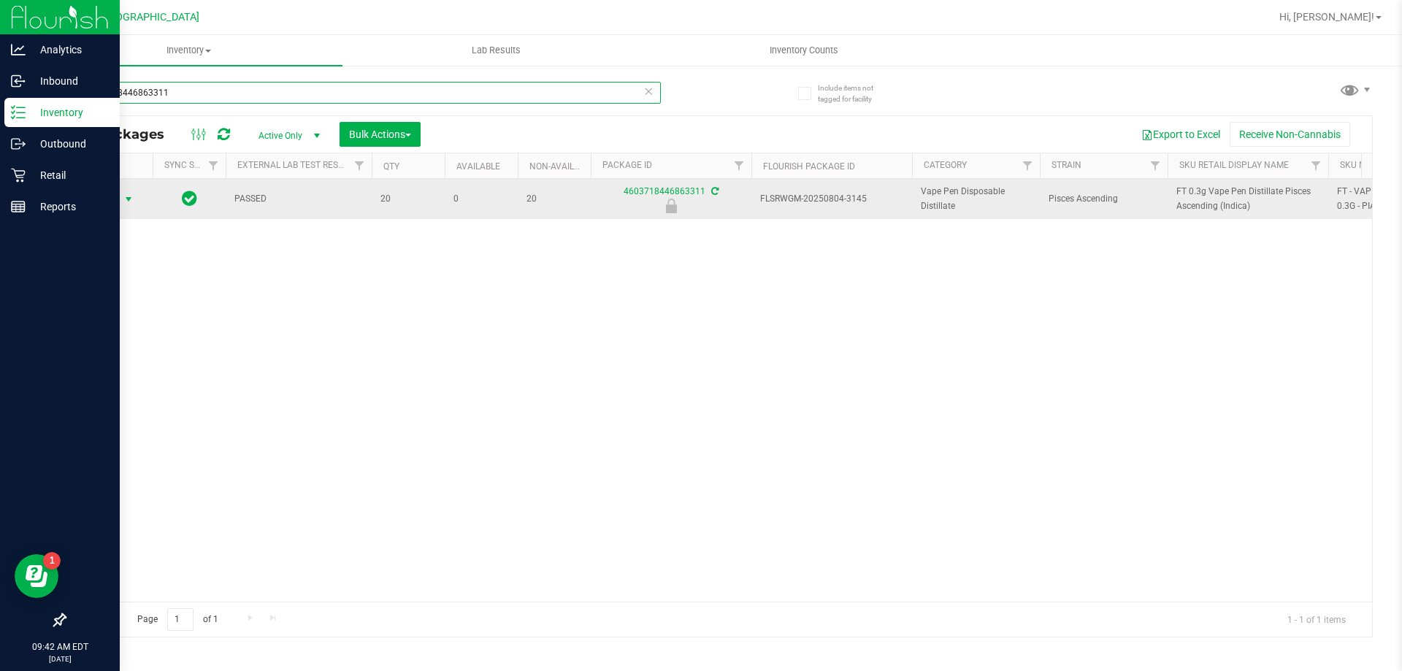
type input "4603718446863311"
click at [120, 203] on span "select" at bounding box center [129, 199] width 18 height 20
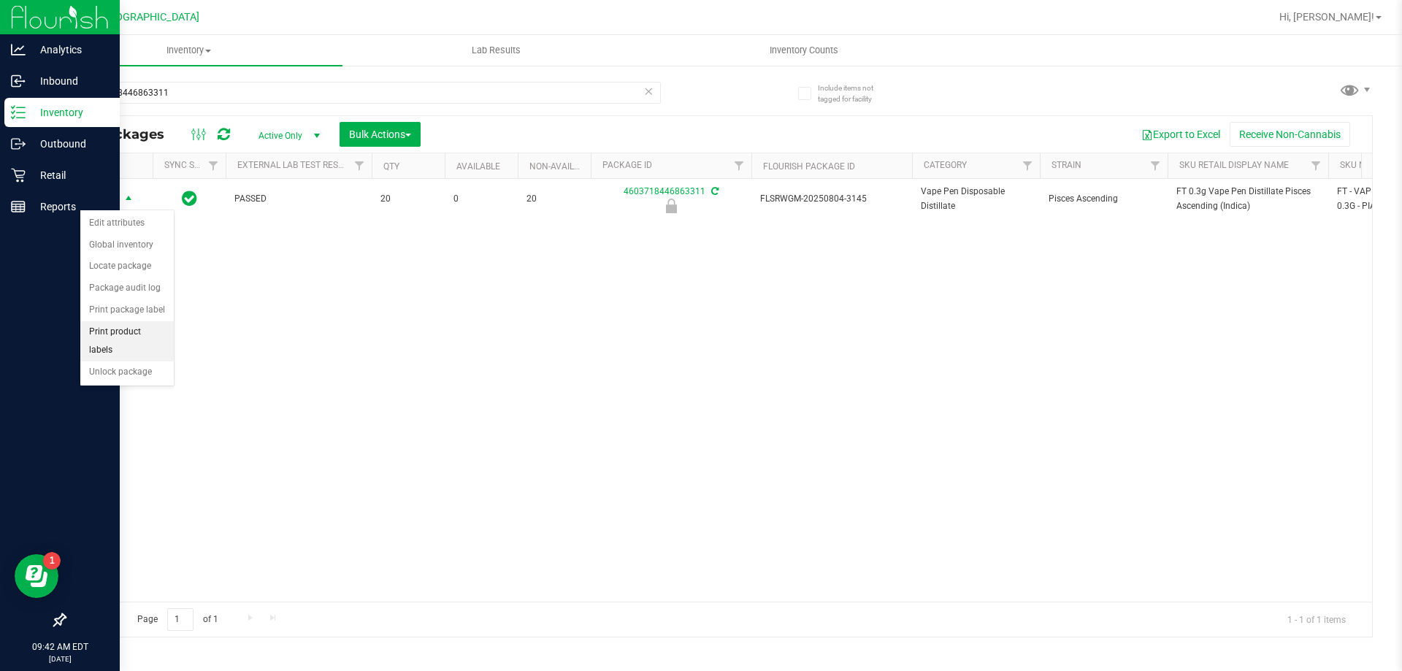
click at [110, 361] on li "Unlock package" at bounding box center [126, 372] width 93 height 22
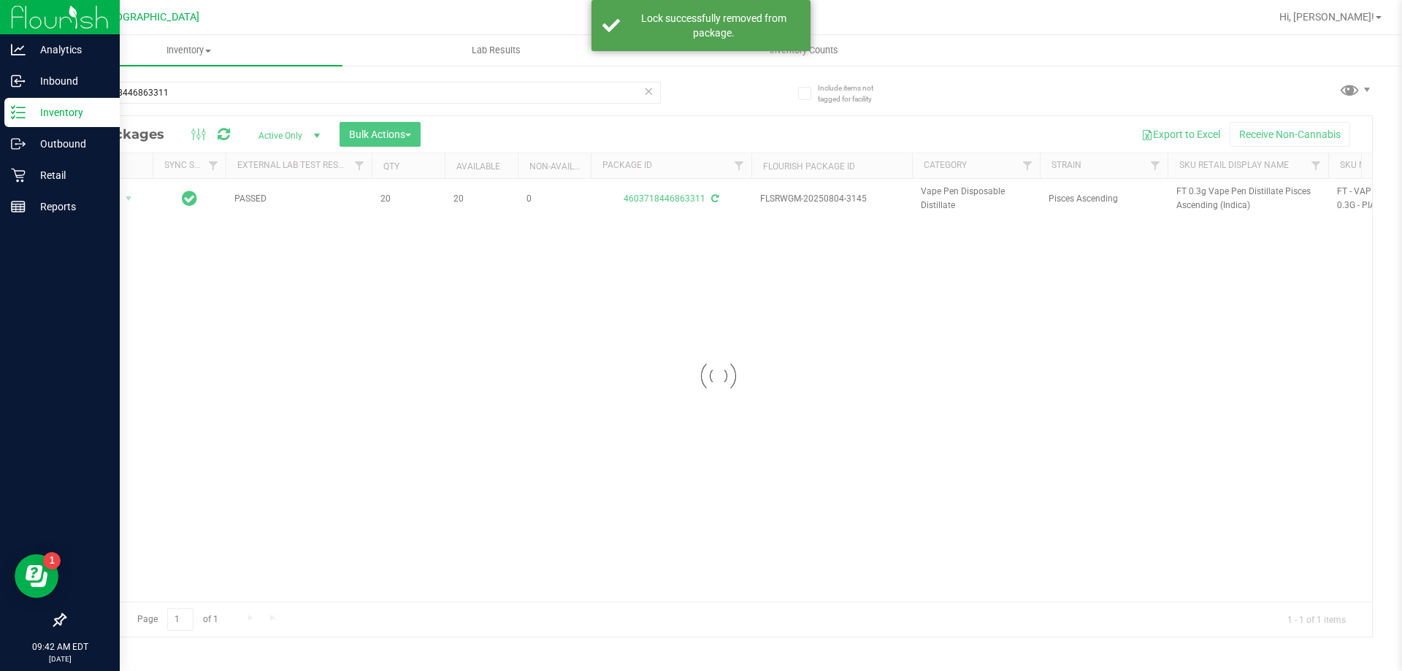
click at [1201, 193] on div at bounding box center [718, 376] width 1307 height 521
click at [1199, 191] on div at bounding box center [718, 376] width 1307 height 521
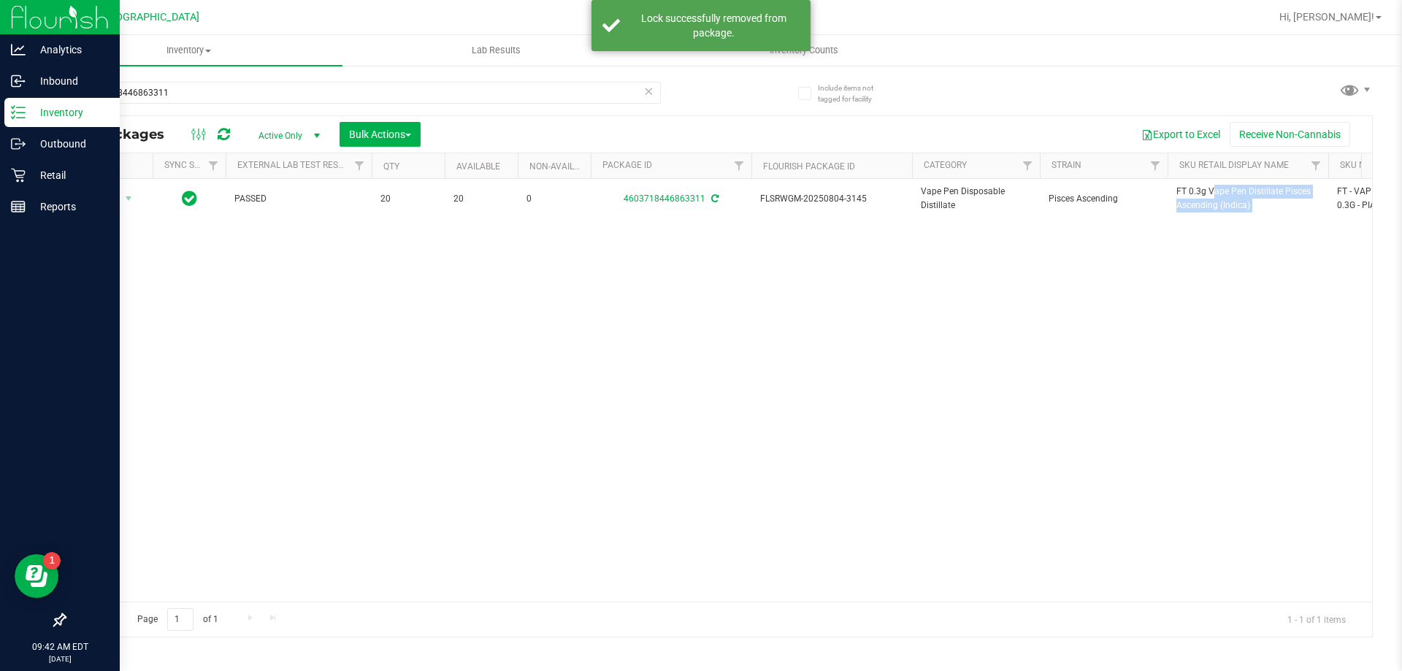
click at [1199, 191] on span "FT 0.3g Vape Pen Distillate Pisces Ascending (Indica)" at bounding box center [1247, 199] width 143 height 28
copy tr "FT 0.3g Vape Pen Distillate Pisces Ascending (Indica)"
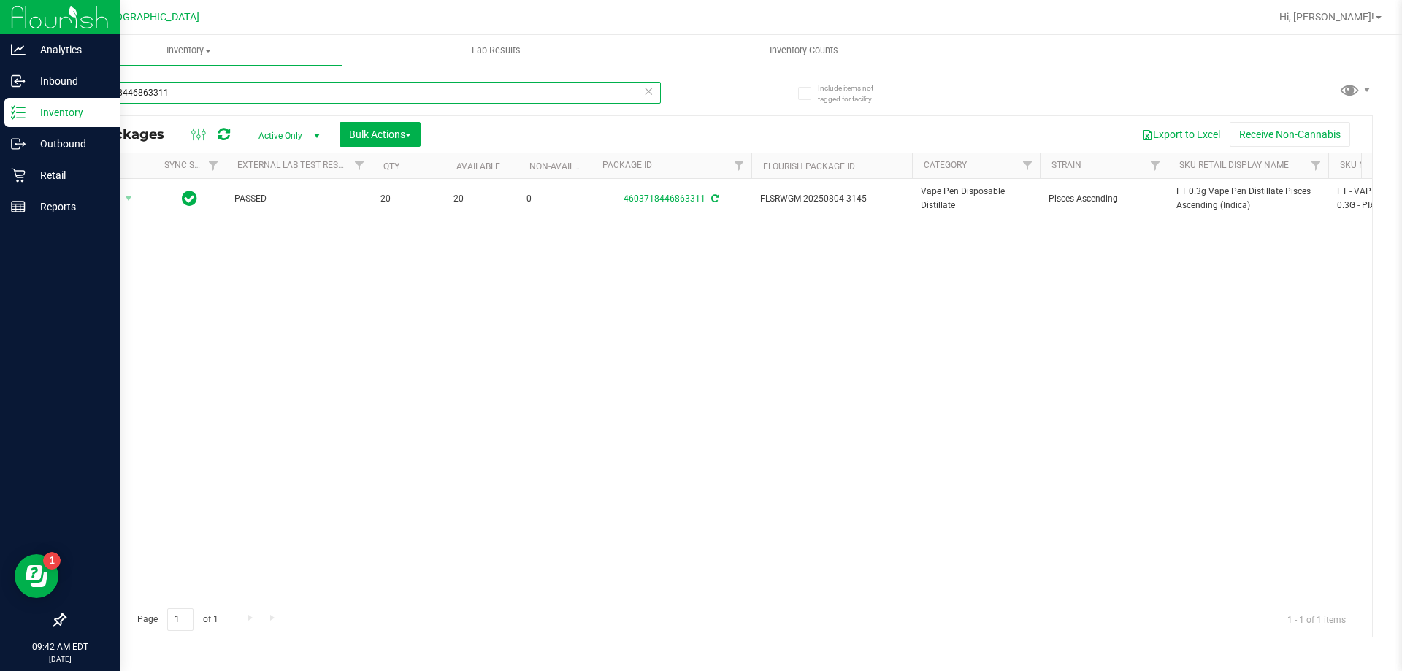
click at [361, 92] on input "4603718446863311" at bounding box center [362, 93] width 597 height 22
paste input "FT 0.3g Vape Pen Distillate Pisces Ascending (Indica)"
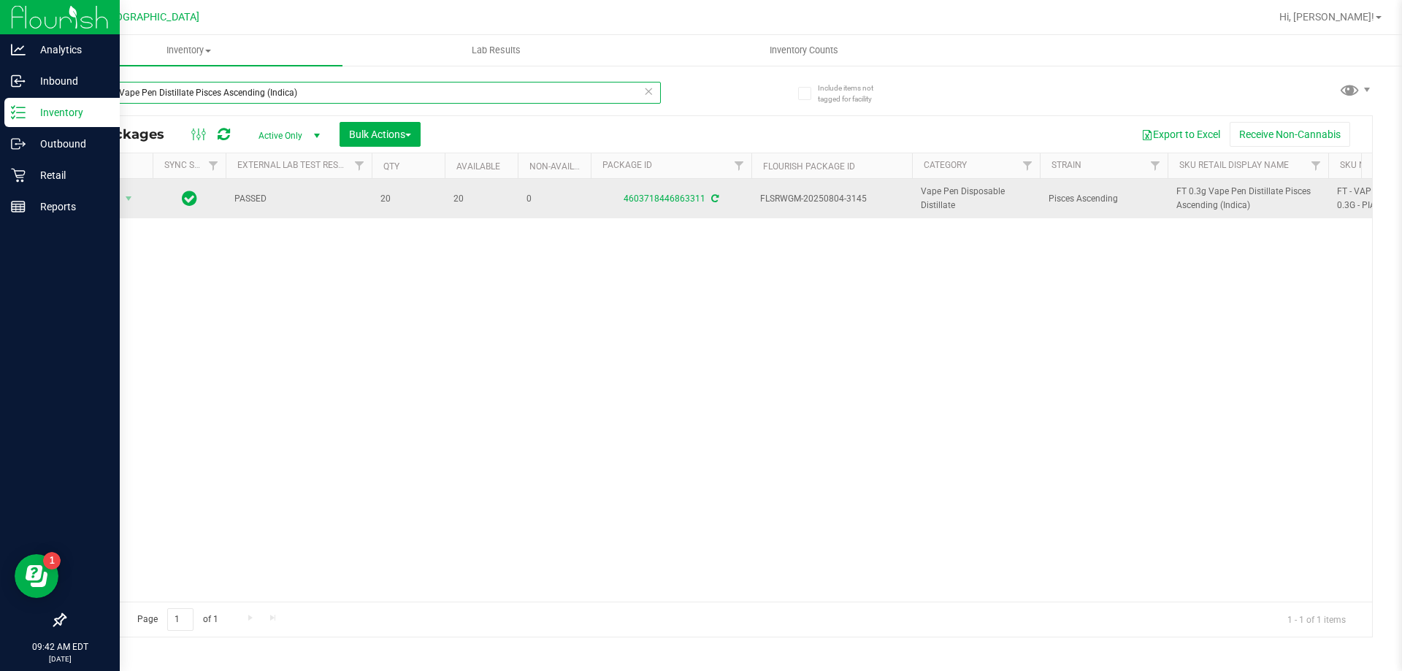
type input "FT 0.3g Vape Pen Distillate Pisces Ascending (Indica)"
